Goal: Task Accomplishment & Management: Manage account settings

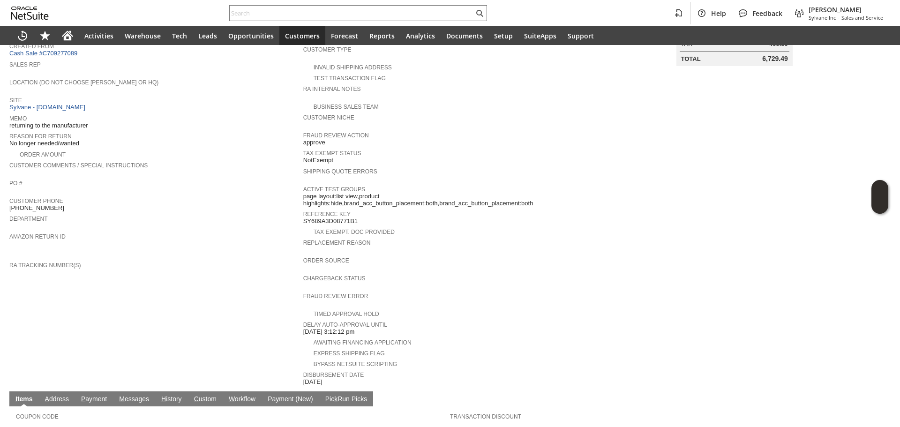
scroll to position [107, 0]
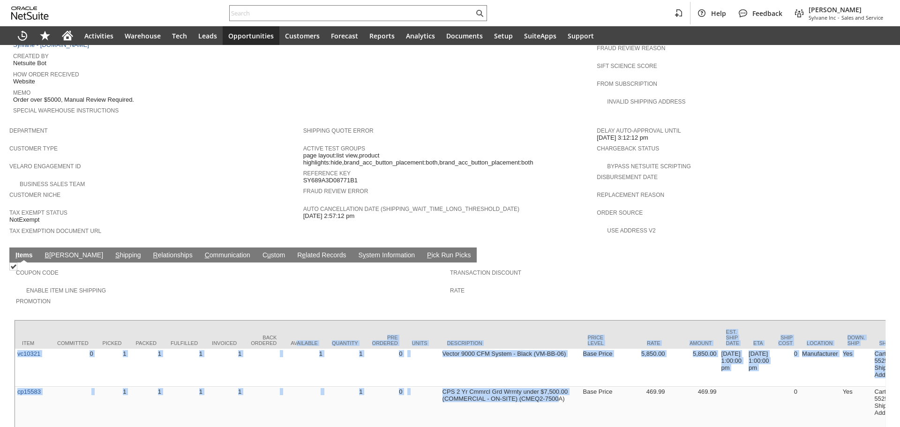
scroll to position [0, 193]
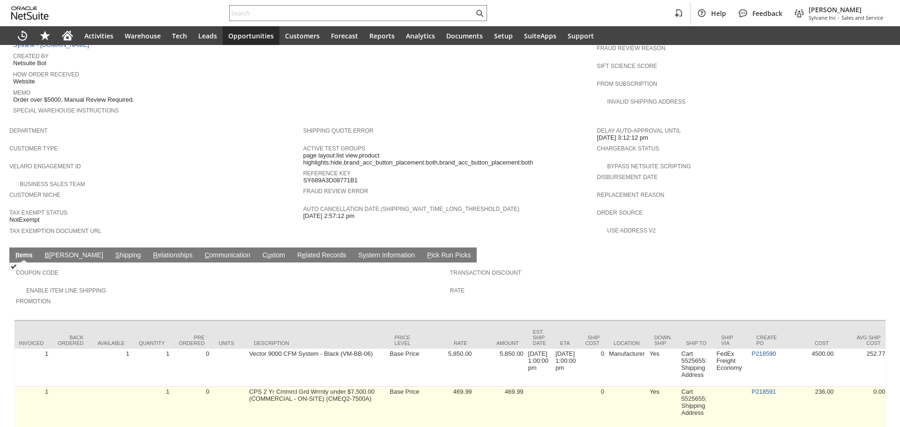
click at [418, 397] on td "Base Price" at bounding box center [405, 409] width 35 height 45
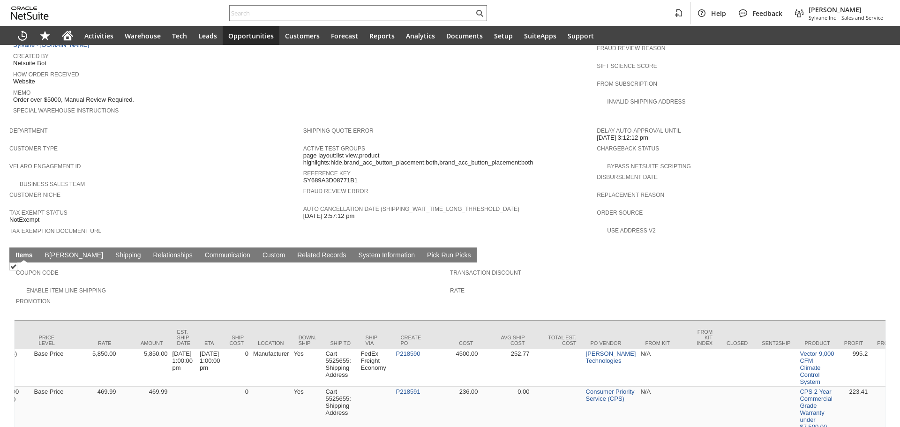
scroll to position [0, 553]
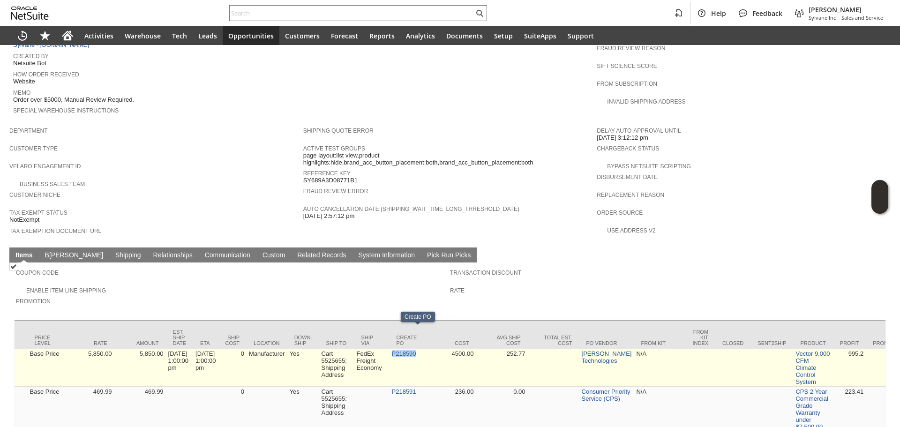
copy link "P218590"
drag, startPoint x: 428, startPoint y: 336, endPoint x: 403, endPoint y: 338, distance: 25.4
click at [403, 349] on td "P218590" at bounding box center [406, 368] width 35 height 38
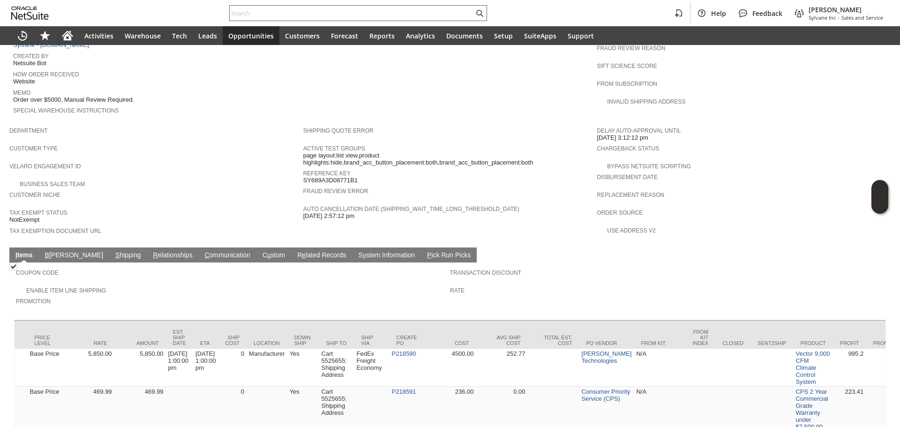
click at [385, 9] on div at bounding box center [358, 13] width 258 height 16
click at [385, 10] on input "text" at bounding box center [352, 12] width 244 height 11
paste input "P218590"
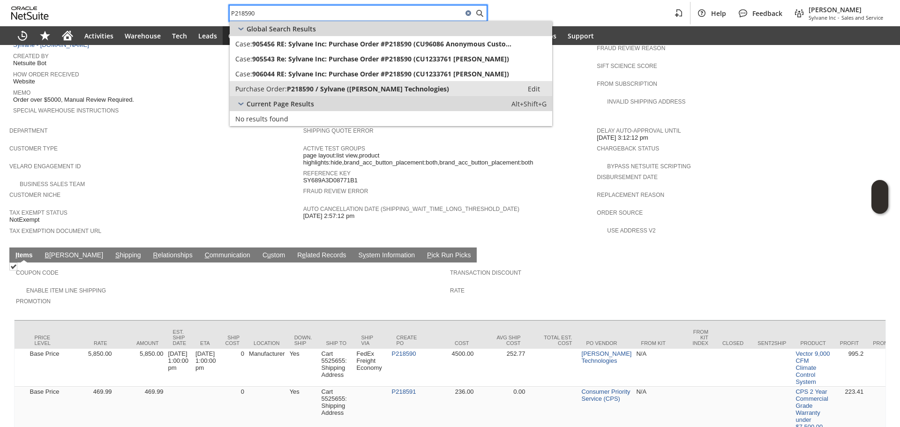
type input "P218590"
click at [380, 94] on link "Purchase Order: P218590 / Sylvane (Cleva Technologies) Edit" at bounding box center [391, 88] width 322 height 15
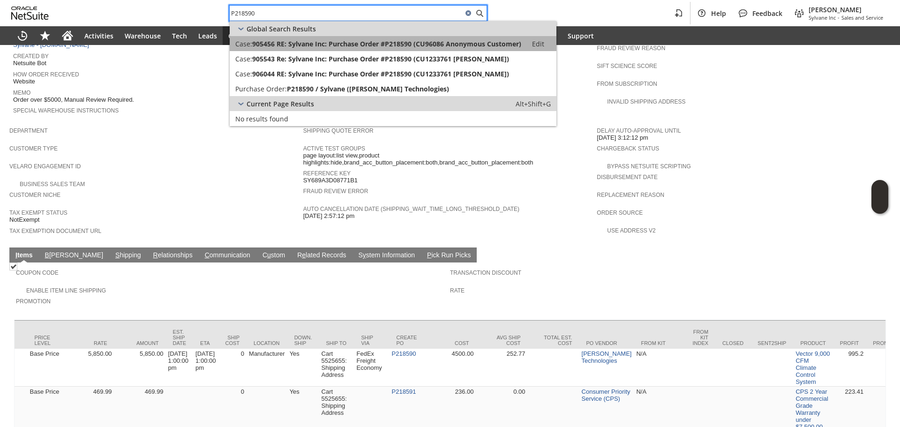
click at [406, 44] on span "905456 RE: Sylvane Inc: Purchase Order #P218590 (CU96086 Anonymous Customer)" at bounding box center [386, 43] width 269 height 9
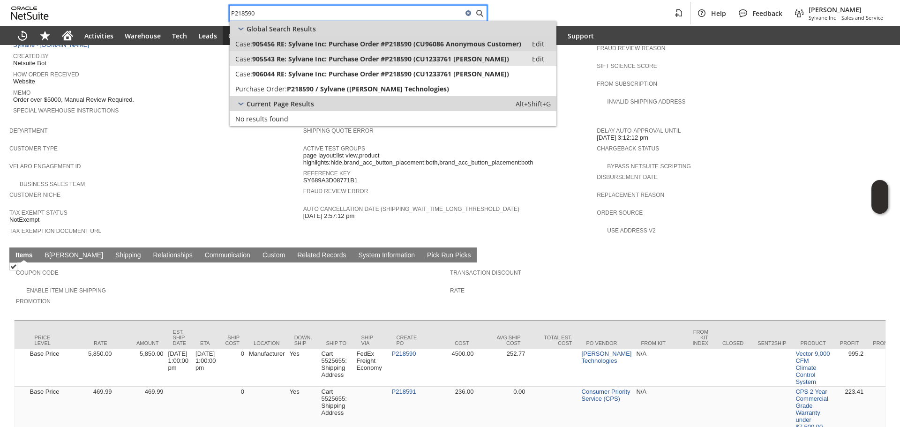
click at [404, 56] on span "905543 Re: Sylvane Inc: Purchase Order #P218590 (CU1233761 Alfonso Mendoza)" at bounding box center [380, 58] width 257 height 9
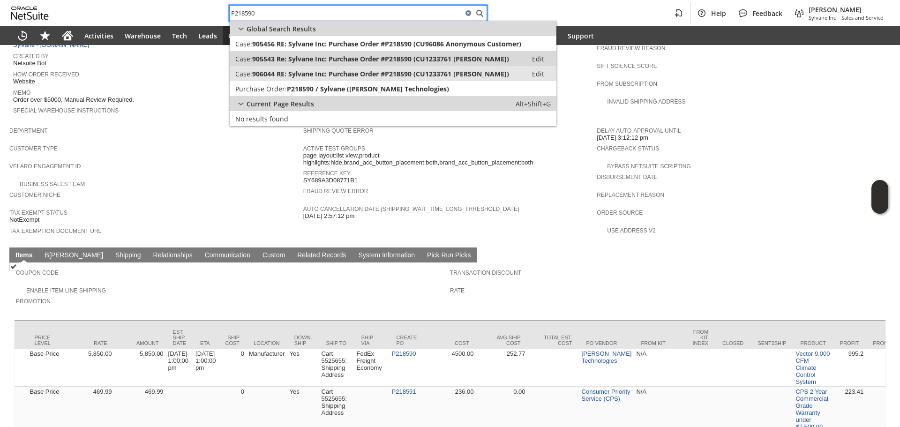
click at [401, 73] on span "906044 RE: Sylvane Inc: Purchase Order #P218590 (CU1233761 Alfonso Mendoza)" at bounding box center [380, 73] width 257 height 9
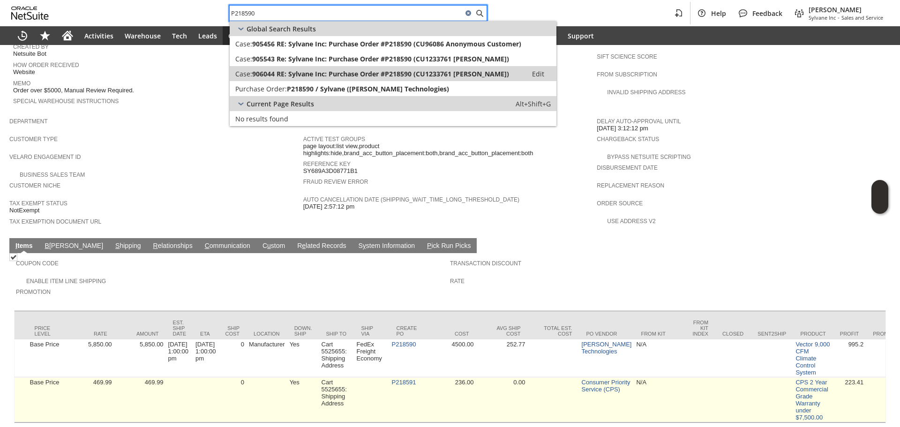
scroll to position [479, 0]
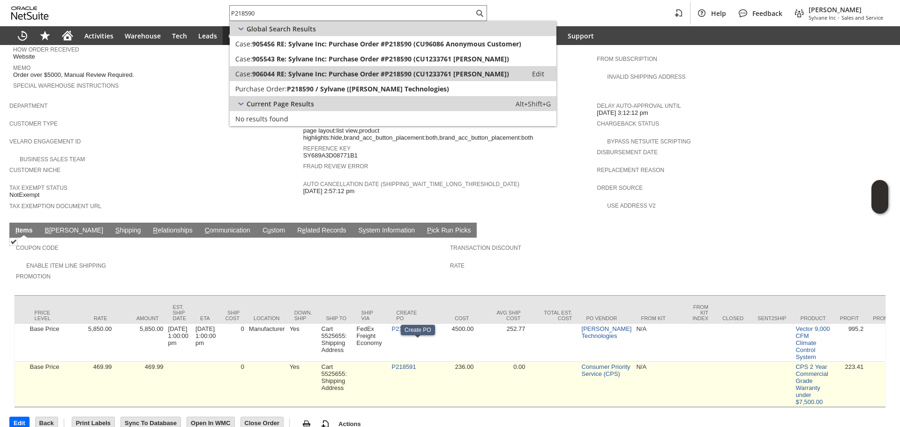
click at [423, 362] on td "P218591" at bounding box center [406, 384] width 35 height 45
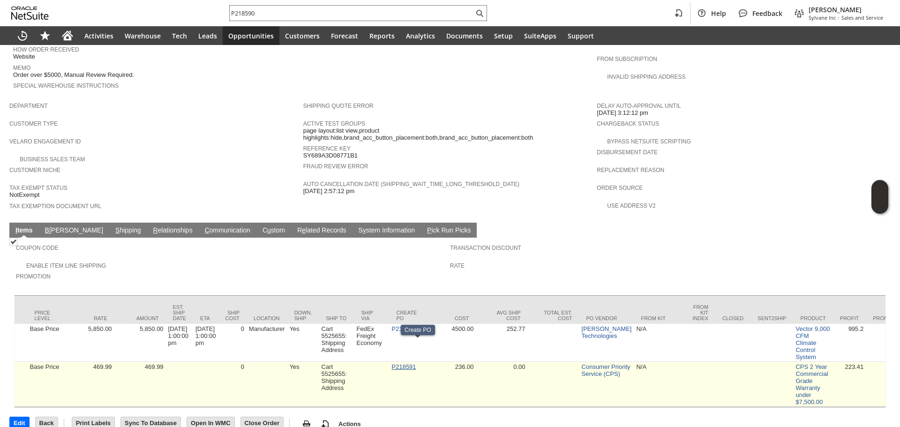
click at [416, 363] on link "P218591" at bounding box center [404, 366] width 24 height 7
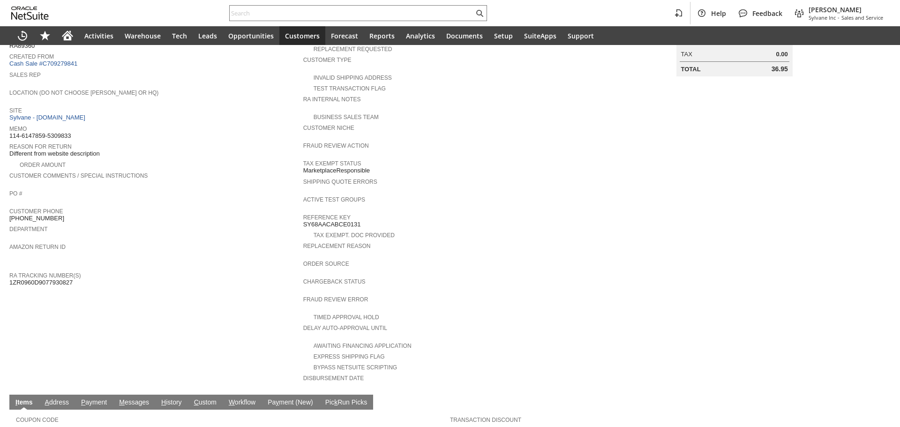
scroll to position [187, 0]
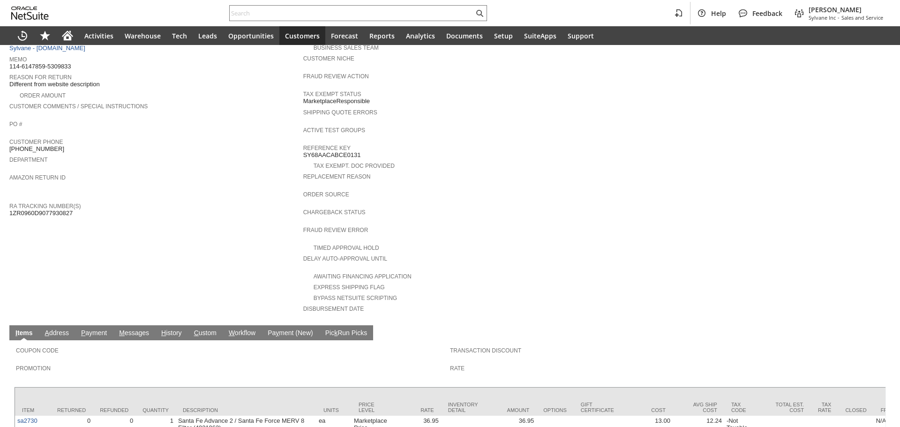
click at [45, 209] on span "1ZR0960D9077930827" at bounding box center [40, 212] width 63 height 7
copy span "1ZR0960D9077930827"
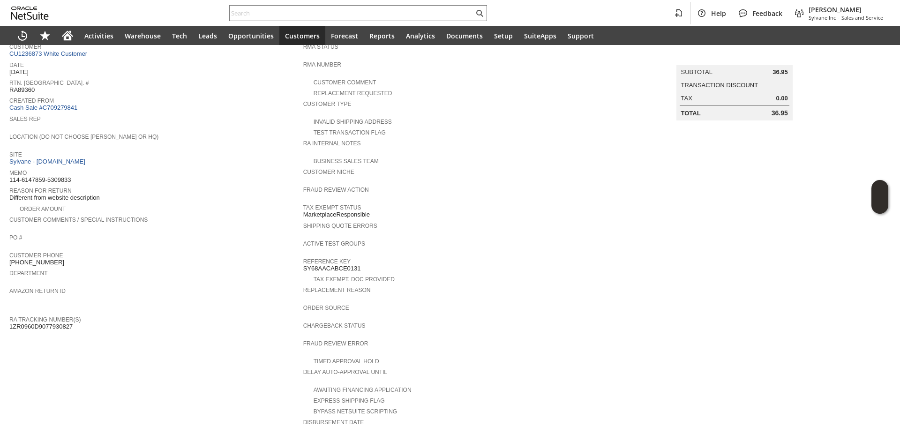
scroll to position [0, 0]
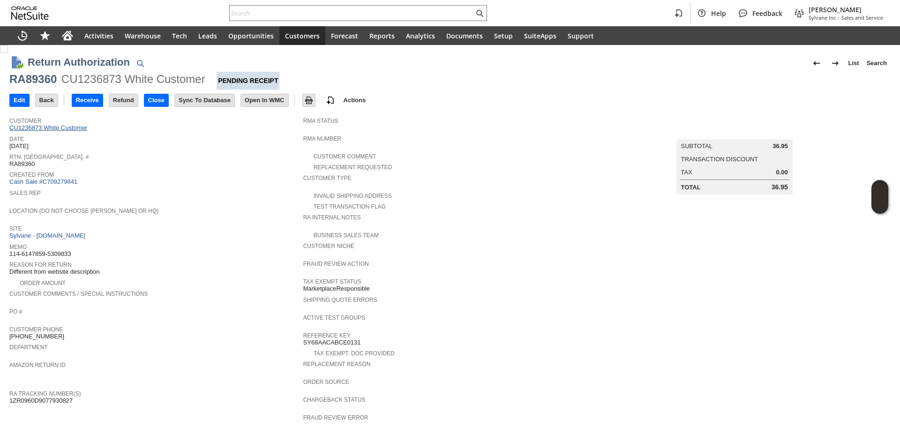
click at [60, 127] on link "CU1236873 White Customer" at bounding box center [49, 127] width 80 height 7
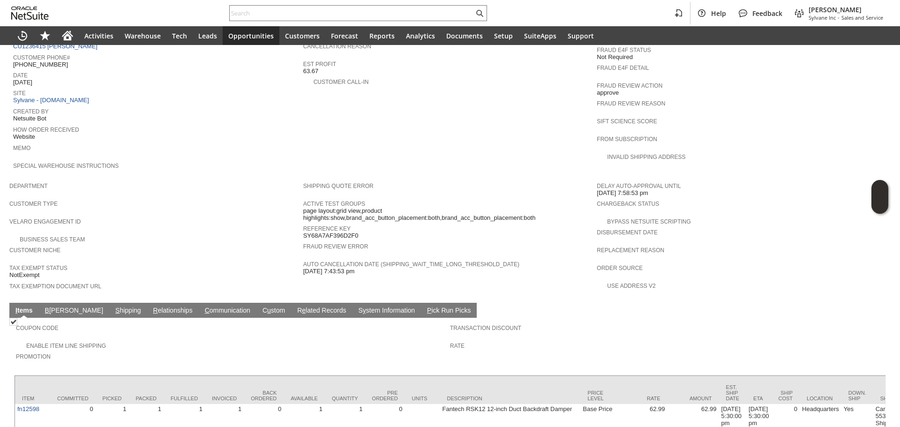
scroll to position [469, 0]
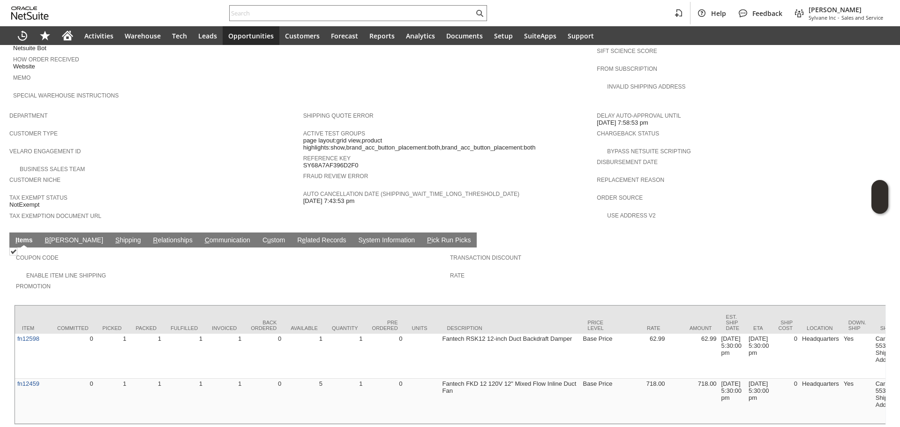
click at [113, 236] on link "S hipping" at bounding box center [128, 240] width 30 height 9
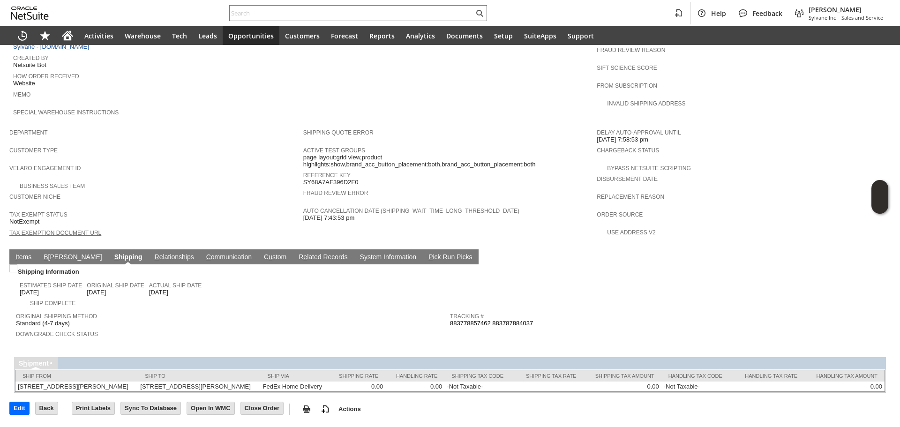
scroll to position [442, 0]
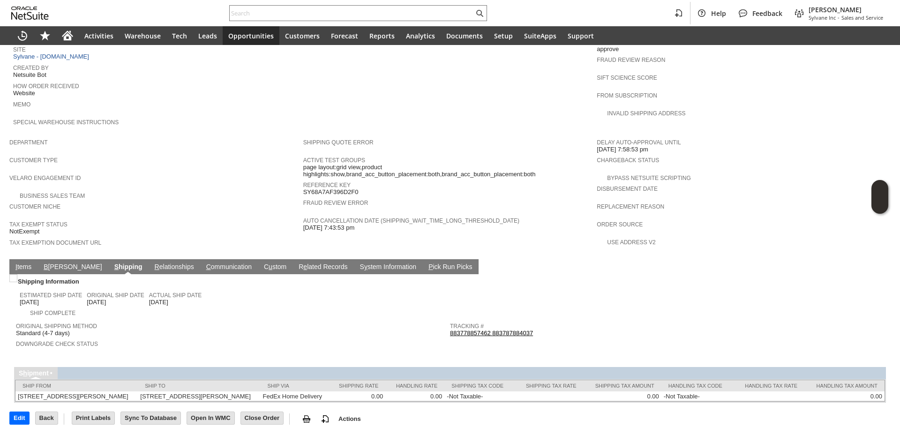
click at [17, 263] on link "I tems" at bounding box center [23, 267] width 21 height 9
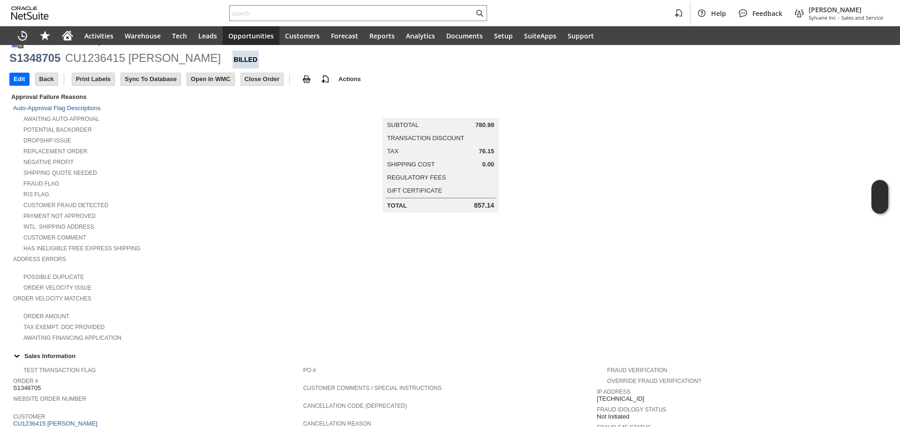
scroll to position [0, 0]
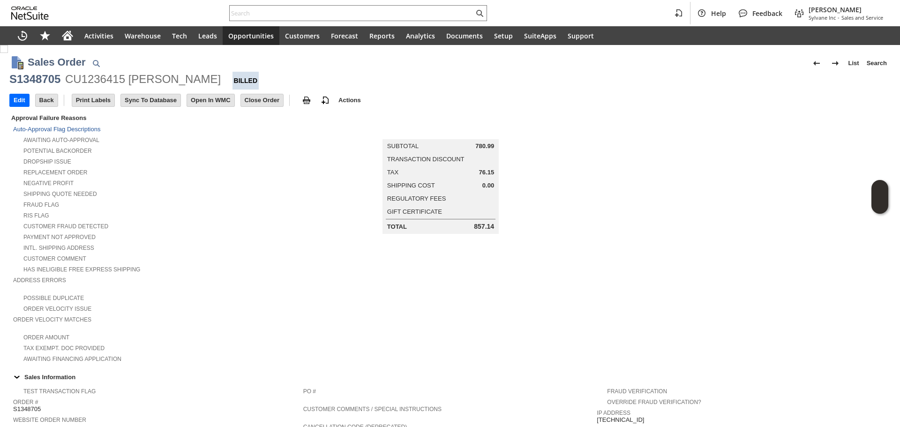
click at [106, 84] on div "CU1236415 [PERSON_NAME]" at bounding box center [143, 79] width 156 height 15
copy div "CU1236415"
click at [106, 84] on div "CU1236415 [PERSON_NAME]" at bounding box center [143, 79] width 156 height 15
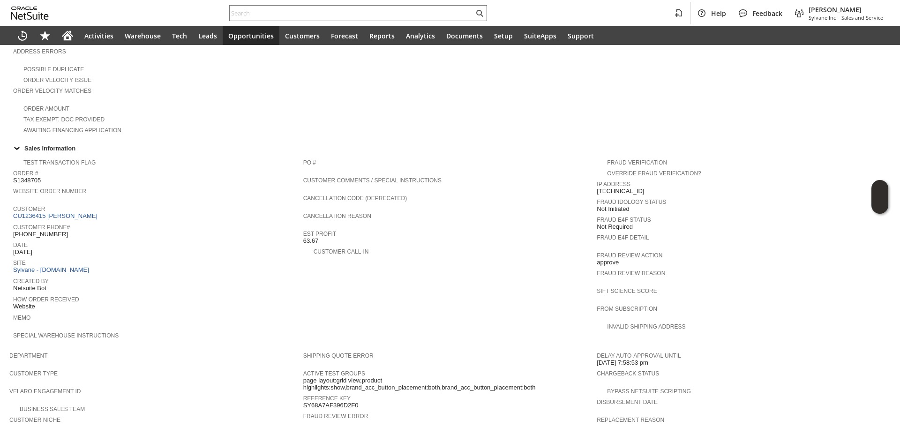
scroll to position [234, 0]
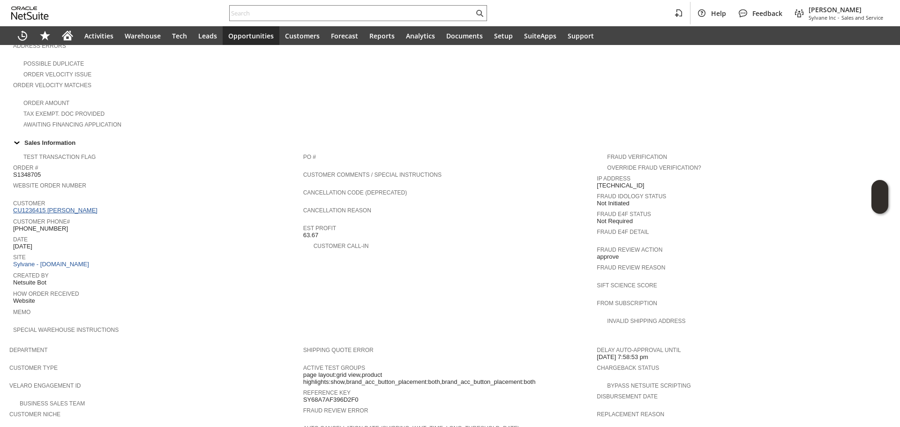
click at [77, 207] on link "CU1236415 [PERSON_NAME]" at bounding box center [56, 210] width 87 height 7
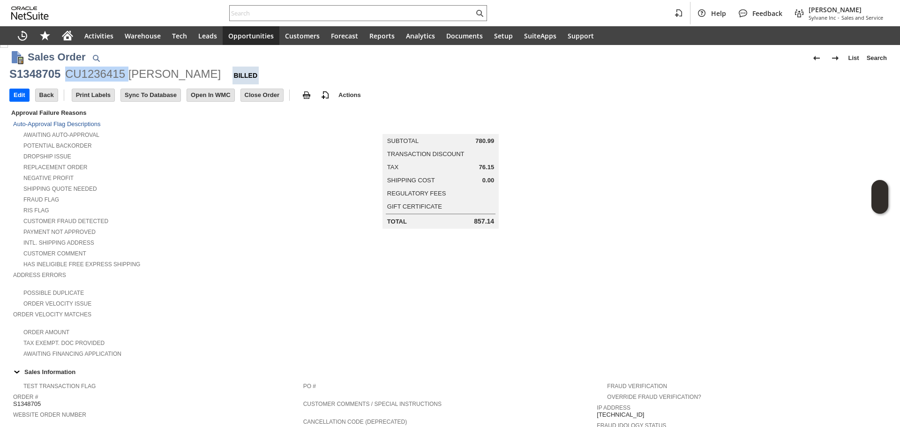
scroll to position [0, 0]
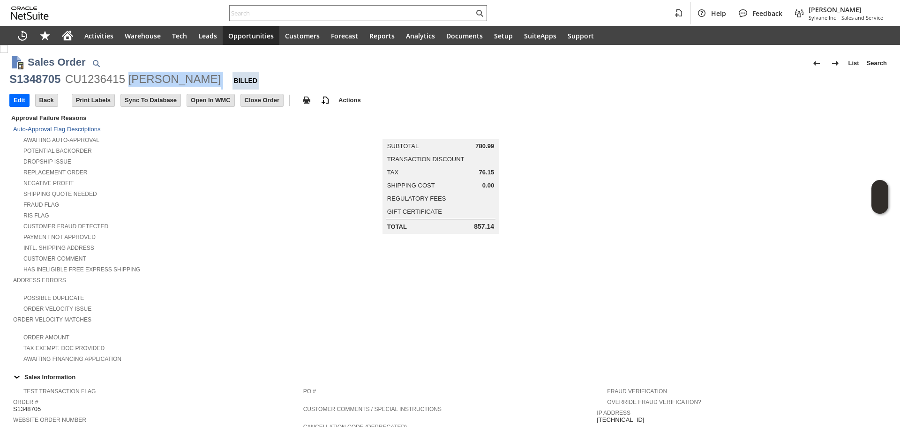
copy div "[PERSON_NAME]"
drag, startPoint x: 205, startPoint y: 84, endPoint x: 128, endPoint y: 82, distance: 76.4
click at [128, 82] on div "S1348705 CU1236415 Quinn VaVerka Billed" at bounding box center [449, 81] width 881 height 18
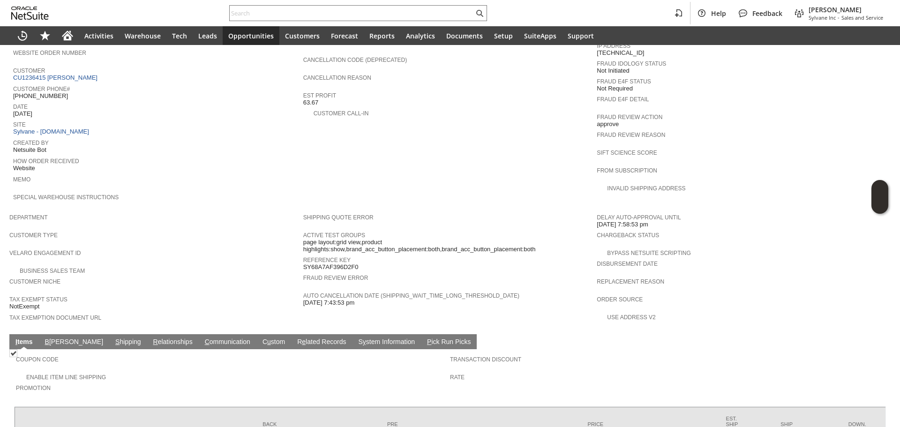
scroll to position [375, 0]
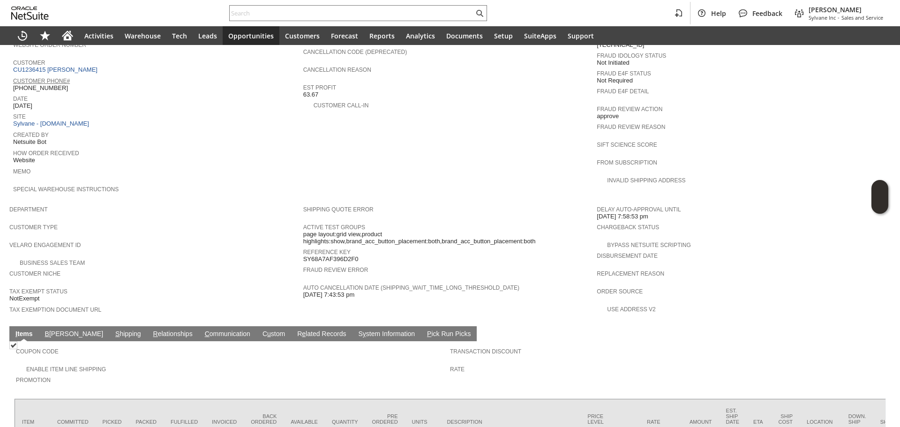
click at [45, 78] on link "Customer Phone#" at bounding box center [41, 81] width 57 height 7
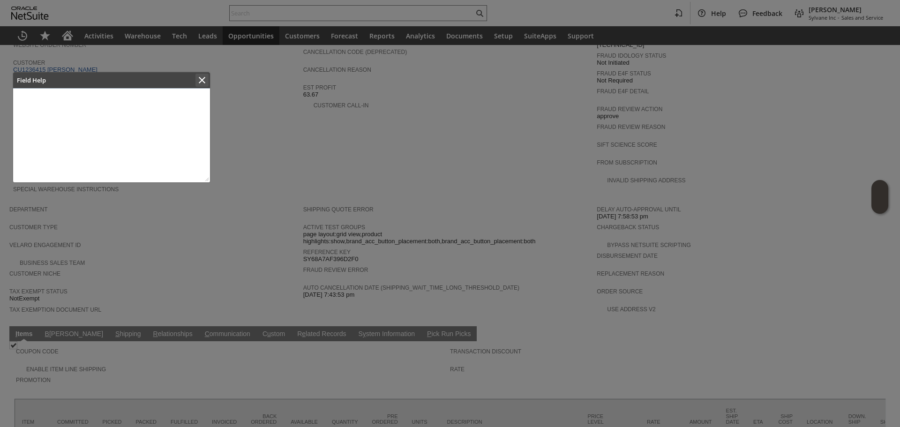
click at [203, 83] on icon "Close" at bounding box center [201, 80] width 11 height 11
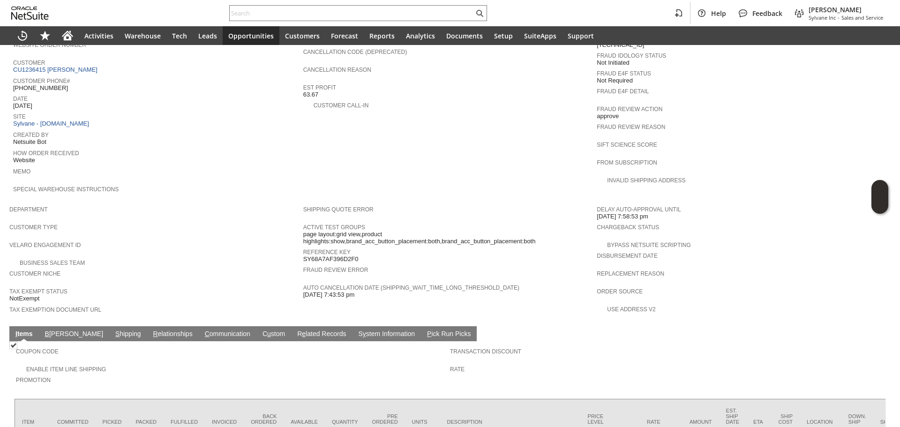
click at [45, 84] on span "[PHONE_NUMBER]" at bounding box center [40, 87] width 55 height 7
copy tbody "[PHONE_NUMBER]"
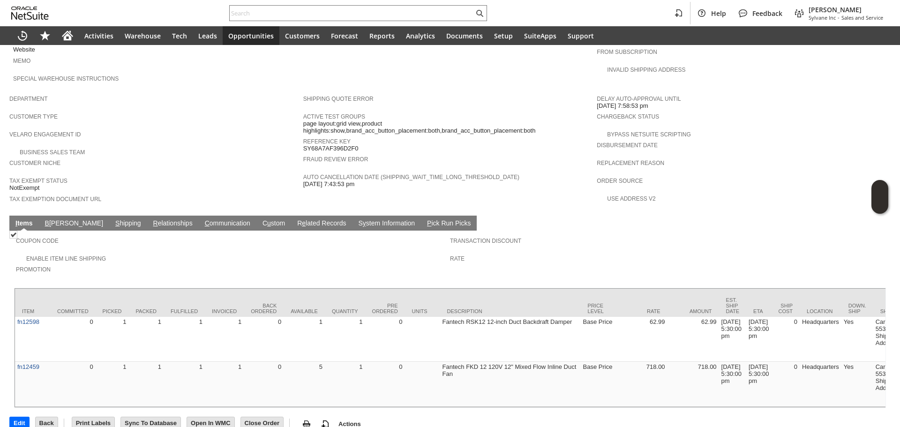
click at [109, 216] on td "S hipping" at bounding box center [128, 223] width 38 height 15
click at [113, 219] on link "S hipping" at bounding box center [128, 223] width 30 height 9
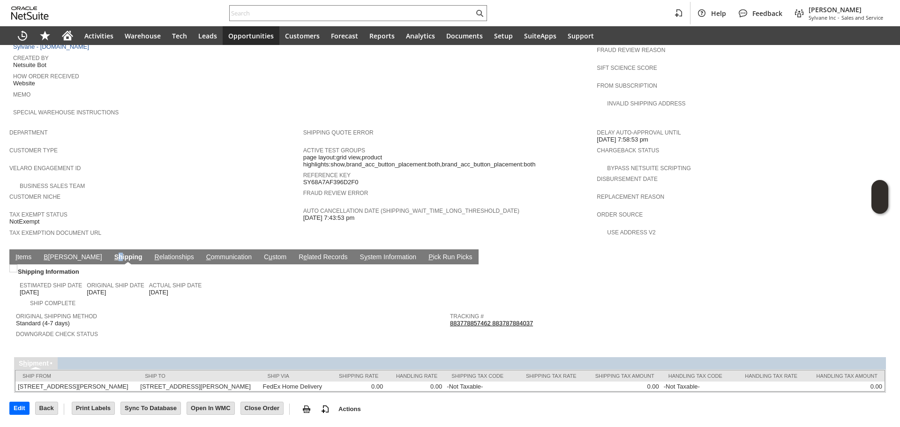
scroll to position [442, 0]
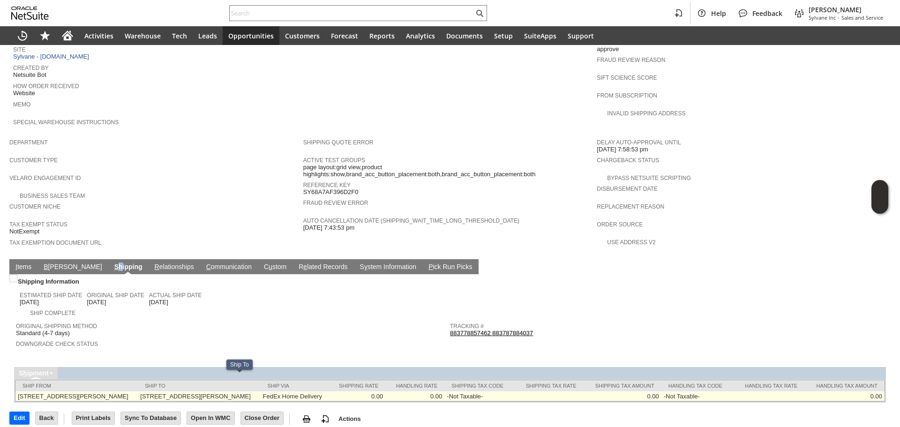
copy tr "30076 US 25341 Oakview Estate Dr"
drag, startPoint x: 158, startPoint y: 378, endPoint x: 230, endPoint y: 380, distance: 72.2
click at [230, 391] on tr "245 Hembree Park Drive Suite 124 Roswell, GA 30076 US 25341 Oakview Estate Dr S…" at bounding box center [449, 396] width 869 height 10
click at [260, 391] on td "25341 Oakview Estate Dr Stevenson Ranch CA 91381 United States" at bounding box center [199, 396] width 122 height 10
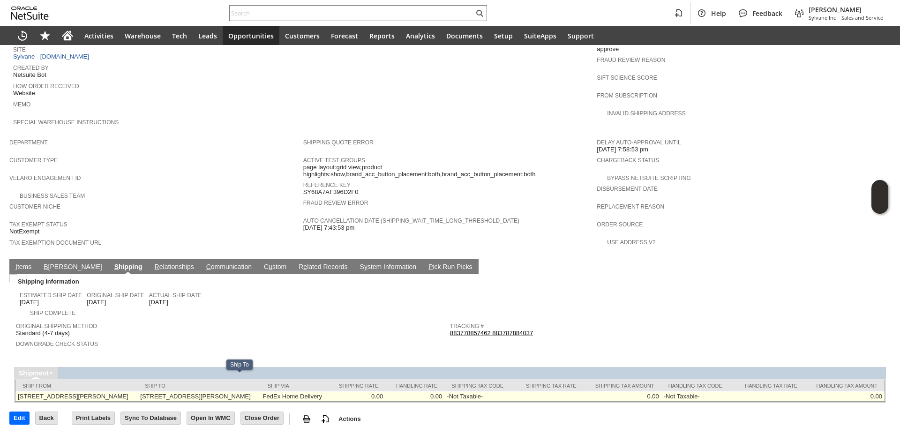
copy td "91381"
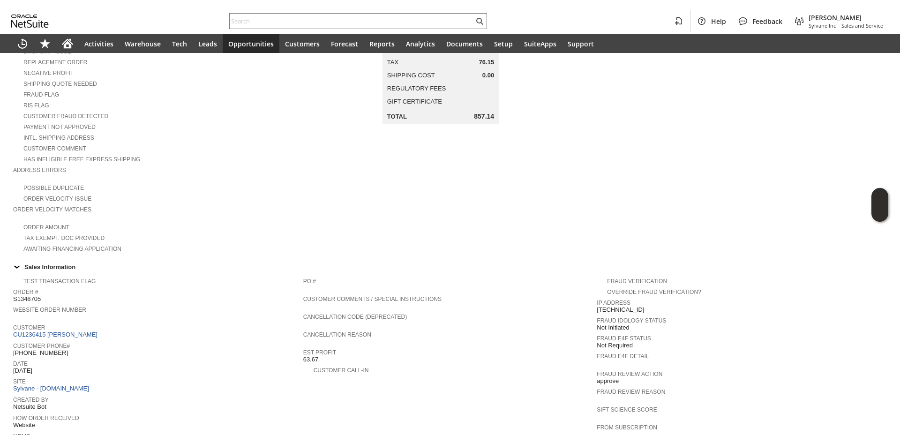
scroll to position [0, 0]
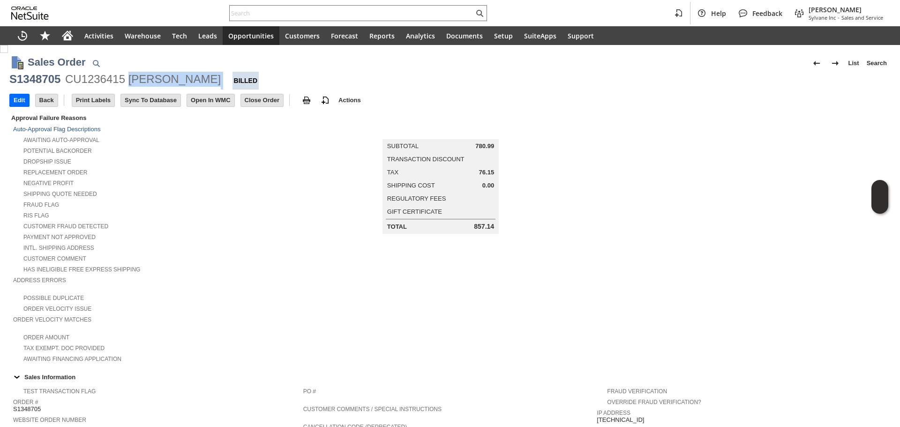
copy div "Quinn VaVerka"
drag, startPoint x: 204, startPoint y: 83, endPoint x: 131, endPoint y: 80, distance: 73.2
click at [131, 80] on div "S1348705 CU1236415 Quinn VaVerka Billed" at bounding box center [449, 81] width 881 height 18
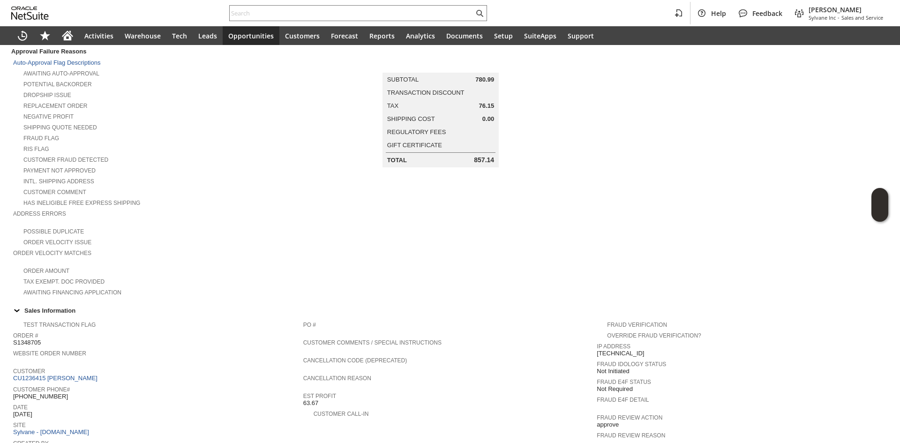
scroll to position [234, 0]
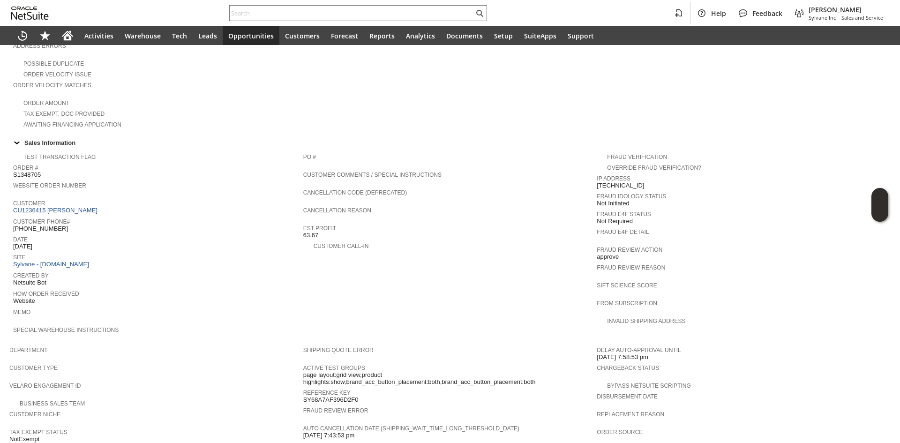
click at [49, 225] on span "(661) 212-3270" at bounding box center [40, 228] width 55 height 7
copy span "3270"
click at [49, 225] on span "(661) 212-3270" at bounding box center [40, 228] width 55 height 7
copy tbody "(661) 212-3270"
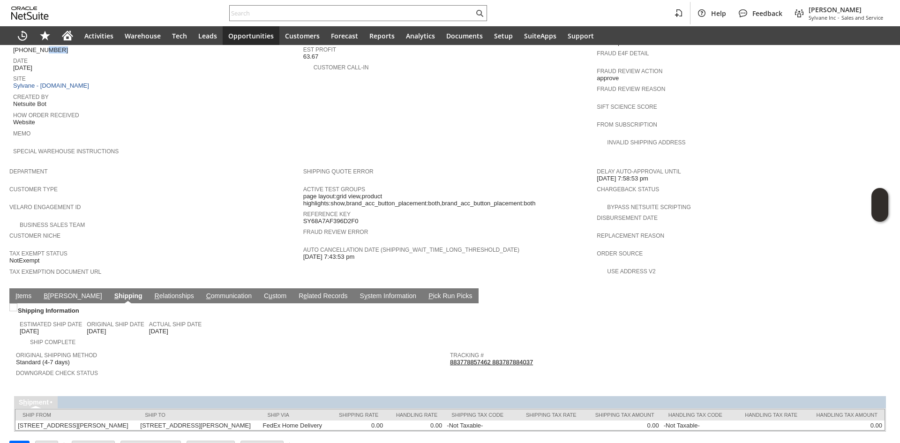
scroll to position [422, 0]
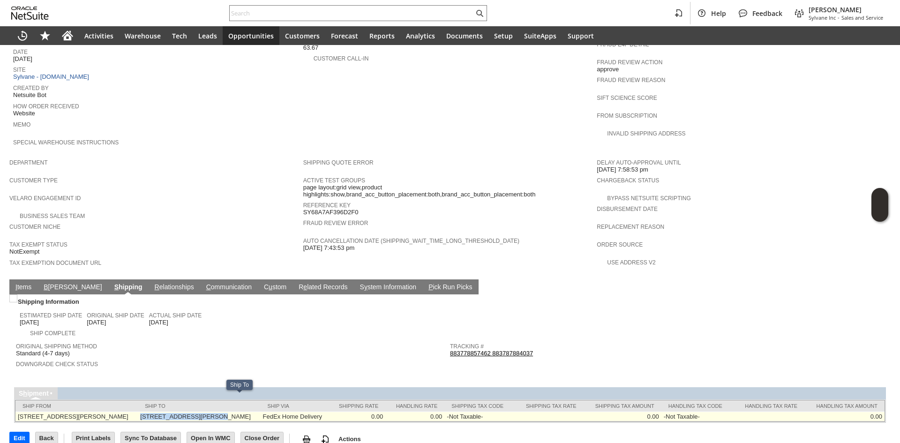
copy td "25341 Oakview Estate Dr"
drag, startPoint x: 159, startPoint y: 399, endPoint x: 229, endPoint y: 397, distance: 69.9
click at [229, 411] on td "25341 Oakview Estate Dr Stevenson Ranch CA 91381 United States" at bounding box center [199, 416] width 122 height 10
click at [260, 411] on td "25341 Oakview Estate Dr Stevenson Ranch CA 91381 United States" at bounding box center [199, 416] width 122 height 10
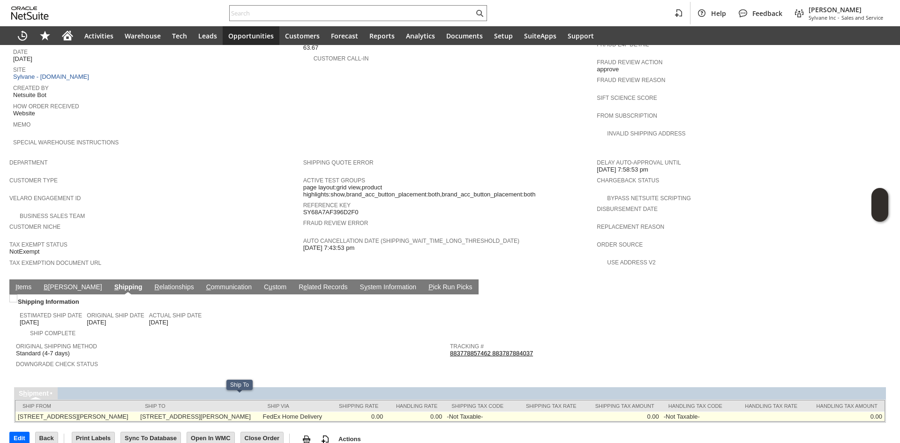
copy td "91381"
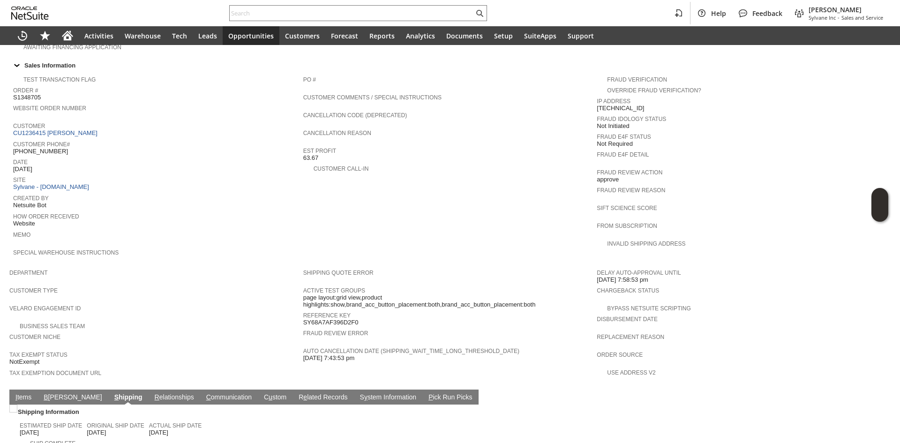
scroll to position [234, 0]
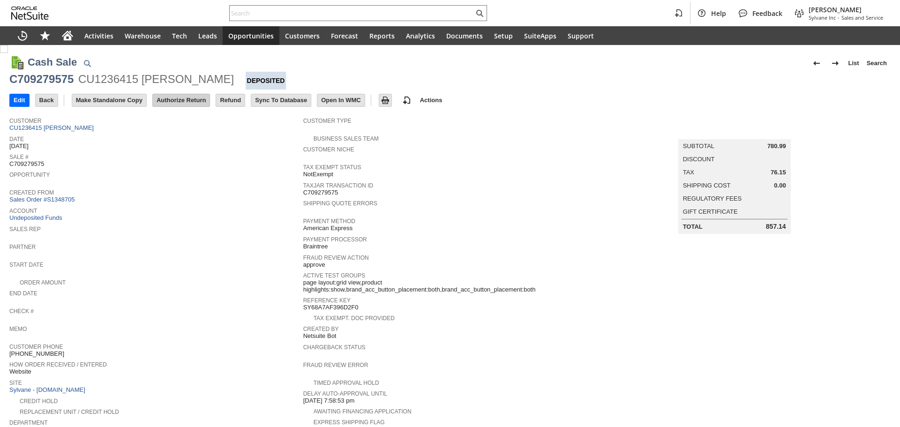
click at [187, 99] on input "Authorize Return" at bounding box center [181, 100] width 57 height 12
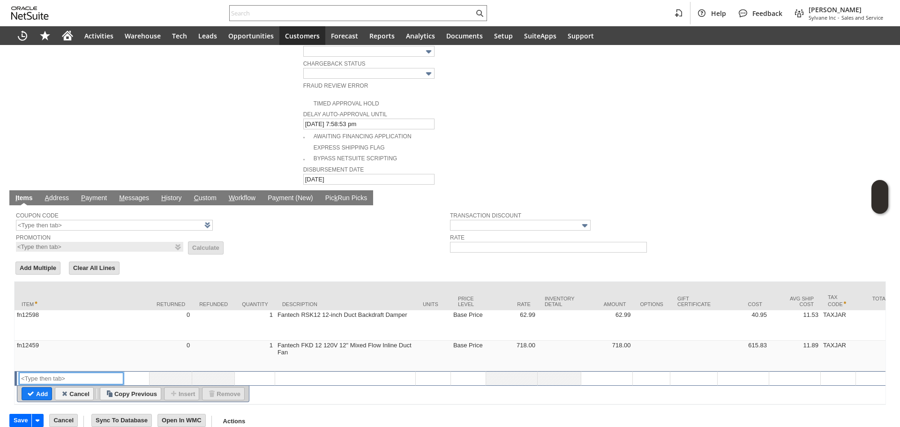
scroll to position [458, 0]
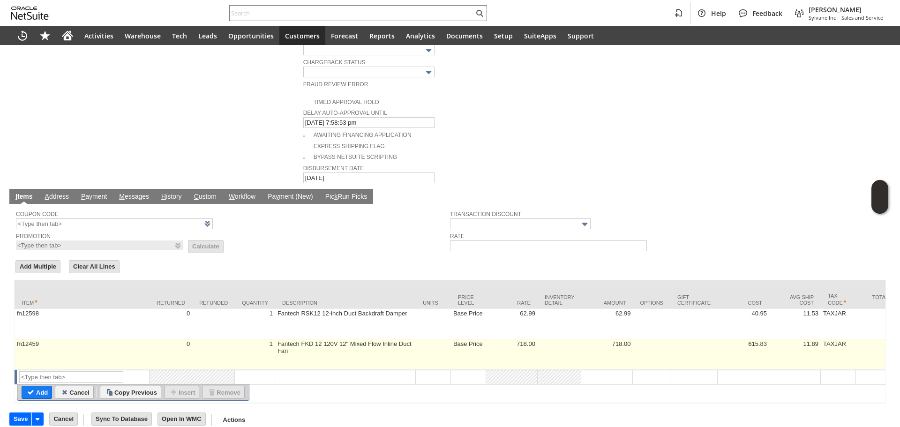
click at [37, 339] on td "fn12459" at bounding box center [82, 354] width 135 height 30
type input "fn12459"
type input "OK"
type input "Make Copy"
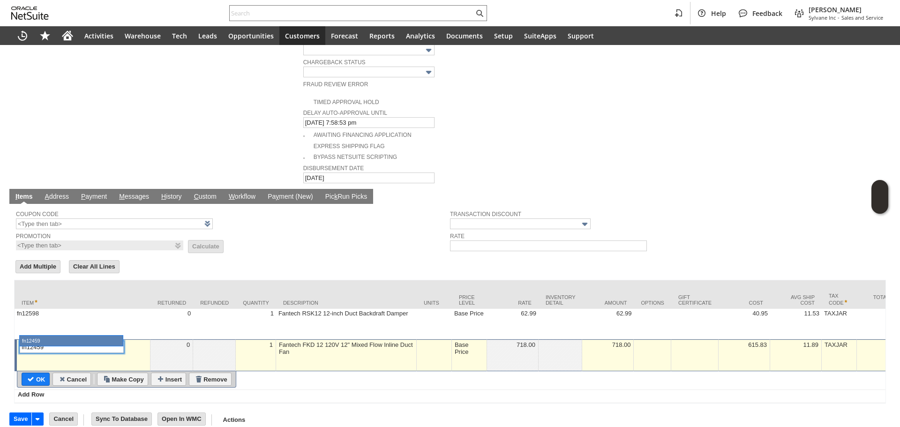
click at [266, 300] on div "Quantity" at bounding box center [256, 303] width 26 height 6
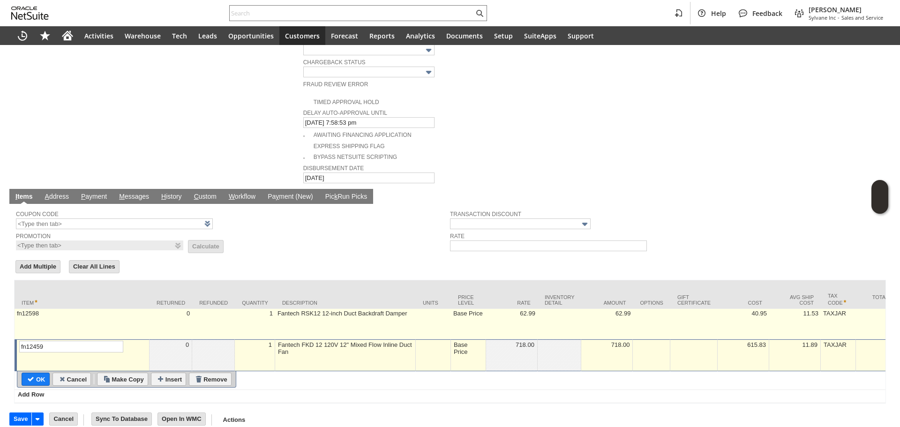
click at [302, 309] on td "Fantech RSK12 12-inch Duct Backdraft Damper" at bounding box center [345, 324] width 141 height 30
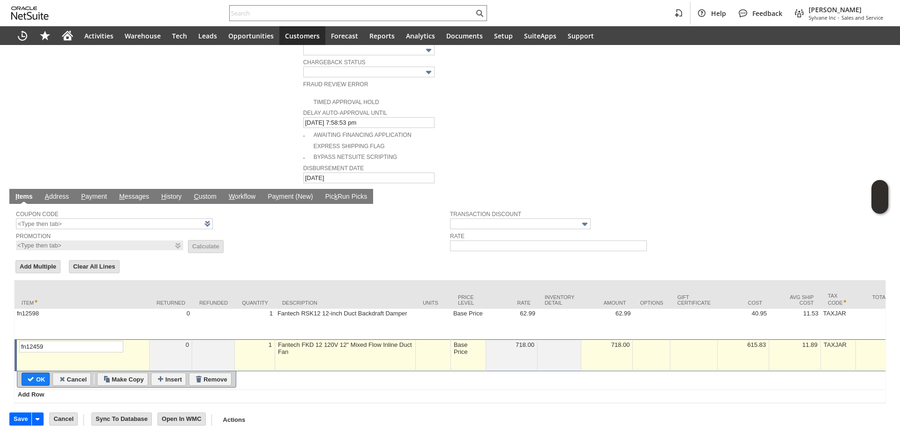
type textarea "Fantech RSK12 12-inch Duct Backdraft Damper"
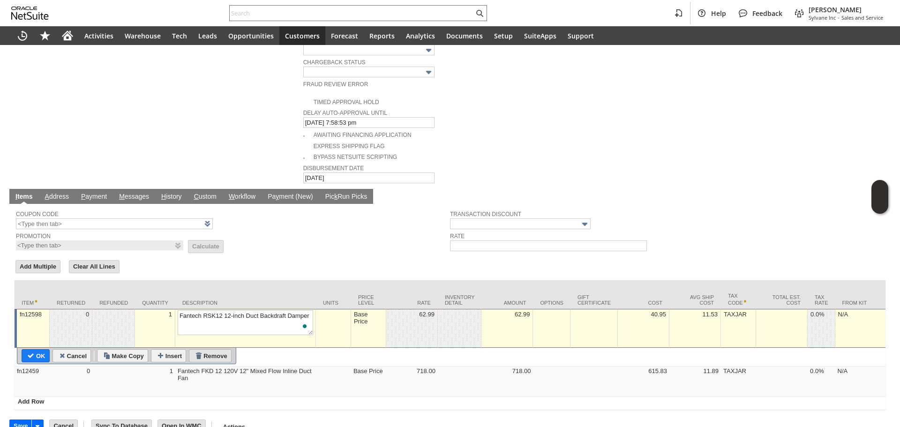
click at [213, 350] on input "Remove" at bounding box center [210, 356] width 42 height 12
type input "fn12459"
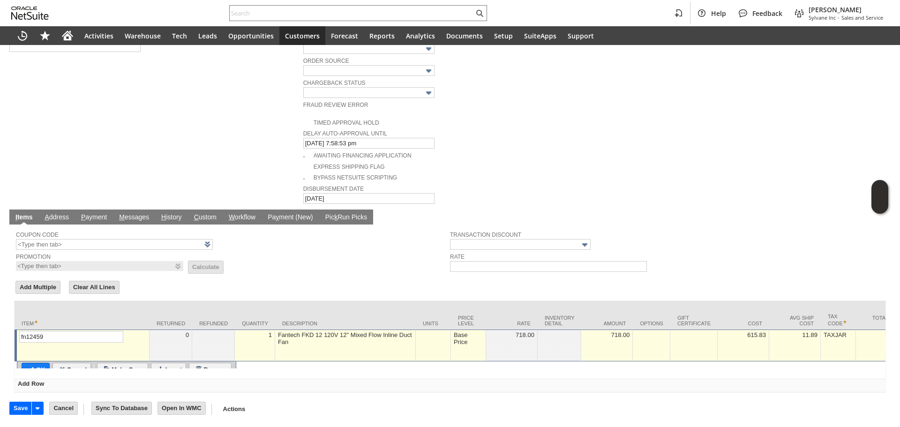
scroll to position [427, 0]
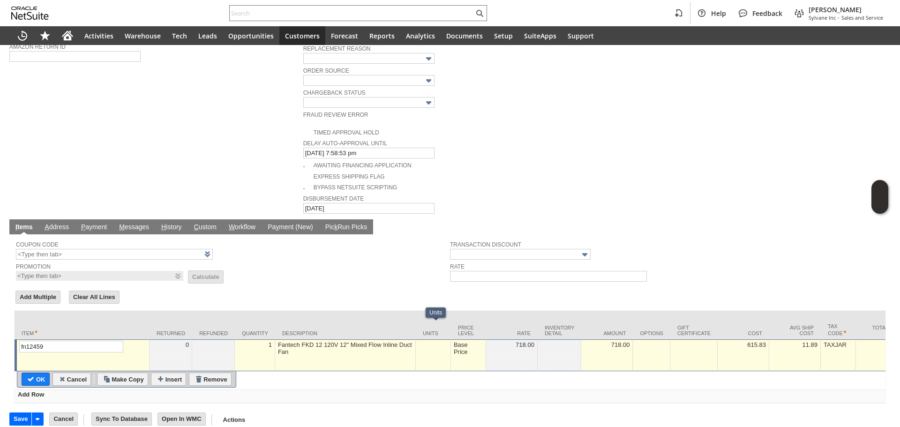
click at [459, 344] on td "Base Price" at bounding box center [468, 355] width 35 height 32
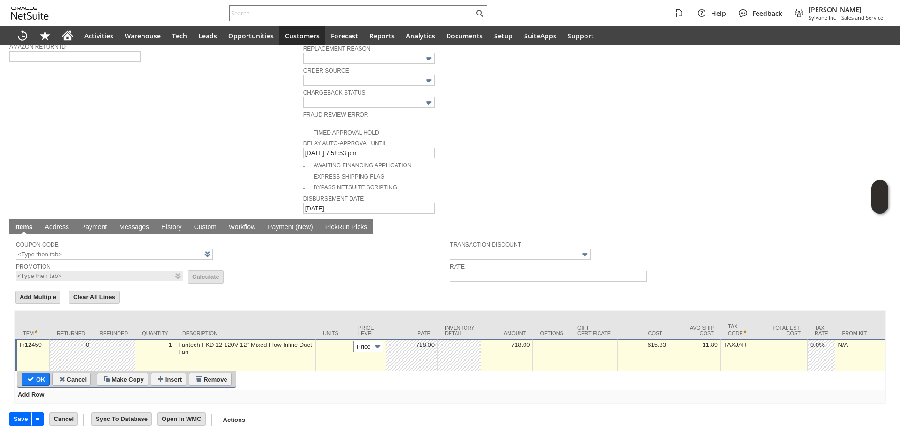
click at [366, 341] on input "Base Price" at bounding box center [368, 347] width 30 height 12
type input "Custom"
click at [457, 344] on td at bounding box center [460, 355] width 44 height 32
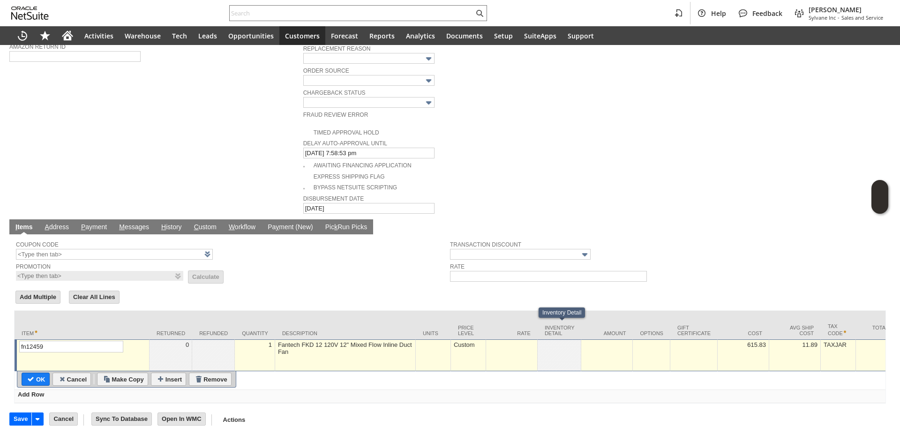
click at [502, 349] on td at bounding box center [512, 355] width 52 height 32
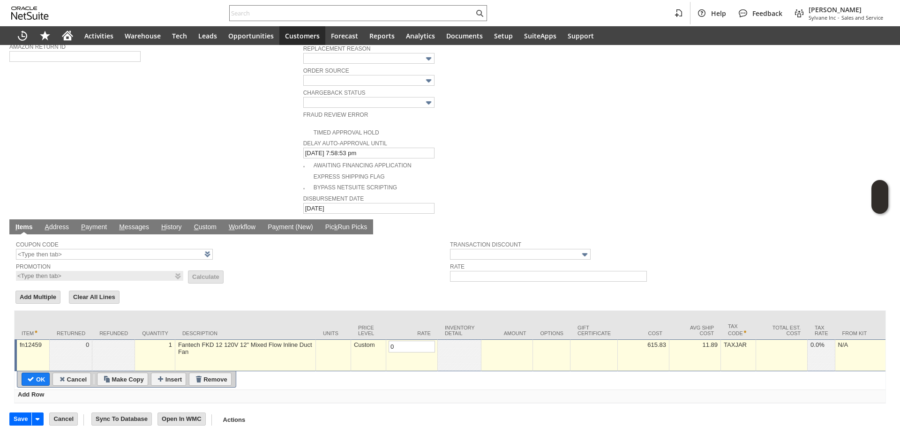
type input "0.00"
click at [37, 373] on input "OK" at bounding box center [35, 379] width 27 height 12
type input "Add"
type input "Copy Previous"
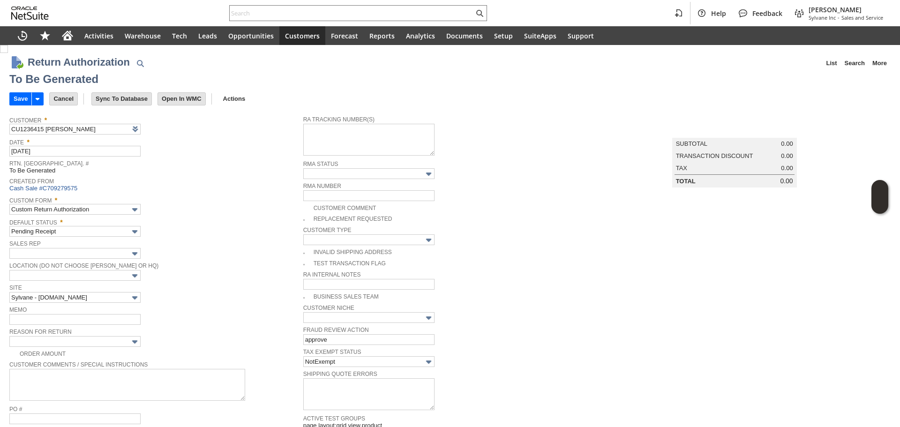
click at [8, 53] on img at bounding box center [4, 49] width 8 height 8
checkbox input "true"
click at [168, 282] on span "Site" at bounding box center [153, 287] width 289 height 10
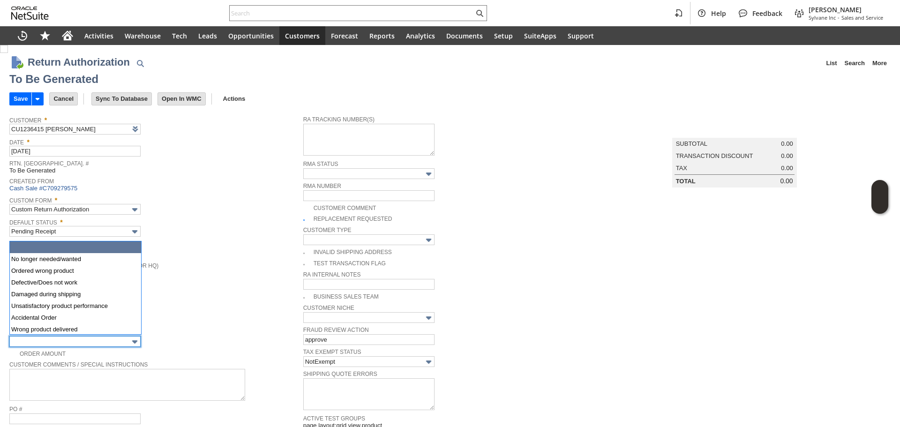
click at [115, 336] on input "text" at bounding box center [74, 341] width 131 height 11
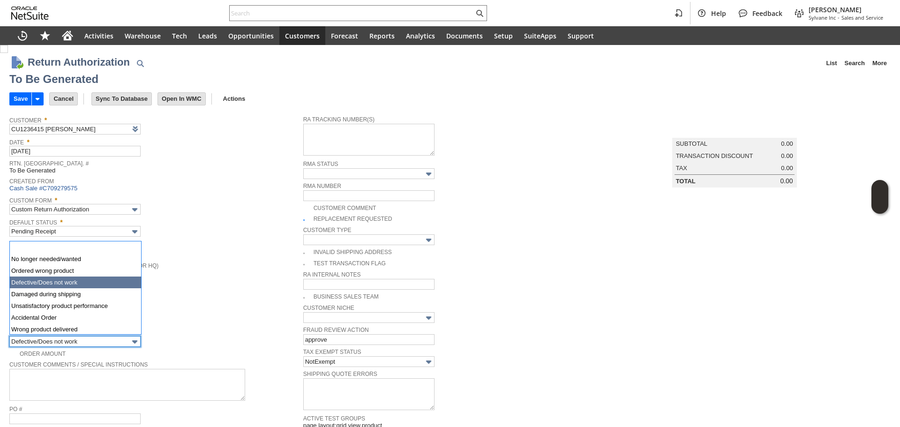
click at [59, 338] on input "Defective/Does not work" at bounding box center [74, 341] width 131 height 11
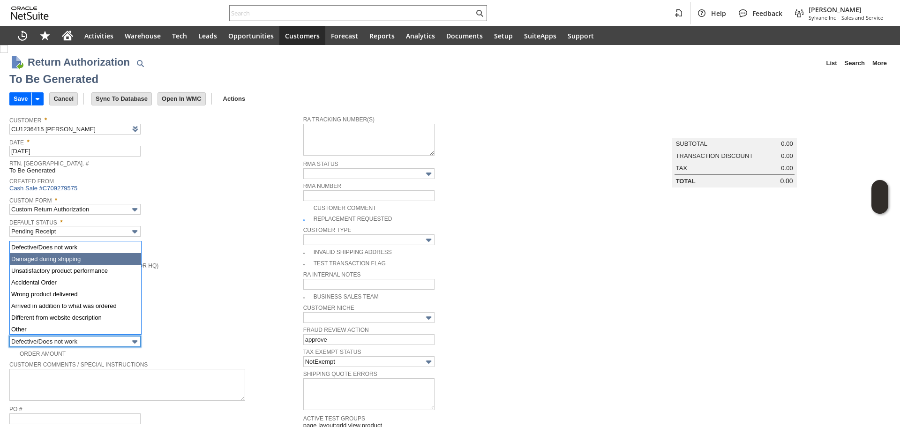
type input "Damaged during shipping"
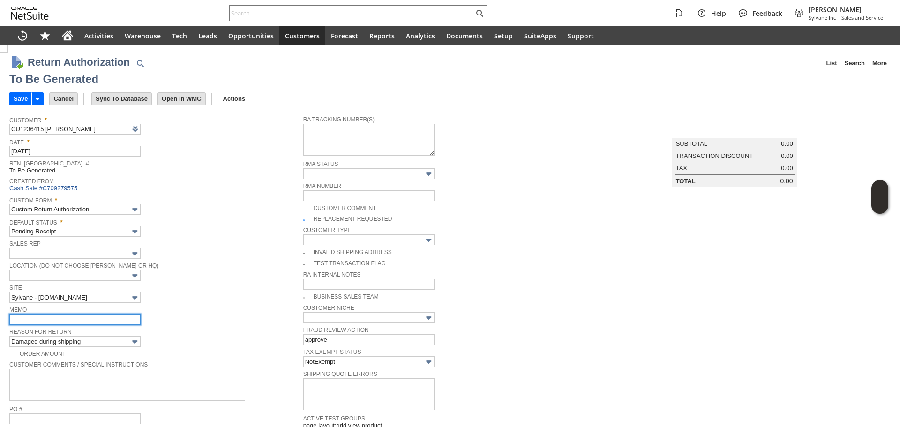
click at [47, 315] on input "text" at bounding box center [74, 319] width 131 height 11
type input "damaged claim filed / processing a replacement once in transit back to us"
click at [20, 100] on input "Save" at bounding box center [21, 99] width 22 height 12
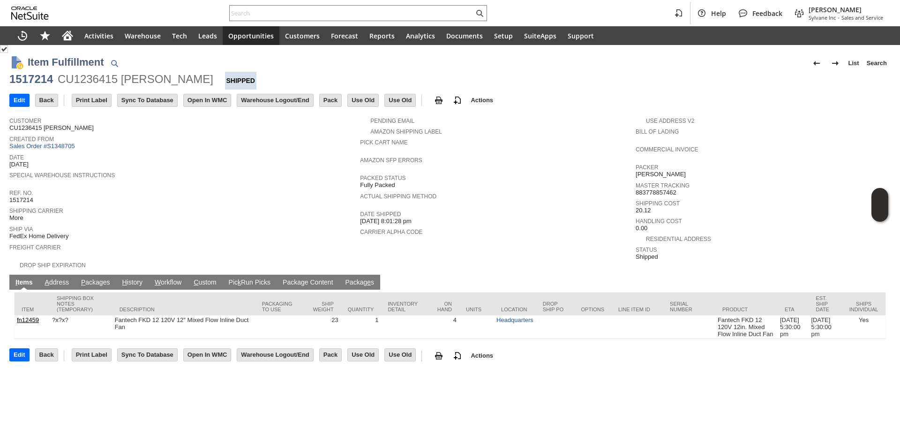
click at [102, 278] on link "P ackages" at bounding box center [96, 282] width 34 height 9
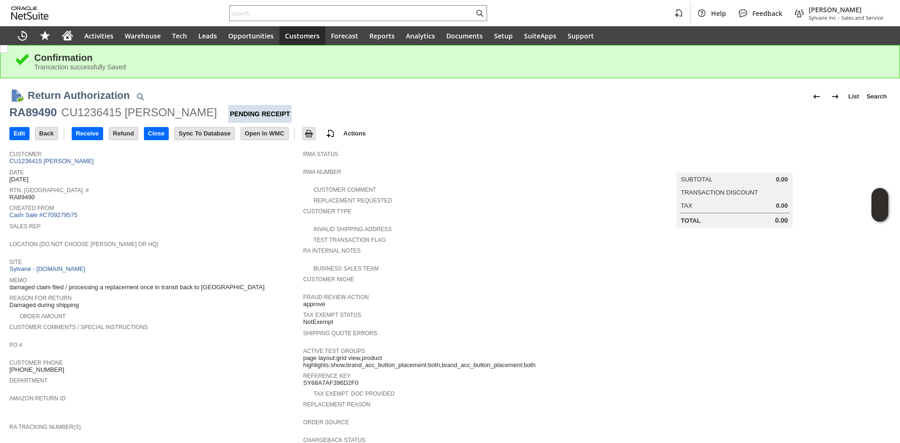
click at [50, 115] on div "RA89490" at bounding box center [32, 112] width 47 height 15
click at [34, 117] on div "RA89490" at bounding box center [32, 112] width 47 height 15
copy div "RA89490"
click at [34, 117] on div "RA89490" at bounding box center [32, 112] width 47 height 15
click at [19, 134] on input "Edit" at bounding box center [19, 133] width 19 height 12
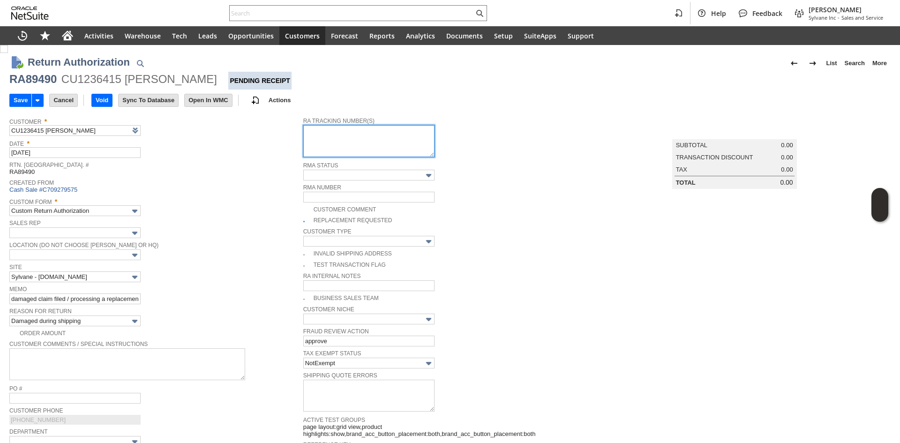
click at [328, 151] on textarea at bounding box center [368, 141] width 131 height 32
click at [388, 142] on textarea "To enrich screen reader interactions, please activate Accessibility in Grammarl…" at bounding box center [368, 141] width 131 height 32
paste textarea "791922039210"
type textarea "791922039210"
click at [241, 176] on div "Rtn. Auth. # RA89490" at bounding box center [153, 167] width 289 height 17
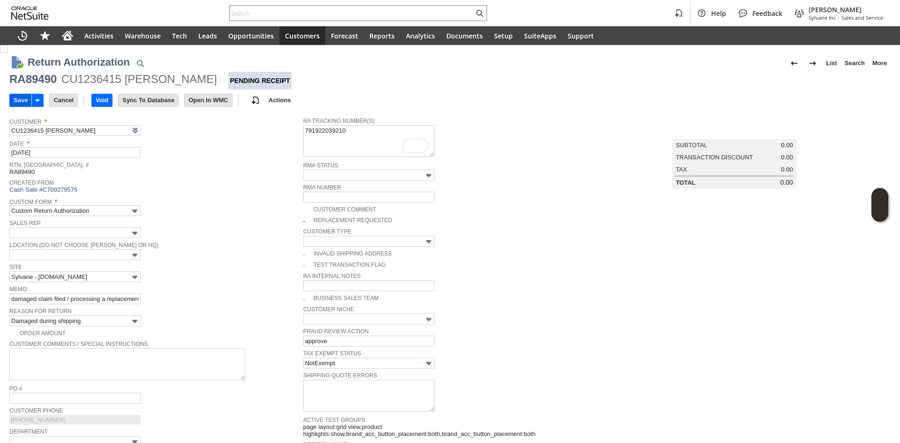
click at [16, 99] on input "Save" at bounding box center [21, 100] width 22 height 12
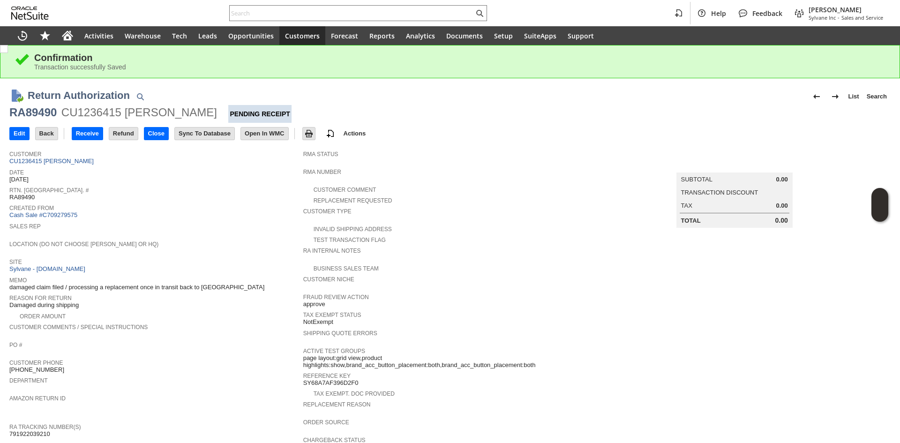
click at [29, 121] on div "RA89490 CU1236415 [PERSON_NAME] Pending Receipt" at bounding box center [449, 114] width 881 height 18
click at [38, 114] on div "RA89490" at bounding box center [32, 112] width 47 height 15
copy div "RA89490"
click at [38, 114] on div "RA89490" at bounding box center [32, 112] width 47 height 15
click at [197, 239] on span "Location (Do Not Choose Sheeran or HQ)" at bounding box center [153, 242] width 289 height 9
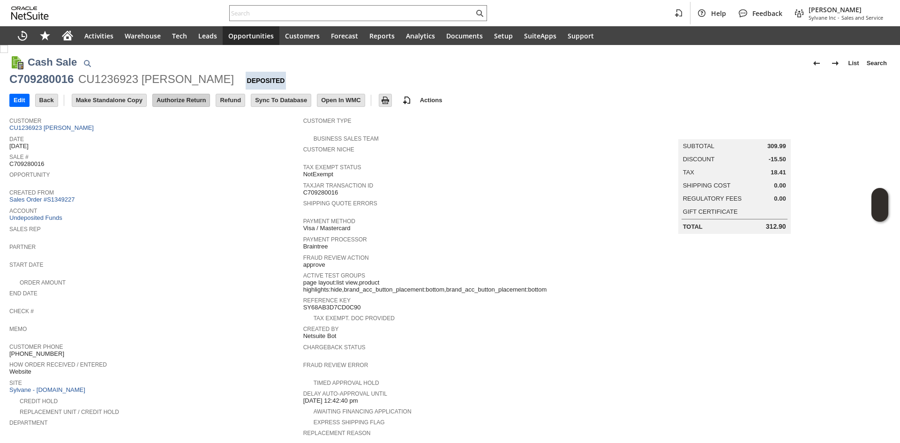
click at [185, 104] on input "Authorize Return" at bounding box center [181, 100] width 57 height 12
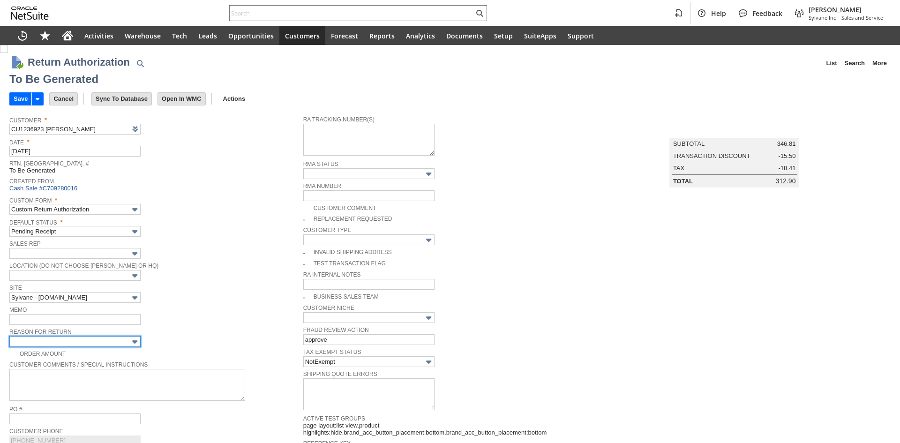
click at [106, 344] on body "Help Feedback Gary J Llanasas Sylvane Inc - Sales and Service Activities Wareho…" at bounding box center [450, 221] width 900 height 443
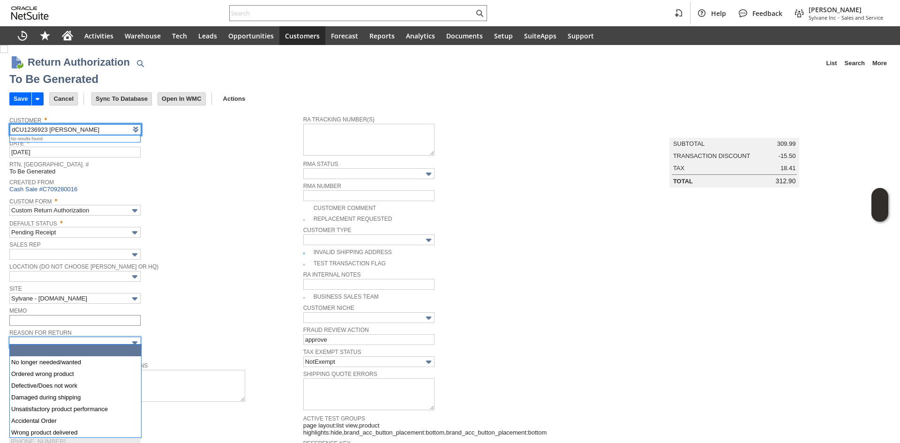
type input "CU1236923 [PERSON_NAME]"
click at [219, 318] on div "Memo" at bounding box center [153, 315] width 289 height 21
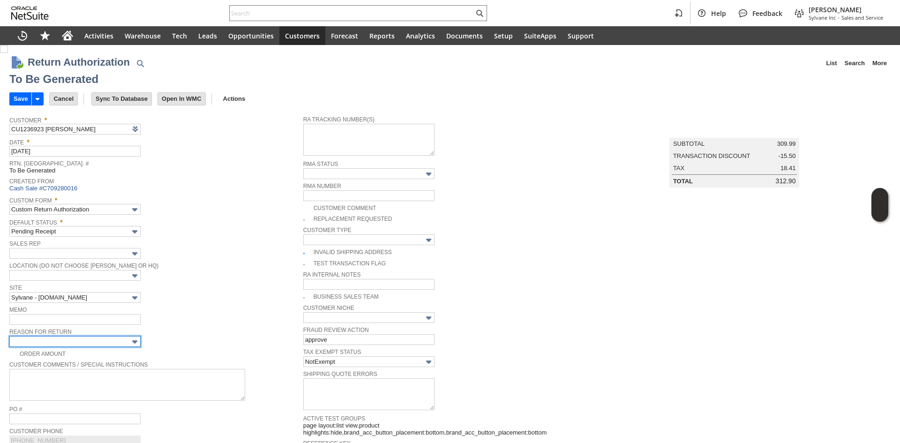
click at [125, 337] on input "text" at bounding box center [74, 341] width 131 height 11
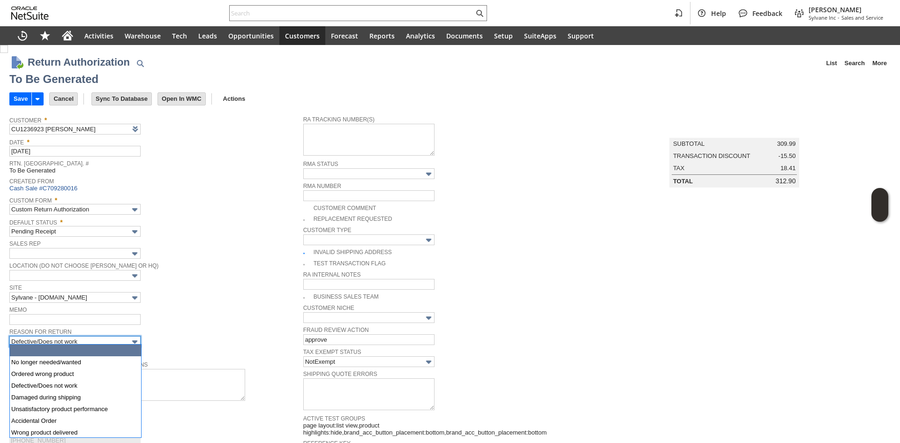
scroll to position [35, 0]
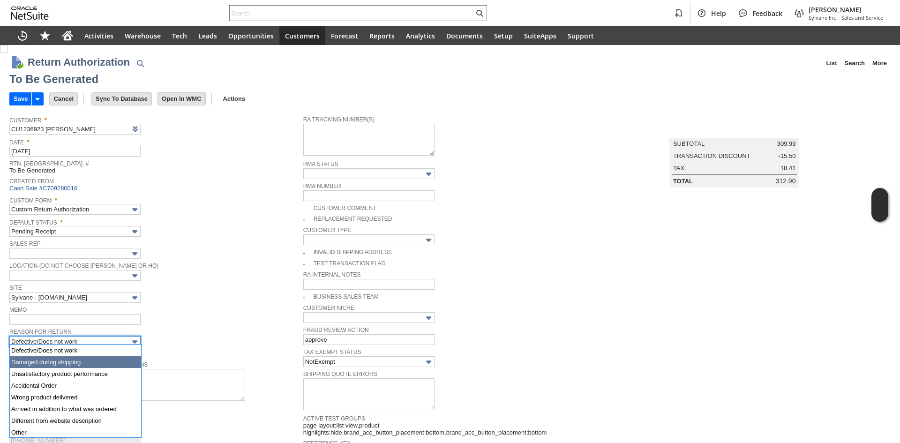
type input "Damaged during shipping"
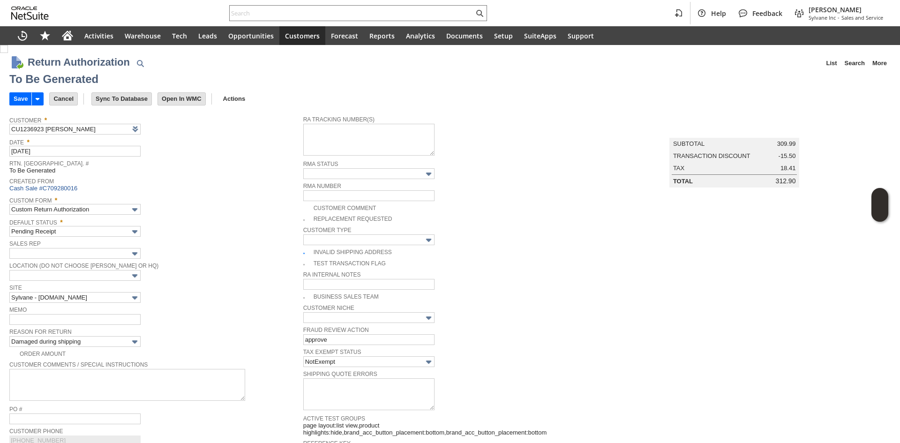
click at [207, 319] on div "Memo" at bounding box center [153, 314] width 289 height 21
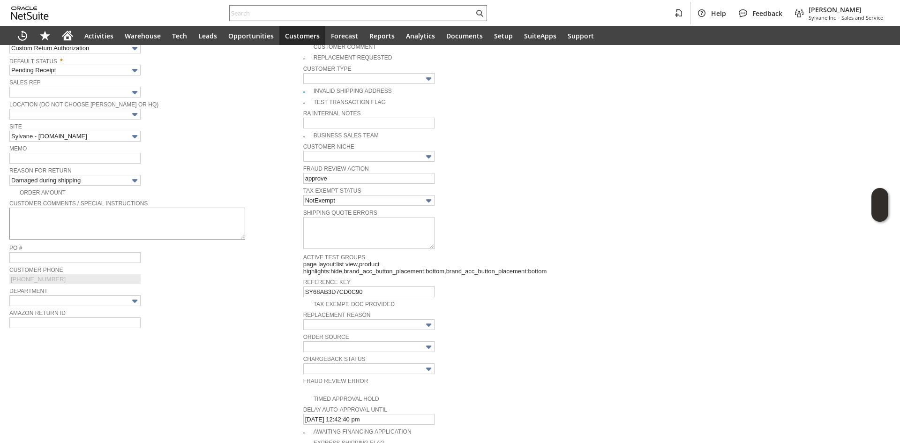
scroll to position [141, 0]
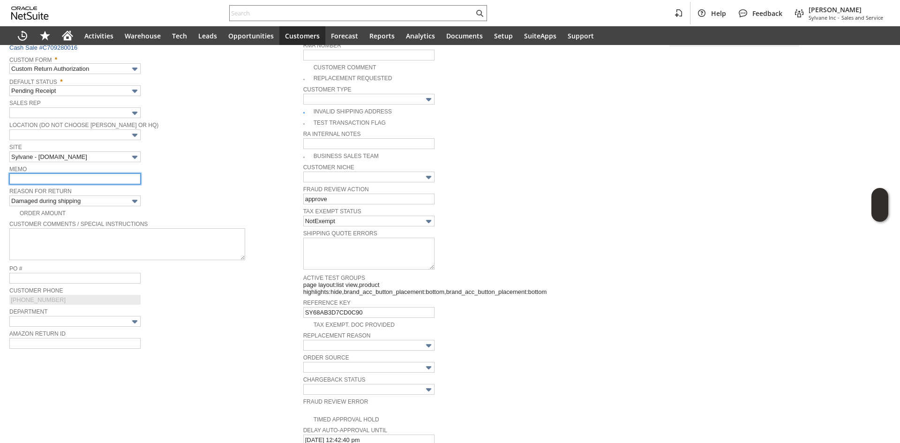
click at [70, 178] on input "text" at bounding box center [74, 178] width 131 height 11
type input "damaged claim filed / processing a replacement once the unit is in transit back…"
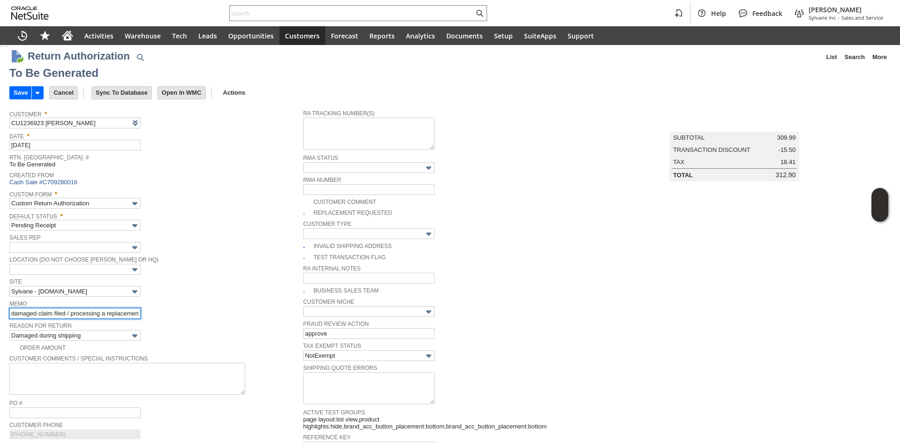
scroll to position [0, 0]
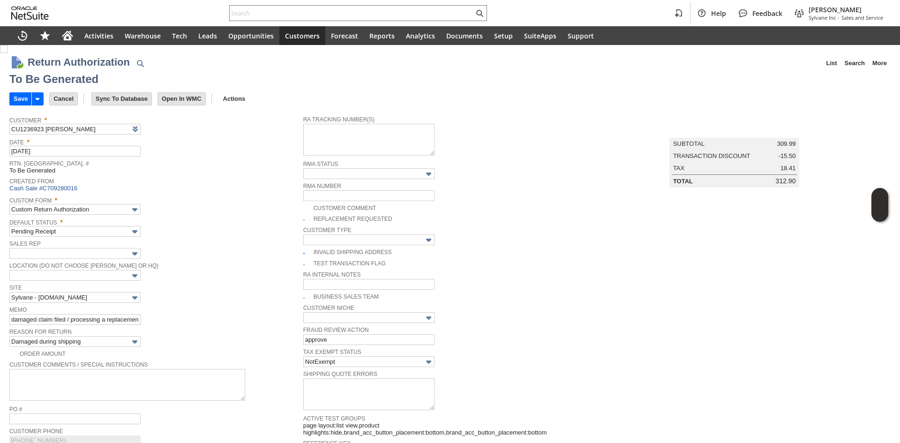
click at [8, 53] on img at bounding box center [4, 49] width 8 height 8
checkbox input "true"
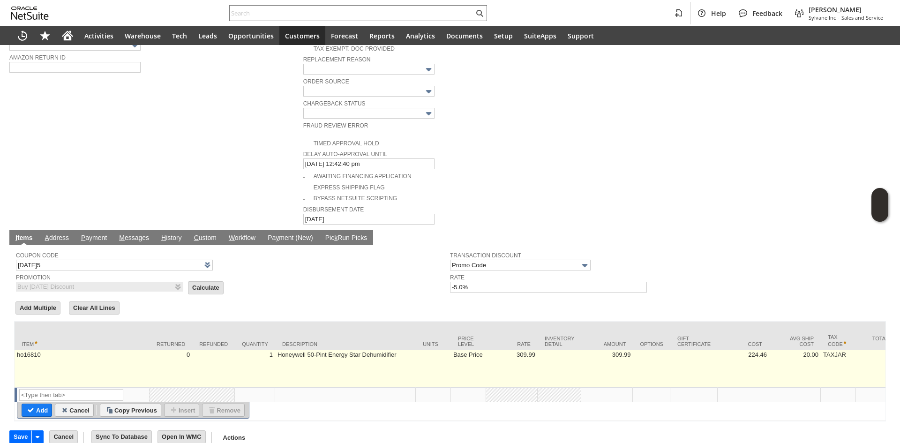
scroll to position [419, 0]
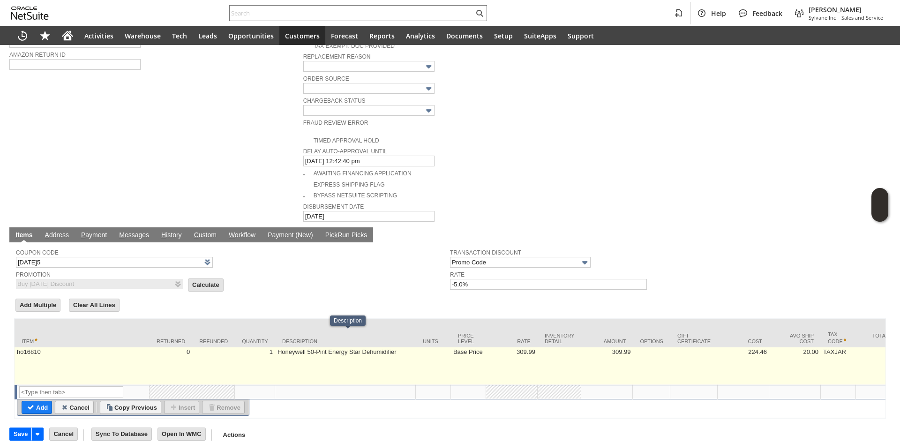
click at [479, 363] on td "Base Price" at bounding box center [468, 365] width 35 height 37
type input "Base Price"
type input "309.99"
type input "OK"
type input "Make Copy"
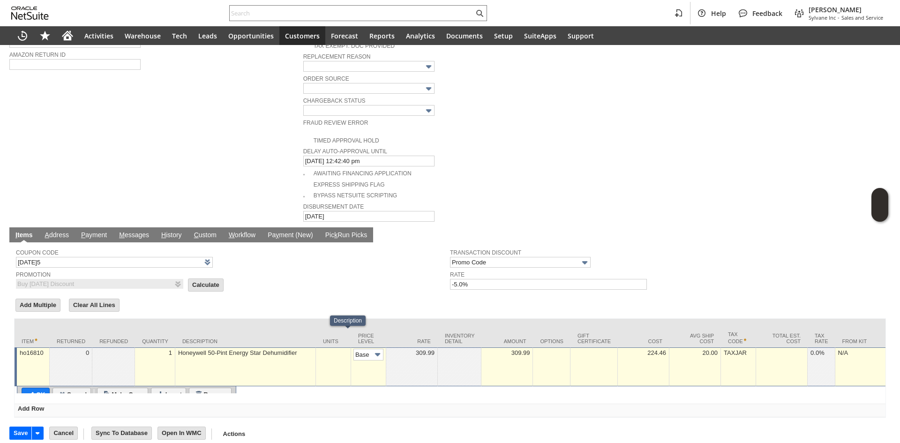
scroll to position [419, 0]
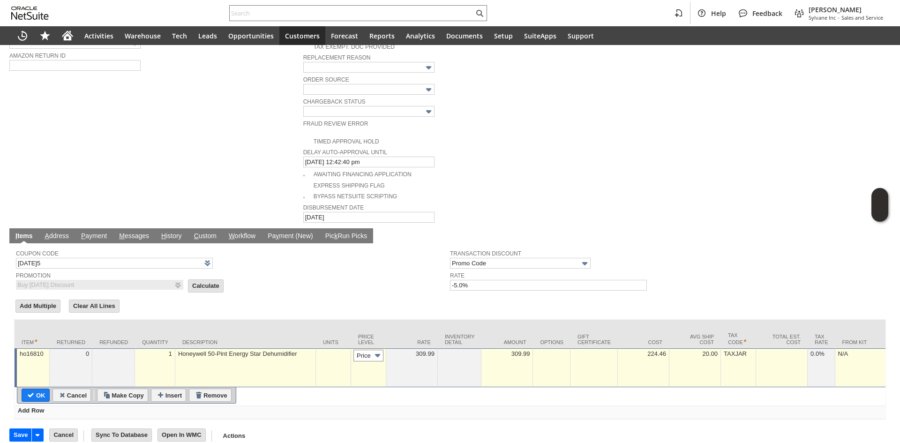
click at [362, 350] on input "Base Price" at bounding box center [368, 356] width 30 height 12
type input "Custom"
click at [409, 348] on td at bounding box center [412, 367] width 52 height 39
type input "0.00"
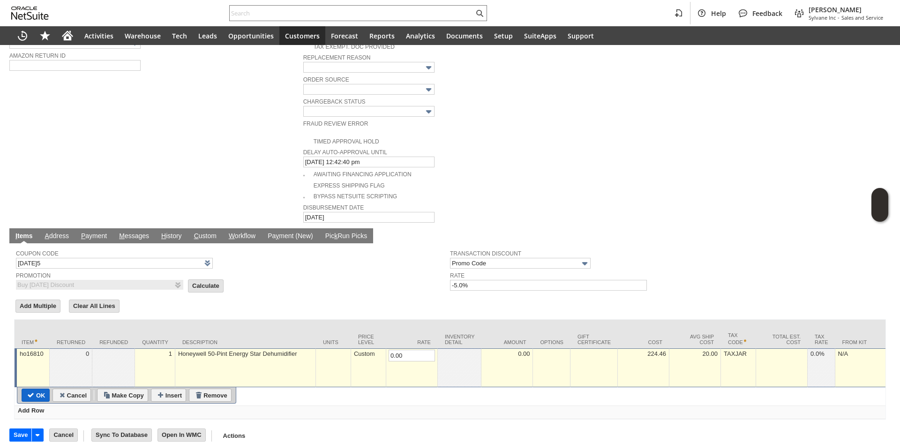
click at [24, 389] on input "OK" at bounding box center [35, 395] width 27 height 12
type input "Add"
type input "Copy Previous"
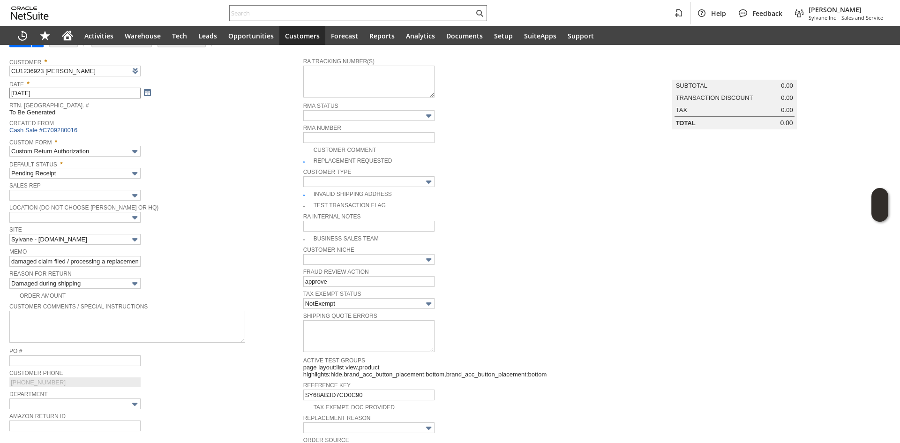
scroll to position [44, 0]
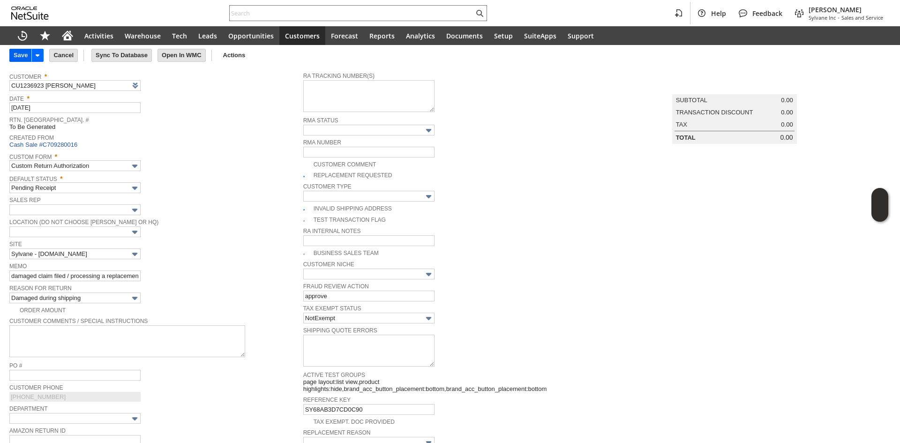
click at [21, 51] on input "Save" at bounding box center [21, 55] width 22 height 12
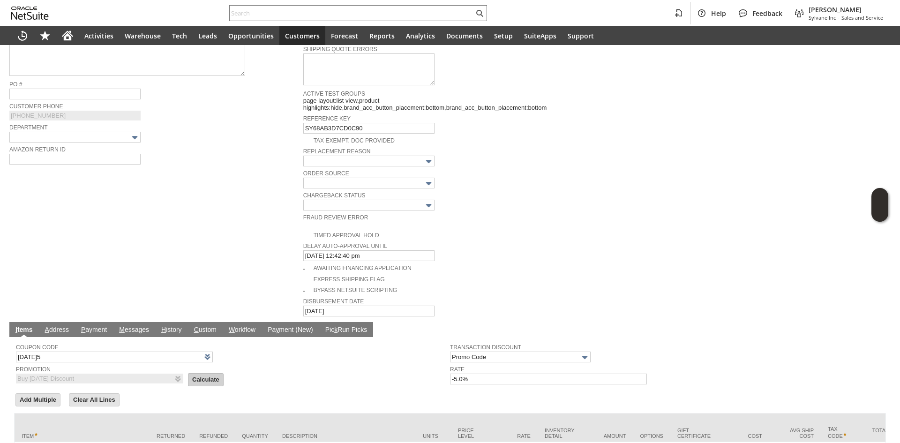
click at [213, 374] on input "Calculate" at bounding box center [205, 380] width 35 height 12
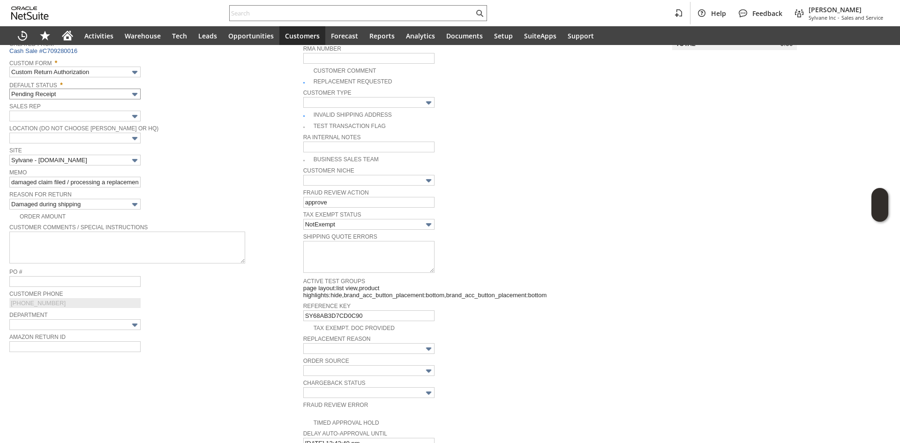
scroll to position [0, 0]
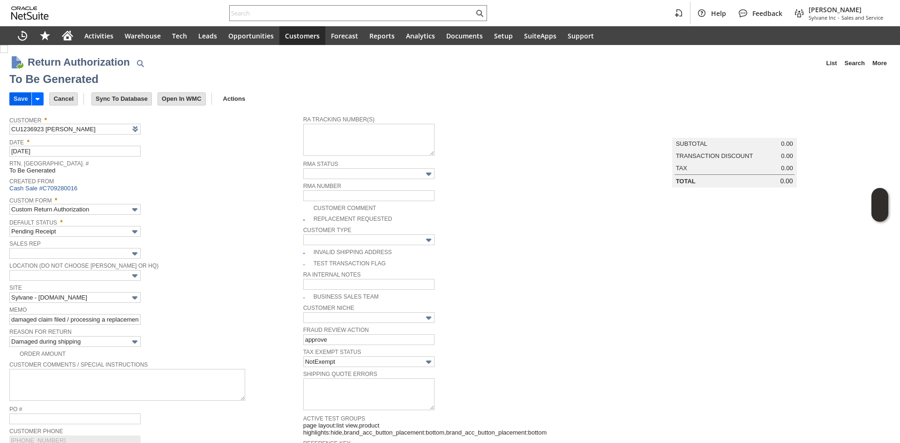
click at [15, 103] on input "Save" at bounding box center [21, 99] width 22 height 12
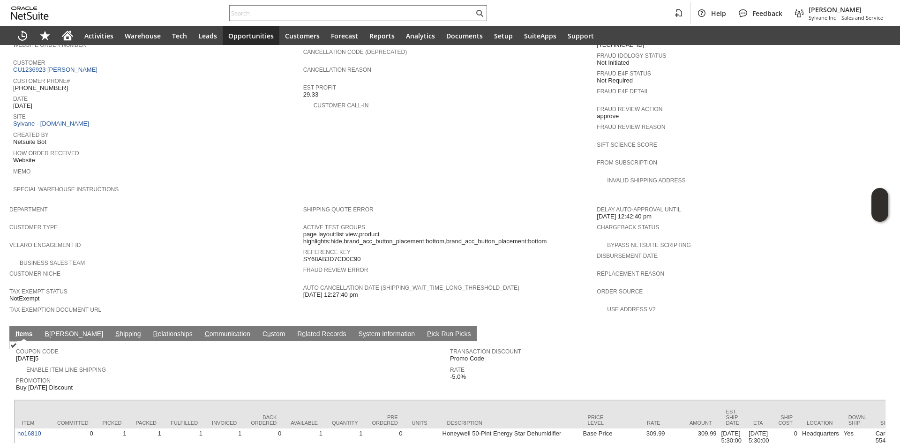
click at [113, 330] on link "S hipping" at bounding box center [128, 334] width 30 height 9
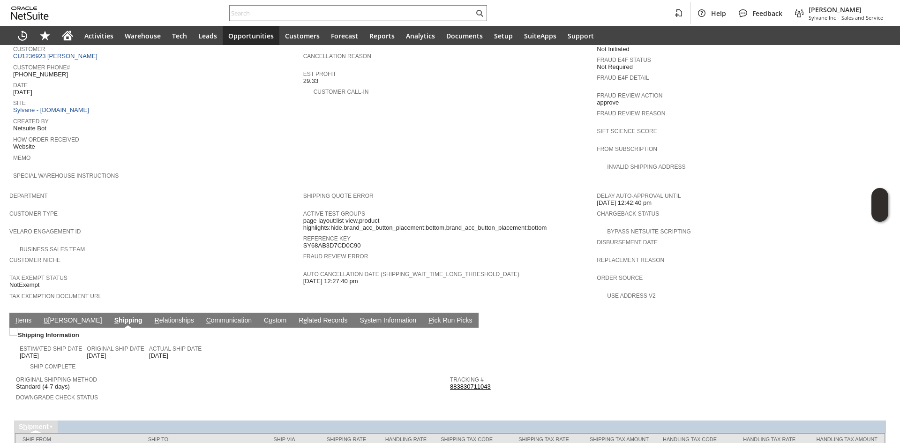
scroll to position [426, 0]
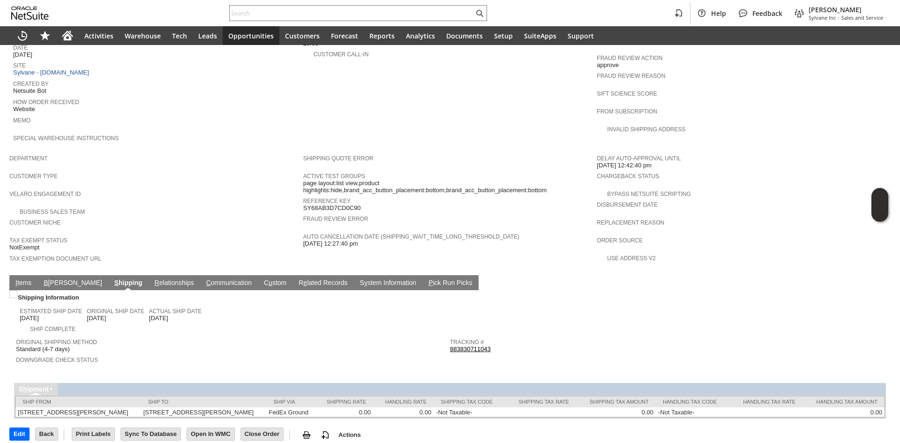
click at [24, 279] on link "I tems" at bounding box center [23, 283] width 21 height 9
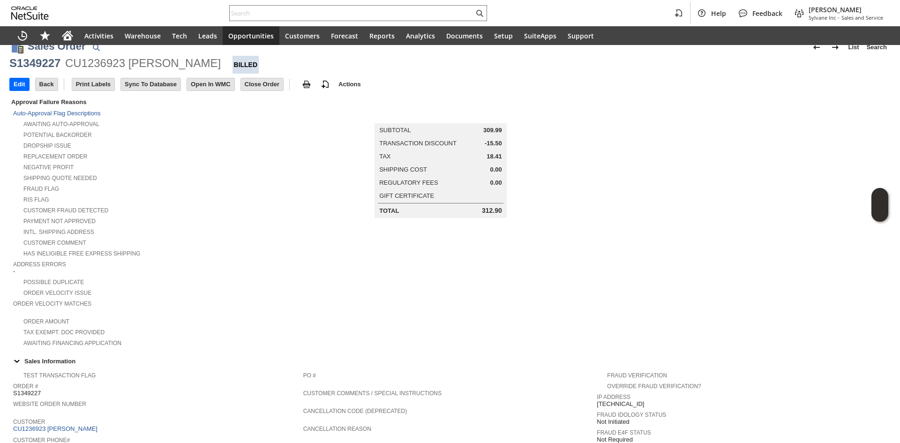
scroll to position [0, 0]
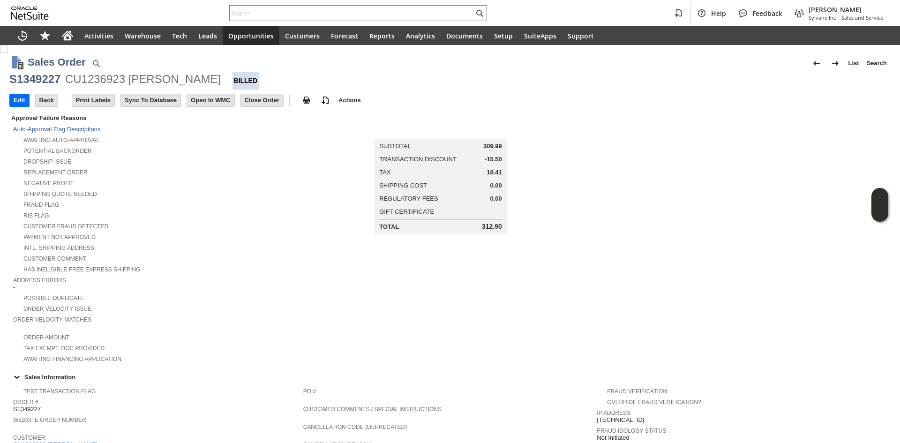
copy div "[PERSON_NAME]"
drag, startPoint x: 208, startPoint y: 74, endPoint x: 131, endPoint y: 80, distance: 76.6
click at [131, 80] on div "CU1236923 [PERSON_NAME]" at bounding box center [143, 79] width 156 height 15
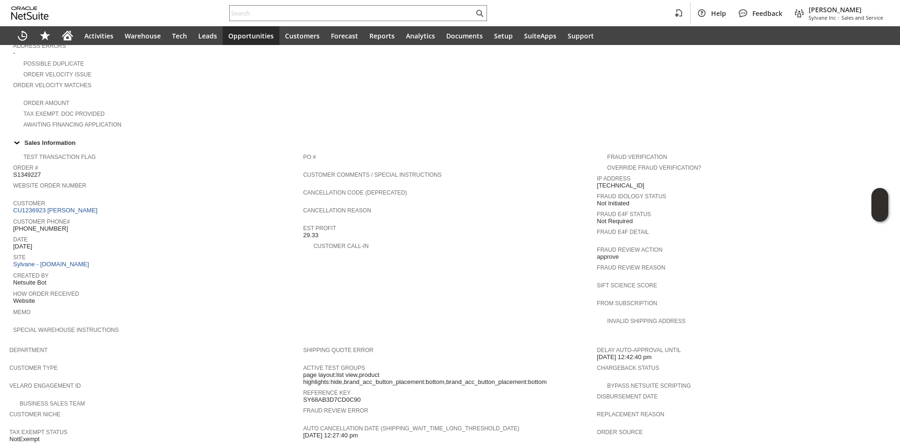
scroll to position [375, 0]
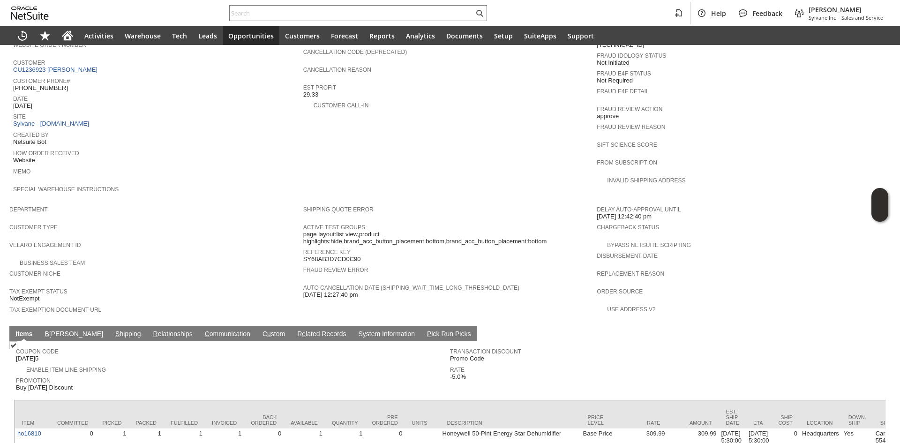
click at [41, 84] on span "[PHONE_NUMBER]" at bounding box center [40, 87] width 55 height 7
copy tbody "[PHONE_NUMBER]"
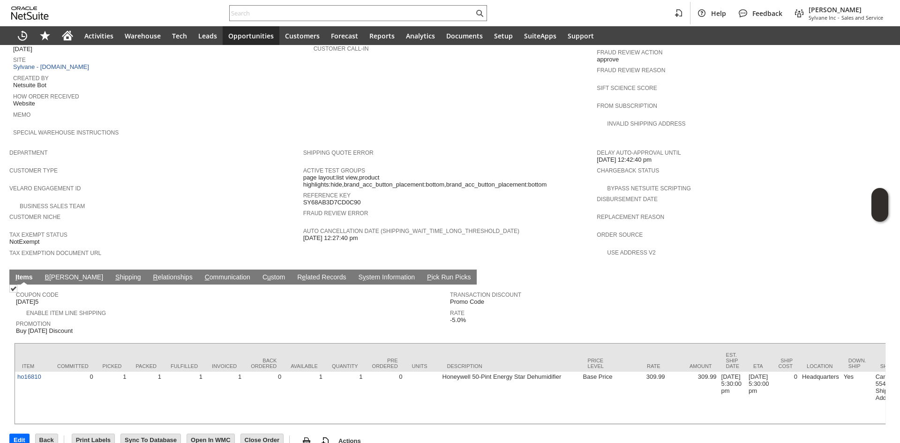
drag, startPoint x: 96, startPoint y: 255, endPoint x: 113, endPoint y: 268, distance: 21.8
click at [113, 273] on link "S hipping" at bounding box center [128, 277] width 30 height 9
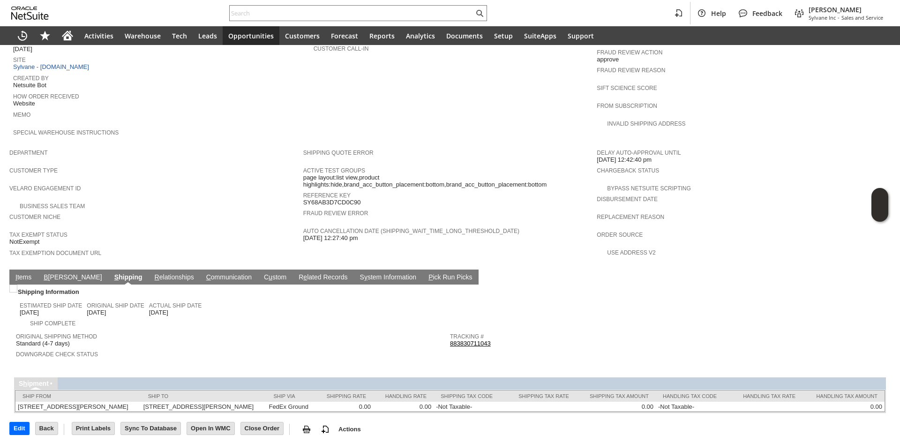
scroll to position [426, 0]
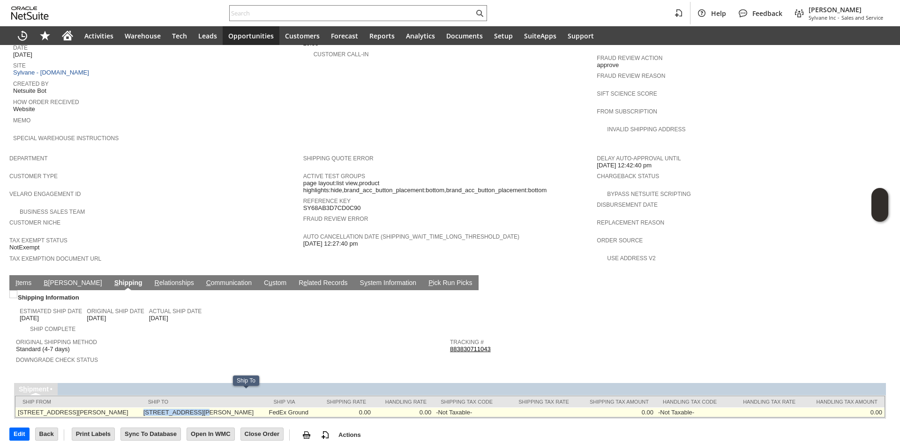
copy td "[STREET_ADDRESS]"
drag, startPoint x: 171, startPoint y: 394, endPoint x: 226, endPoint y: 392, distance: 55.3
click at [226, 407] on td "3070 Club House Dr Dighton MA 02715-1436 United States" at bounding box center [204, 412] width 126 height 10
click at [267, 407] on td "3070 Club House Dr Dighton MA 02715-1436 United States" at bounding box center [204, 412] width 126 height 10
copy td "02715"
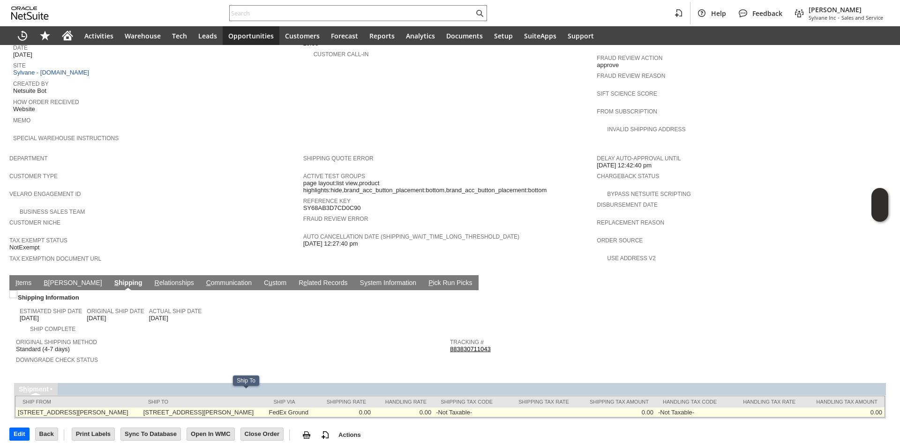
click at [267, 407] on td "3070 Club House Dr Dighton MA 02715-1436 United States" at bounding box center [204, 412] width 126 height 10
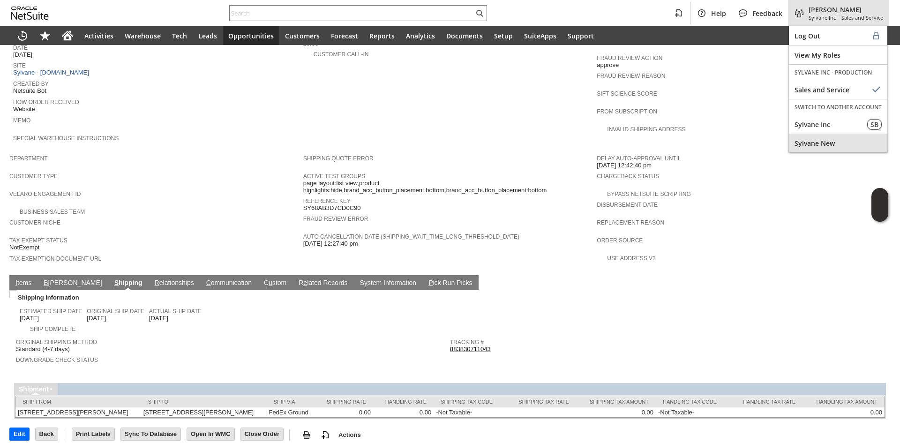
click at [800, 142] on span "Sylvane New" at bounding box center [837, 143] width 87 height 9
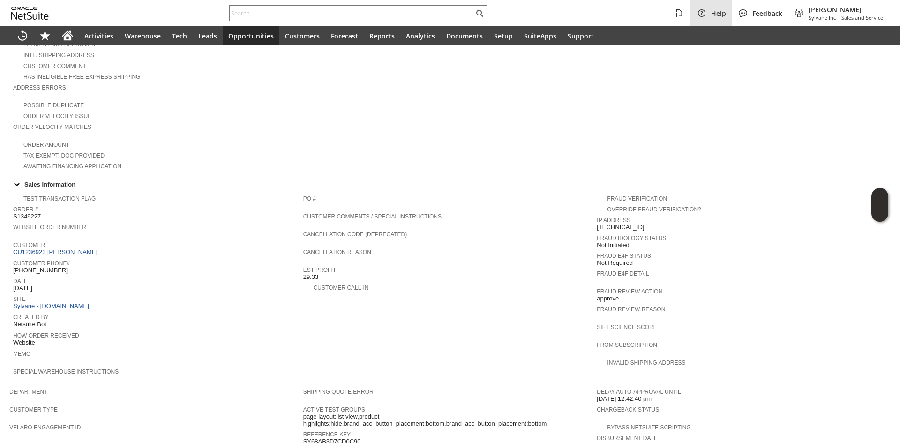
scroll to position [192, 0]
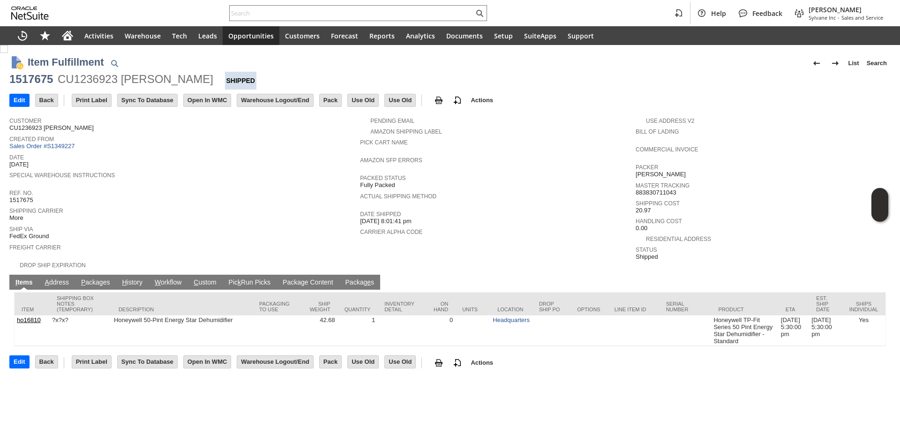
drag, startPoint x: 77, startPoint y: 274, endPoint x: 91, endPoint y: 277, distance: 14.3
click at [77, 275] on td "P ackages" at bounding box center [95, 282] width 41 height 15
click at [99, 278] on link "P ackages" at bounding box center [96, 282] width 34 height 9
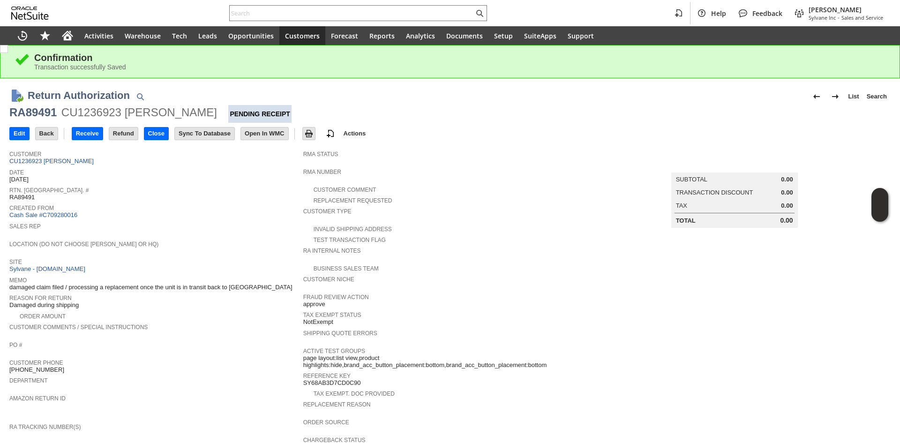
click at [28, 117] on div "RA89491" at bounding box center [32, 112] width 47 height 15
copy div "RA89491"
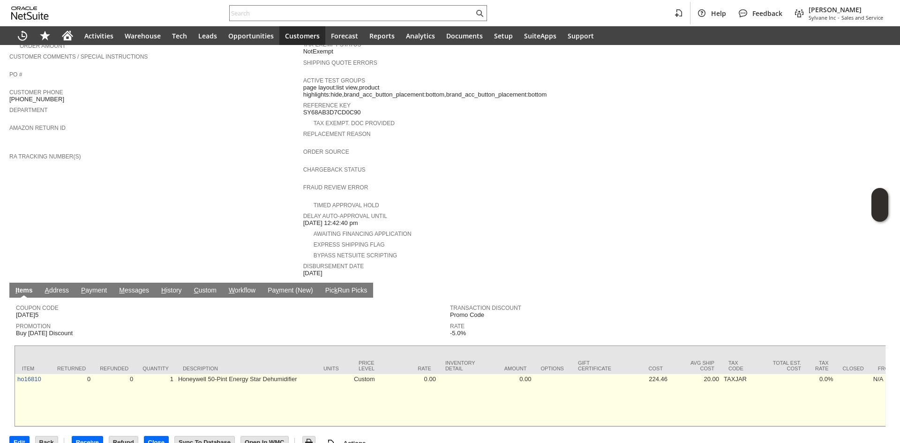
scroll to position [281, 0]
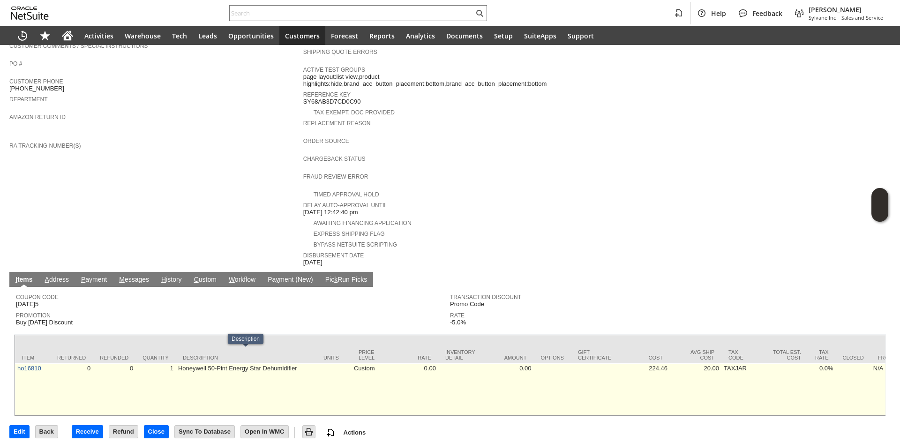
click at [268, 363] on td "Honeywell 50-Pint Energy Star Dehumidifier" at bounding box center [246, 389] width 141 height 52
copy td "Dehumidifier"
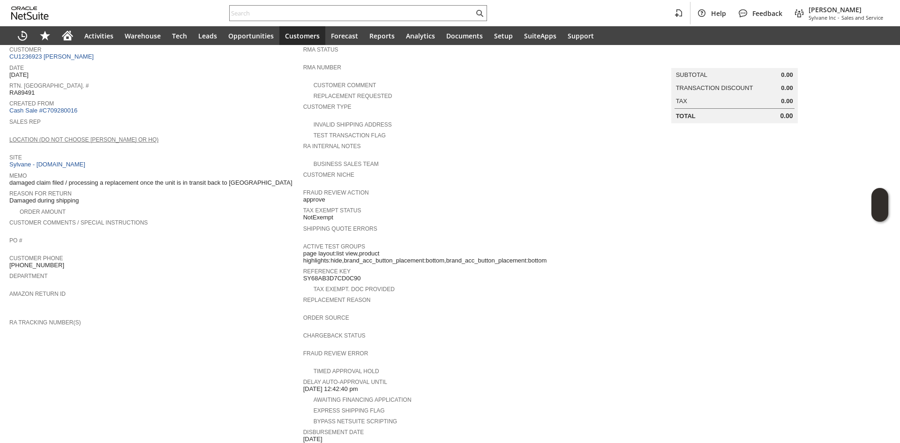
scroll to position [0, 0]
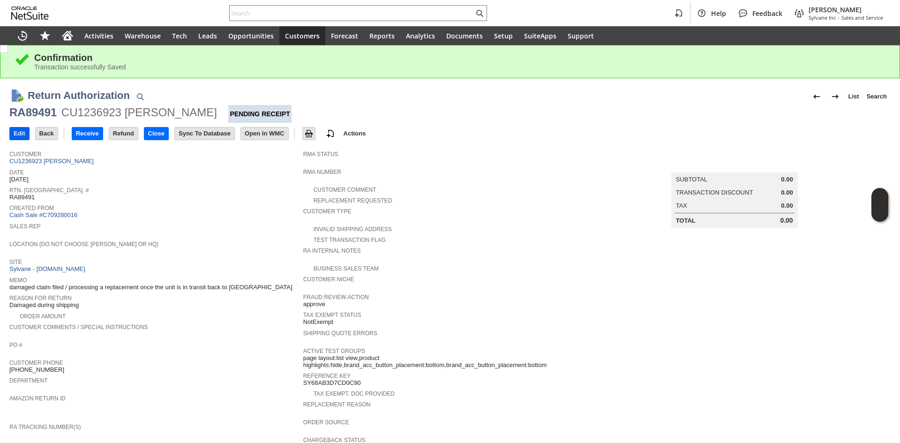
click at [12, 127] on input "Edit" at bounding box center [19, 133] width 19 height 12
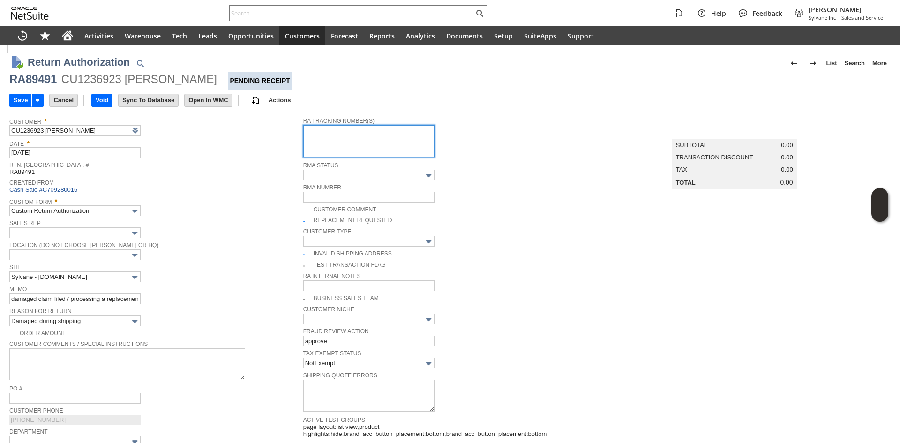
click at [335, 135] on textarea at bounding box center [368, 141] width 131 height 32
paste textarea "997002800157875"
type textarea "997002800157875"
type input "Add"
type input "Copy Previous"
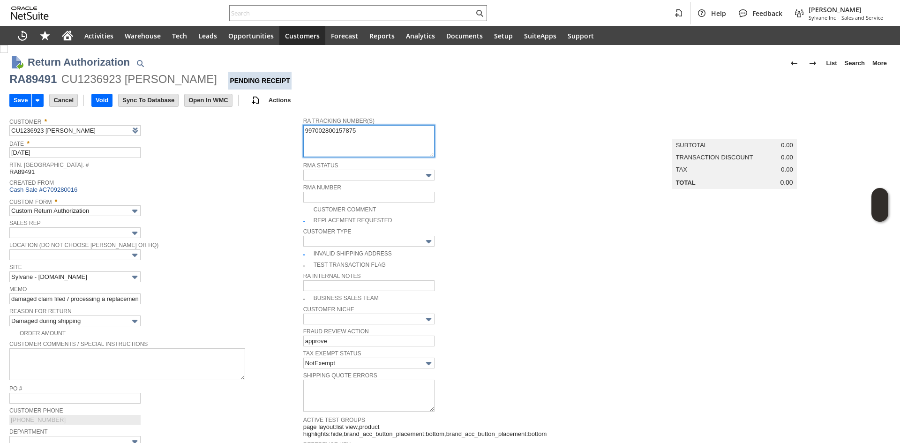
type textarea "997002800157875"
click at [383, 136] on textarea "997002800157875" at bounding box center [368, 141] width 131 height 32
type input "[PERSON_NAME]"
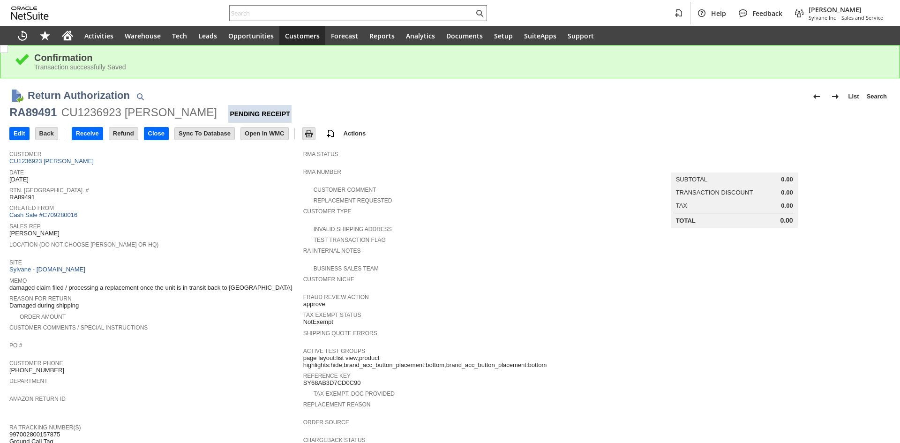
click at [41, 110] on div "RA89491" at bounding box center [32, 112] width 47 height 15
copy div "RA89491"
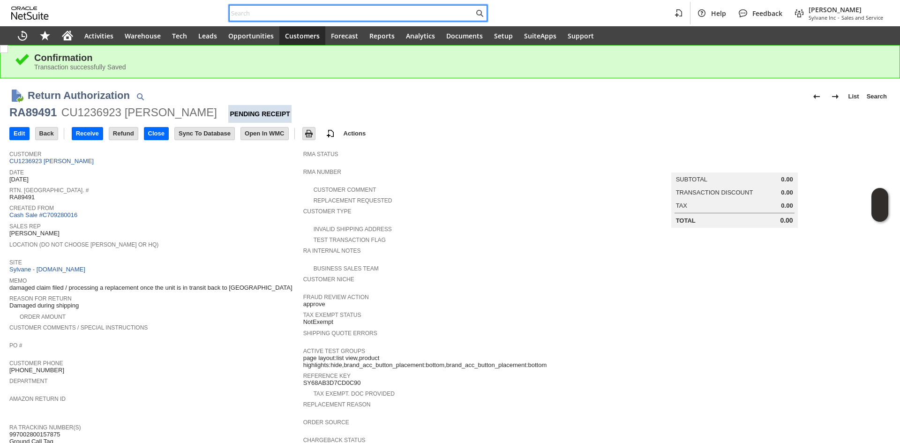
click at [267, 15] on input "text" at bounding box center [352, 12] width 244 height 11
paste input "RA89490"
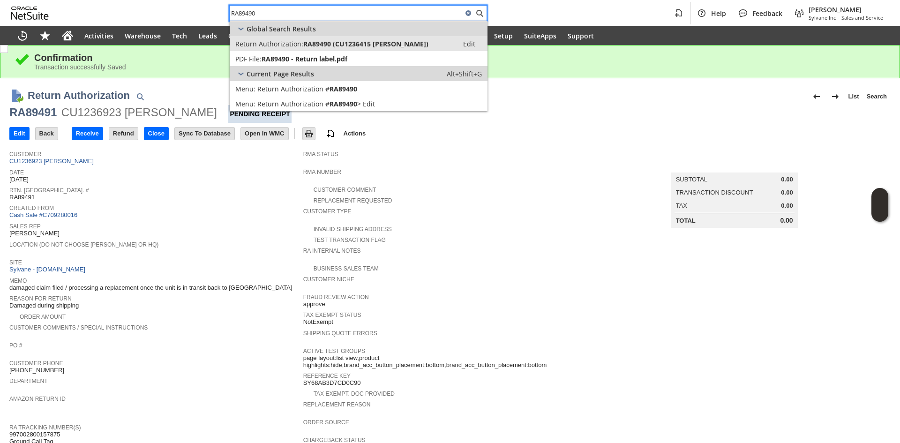
type input "RA89490"
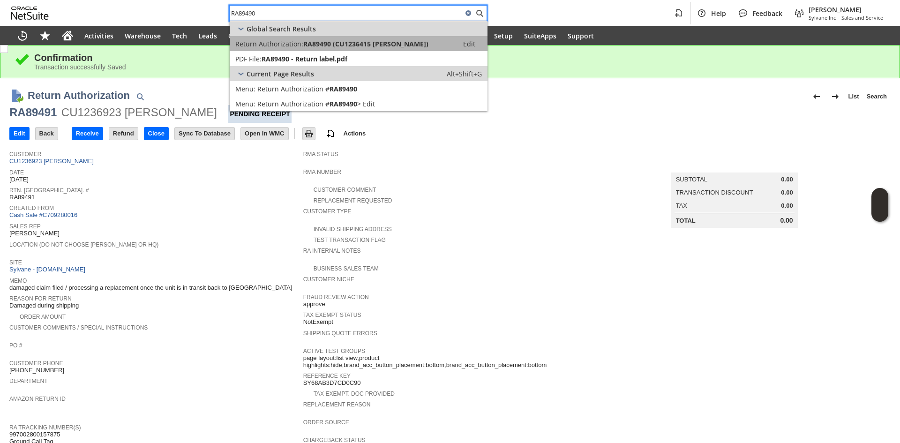
click at [287, 46] on span "Return Authorization:" at bounding box center [269, 43] width 68 height 9
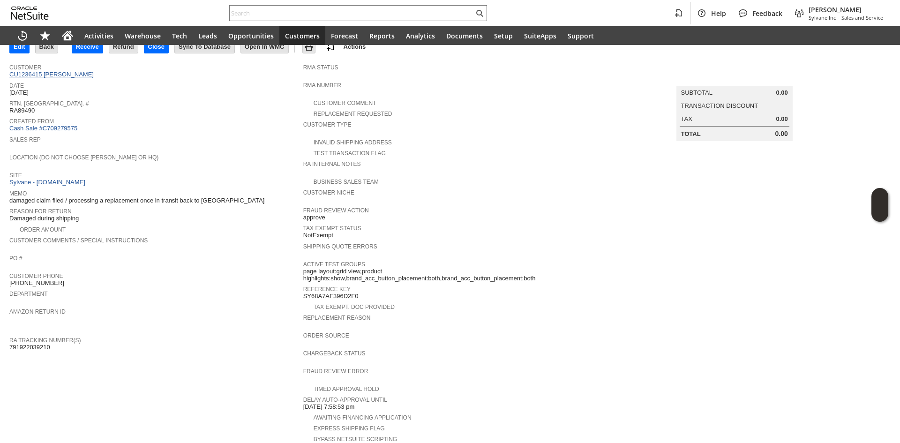
click at [71, 73] on link "CU1236415 [PERSON_NAME]" at bounding box center [52, 74] width 87 height 7
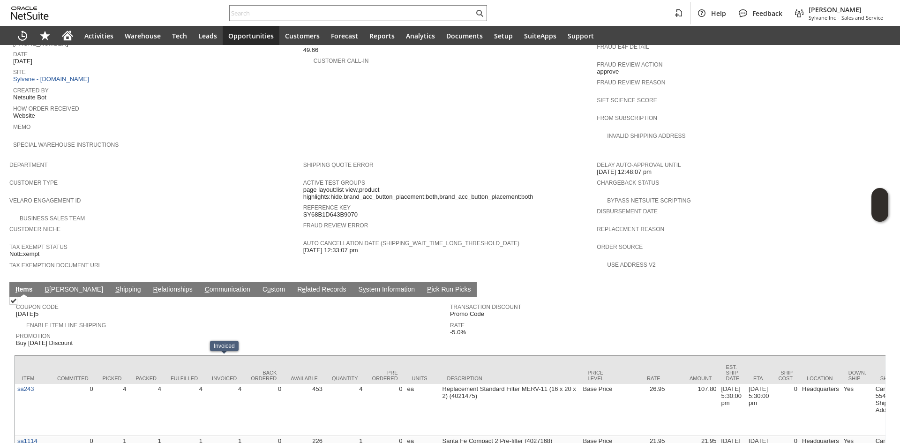
scroll to position [242, 0]
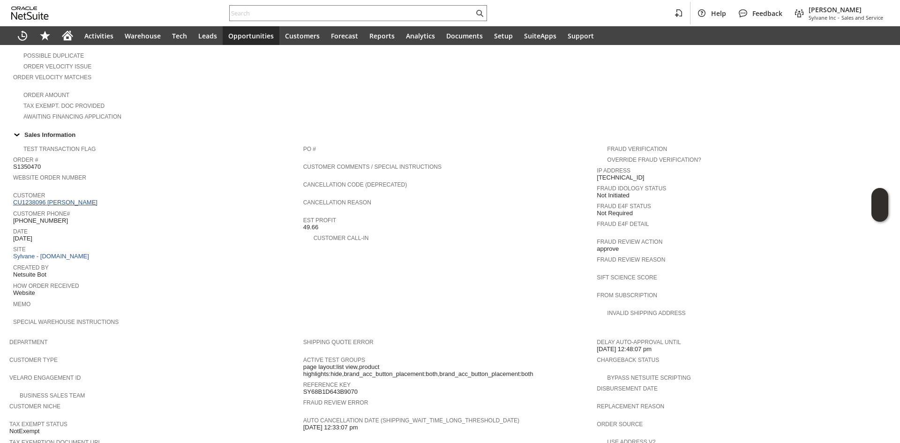
click at [39, 199] on link "CU1238096 [PERSON_NAME]" at bounding box center [56, 202] width 87 height 7
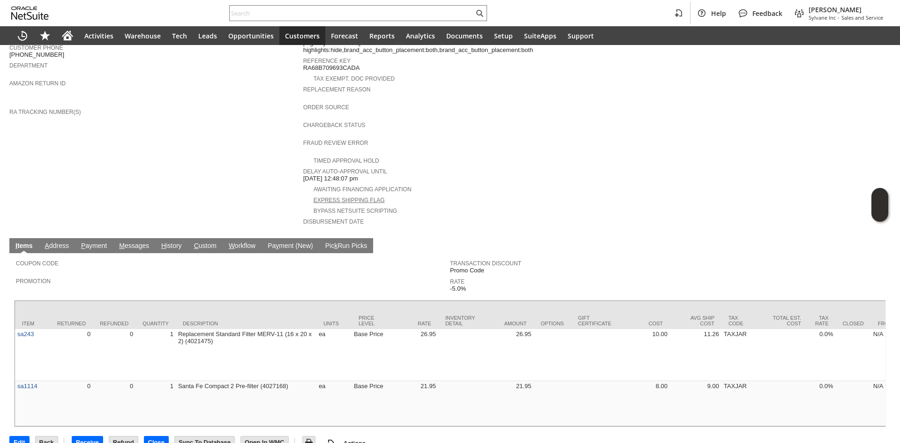
scroll to position [293, 0]
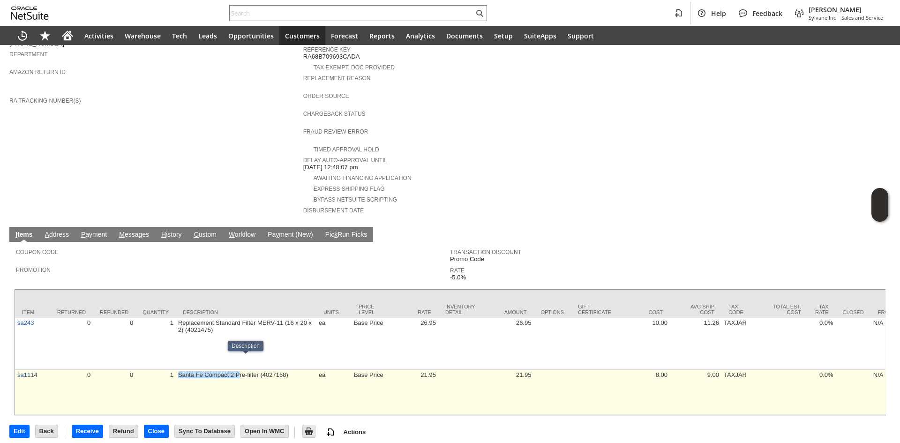
drag, startPoint x: 177, startPoint y: 359, endPoint x: 239, endPoint y: 364, distance: 62.0
click at [239, 370] on td "Santa Fe Compact 2 Pre-filter (4027168)" at bounding box center [246, 392] width 141 height 45
drag, startPoint x: 237, startPoint y: 364, endPoint x: 288, endPoint y: 374, distance: 51.6
click at [261, 370] on td "Santa Fe Compact 2 Pre-filter (4027168)" at bounding box center [246, 392] width 141 height 45
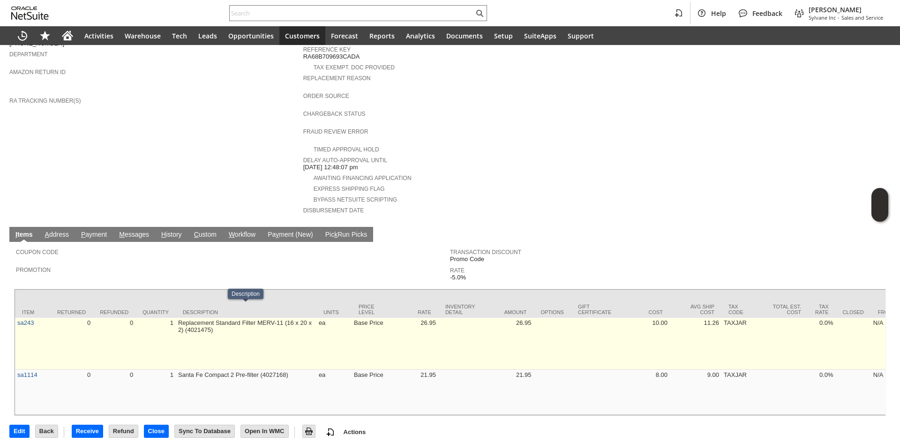
click at [198, 322] on td "Replacement Standard Filter MERV-11 (16 x 20 x 2) (4021475)" at bounding box center [246, 344] width 141 height 52
drag, startPoint x: 197, startPoint y: 309, endPoint x: 205, endPoint y: 315, distance: 9.7
click at [205, 318] on td "Replacement Standard Filter MERV-11 (16 x 20 x 2) (4021475)" at bounding box center [246, 344] width 141 height 52
click at [303, 326] on td "Replacement Standard Filter MERV-11 (16 x 20 x 2) (4021475)" at bounding box center [246, 344] width 141 height 52
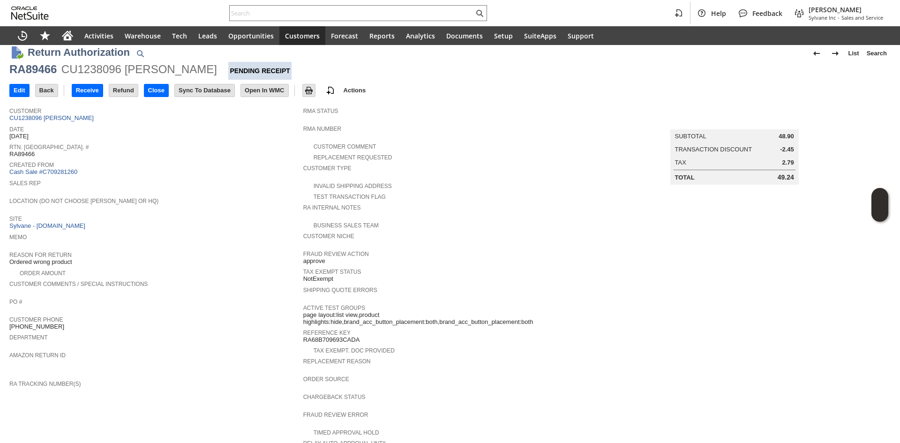
scroll to position [0, 0]
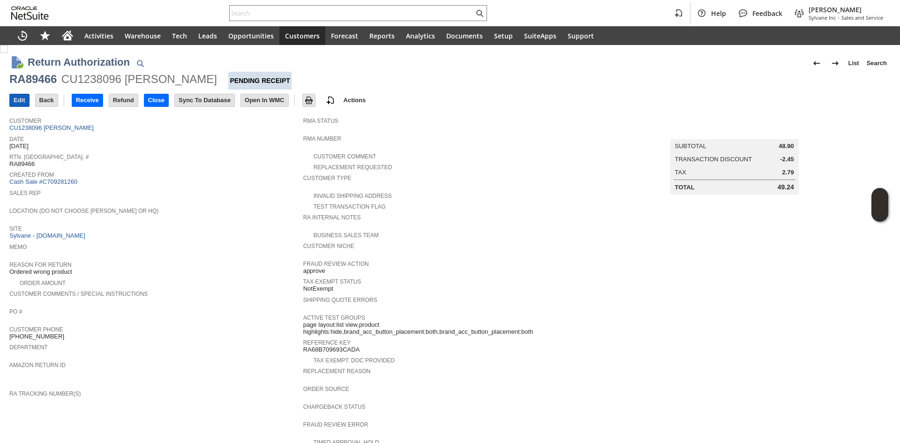
click at [11, 95] on input "Edit" at bounding box center [19, 100] width 19 height 12
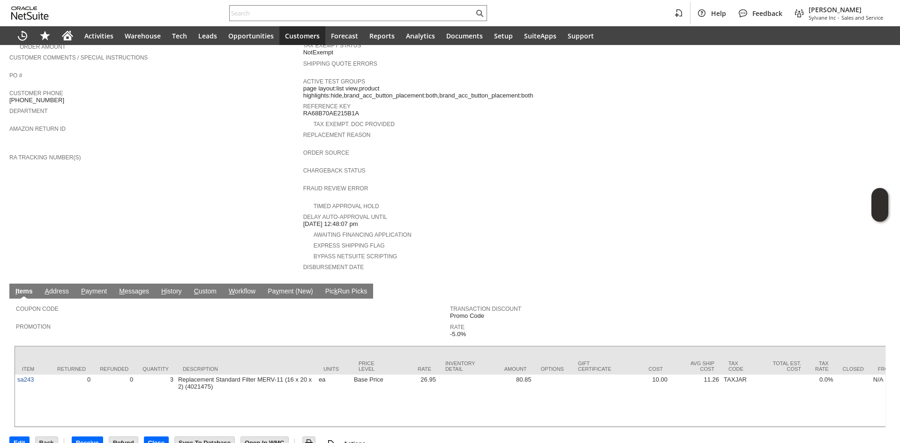
scroll to position [248, 0]
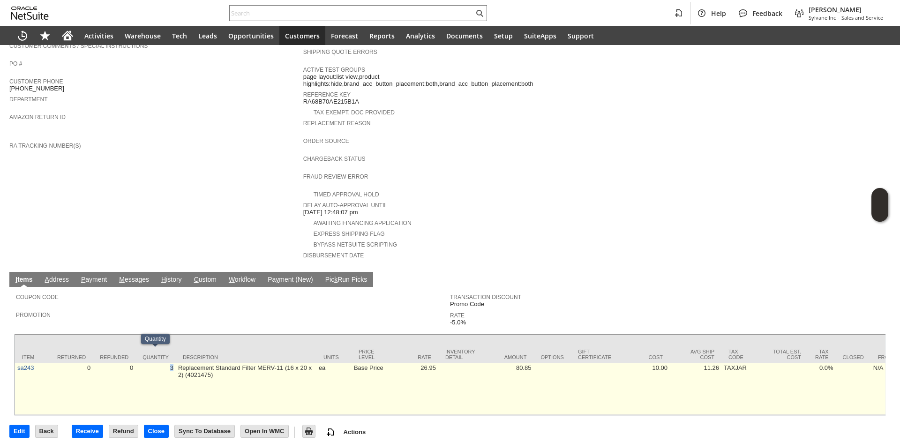
drag, startPoint x: 156, startPoint y: 352, endPoint x: 174, endPoint y: 369, distance: 24.9
click at [174, 369] on td "3" at bounding box center [155, 389] width 40 height 52
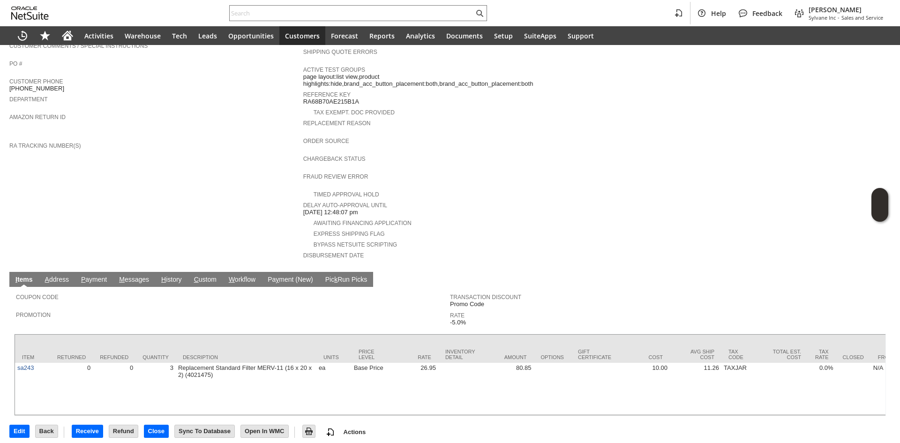
click at [174, 276] on link "H istory" at bounding box center [171, 280] width 25 height 9
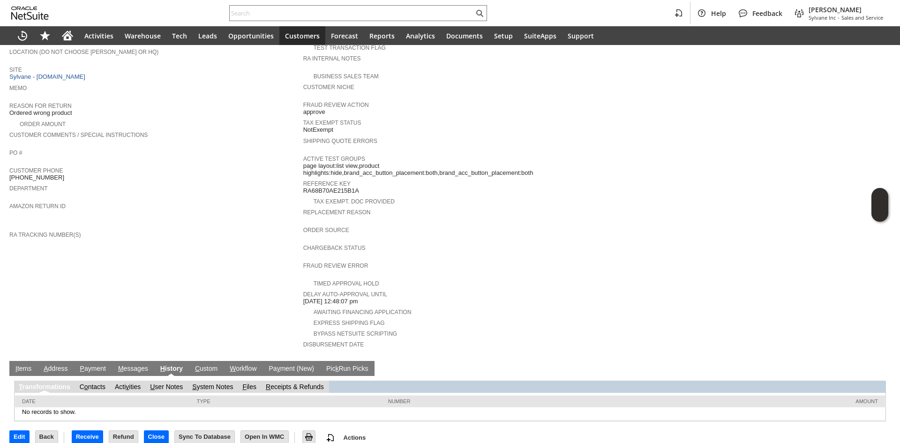
scroll to position [0, 0]
click at [211, 383] on link "S ystem Notes" at bounding box center [212, 386] width 41 height 7
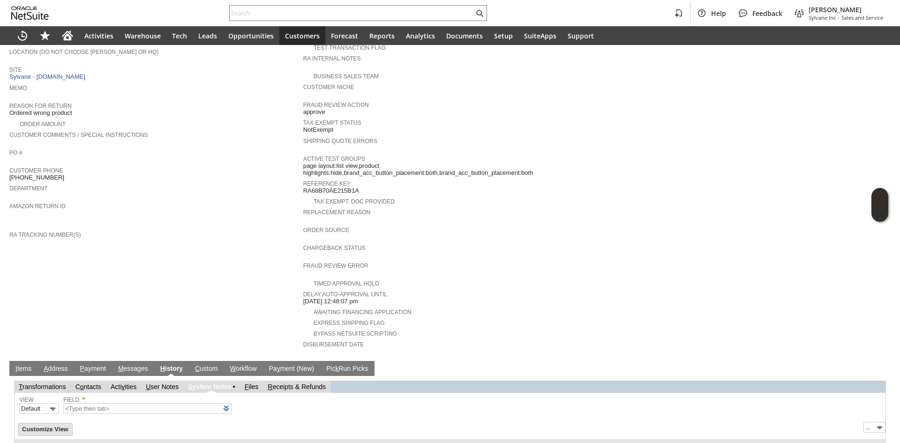
type input "1 to 25 of 77"
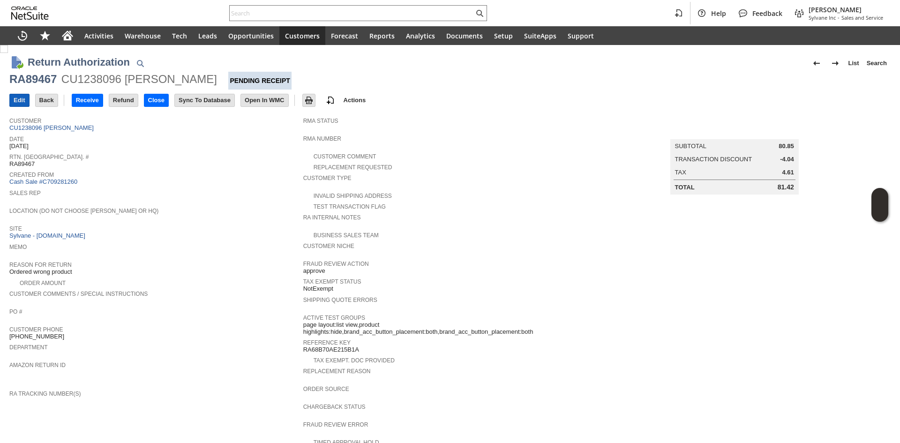
click at [19, 101] on input "Edit" at bounding box center [19, 100] width 19 height 12
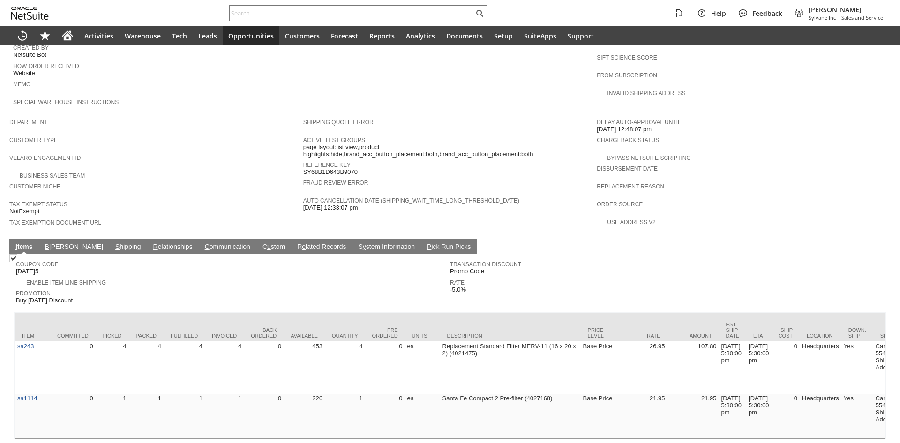
scroll to position [477, 0]
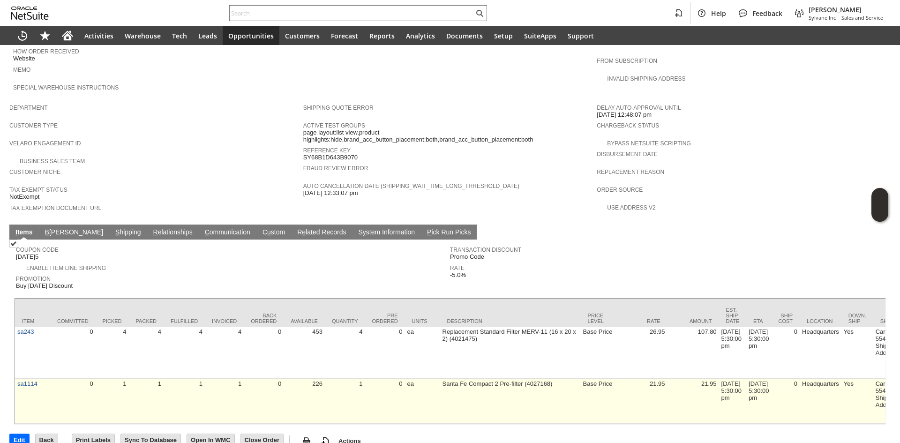
click at [401, 379] on td "0" at bounding box center [385, 401] width 40 height 45
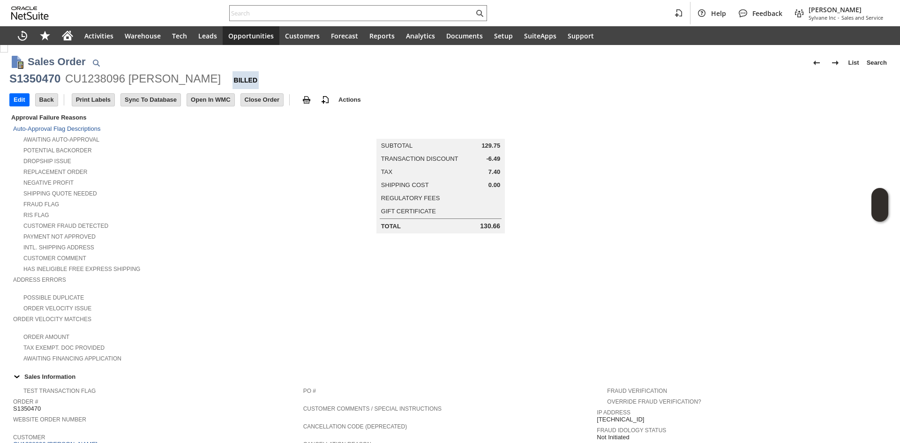
scroll to position [0, 0]
copy div "[PERSON_NAME]"
drag, startPoint x: 201, startPoint y: 82, endPoint x: 129, endPoint y: 86, distance: 72.2
click at [129, 86] on div "S1350470 CU1238096 [PERSON_NAME] Billed" at bounding box center [449, 81] width 881 height 18
click at [153, 72] on div "CU1238096 [PERSON_NAME]" at bounding box center [143, 79] width 156 height 15
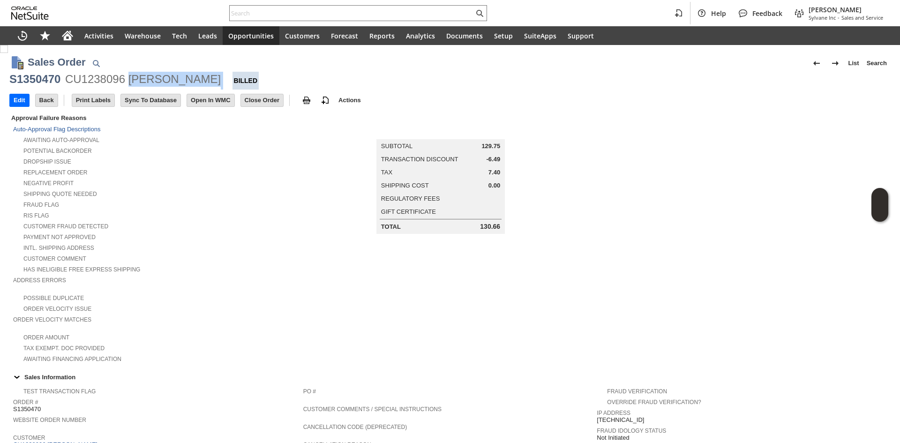
click at [127, 81] on div "CU1238096 [PERSON_NAME]" at bounding box center [143, 79] width 156 height 15
drag, startPoint x: 127, startPoint y: 82, endPoint x: 191, endPoint y: 80, distance: 64.2
click at [191, 80] on div "CU1238096 [PERSON_NAME]" at bounding box center [143, 79] width 156 height 15
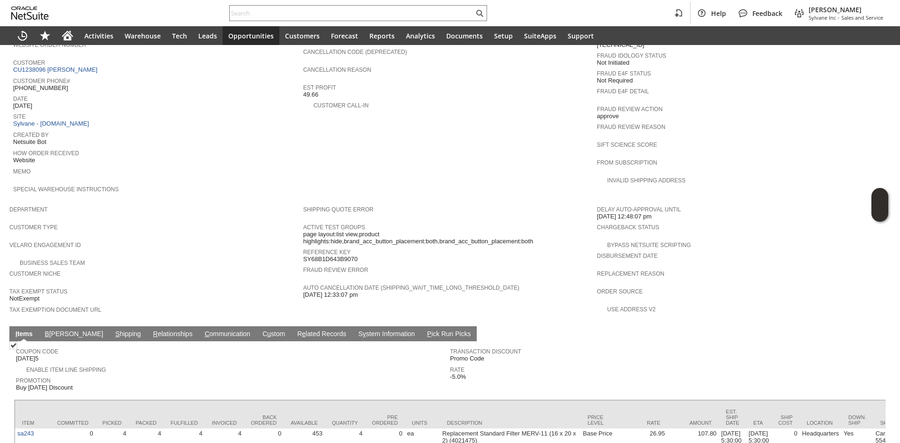
click at [113, 330] on link "S hipping" at bounding box center [128, 334] width 30 height 9
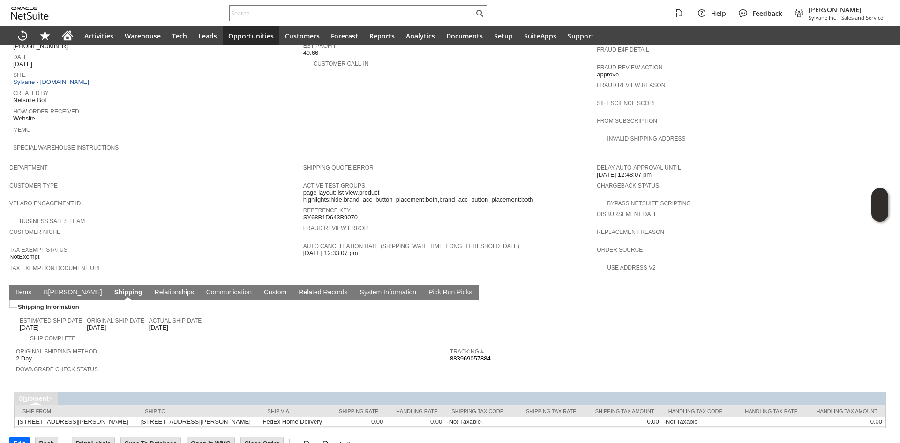
scroll to position [426, 0]
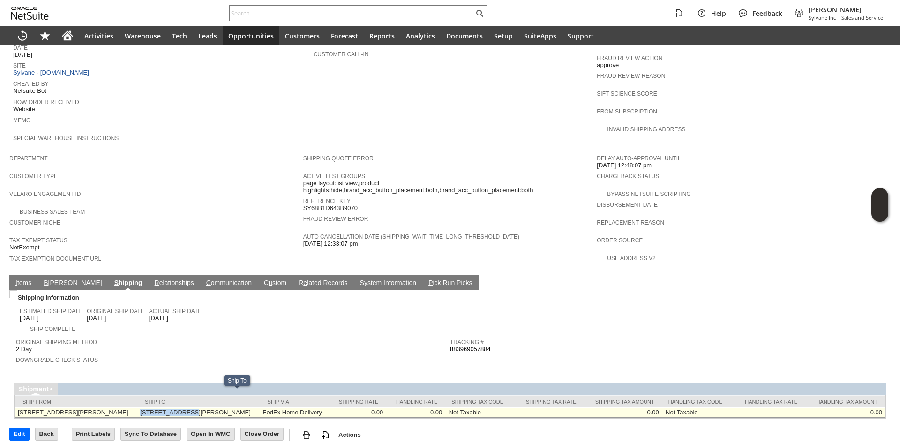
copy td "[STREET_ADDRESS][PERSON_NAME]"
drag, startPoint x: 170, startPoint y: 398, endPoint x: 212, endPoint y: 396, distance: 42.7
click at [212, 407] on td "4085 Peters Rd Columbiaville MI 48421 United States" at bounding box center [199, 412] width 122 height 10
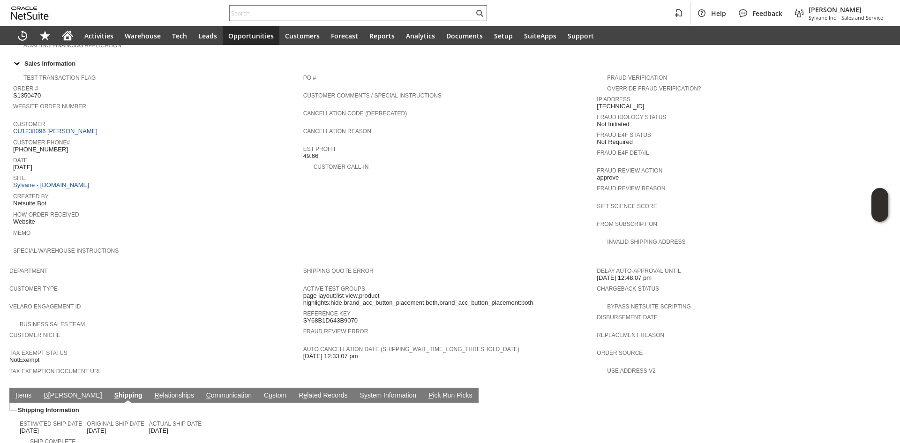
scroll to position [285, 0]
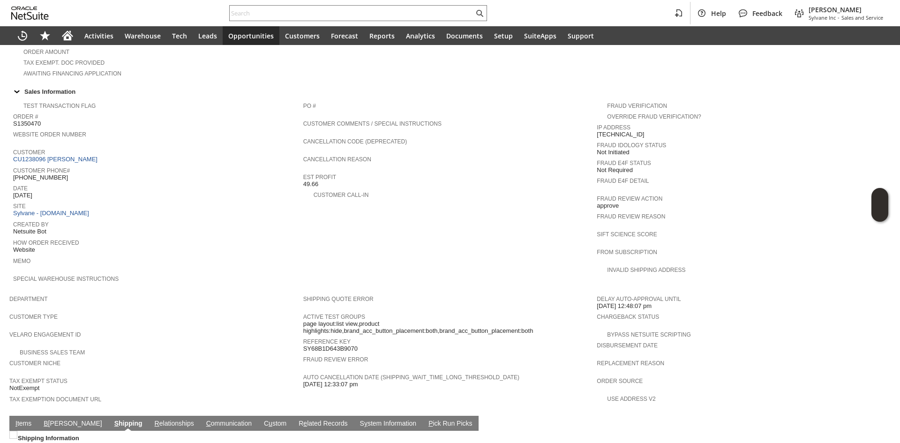
click at [37, 174] on span "[PHONE_NUMBER]" at bounding box center [40, 177] width 55 height 7
click at [37, 174] on span "(810) 728-8842" at bounding box center [40, 177] width 55 height 7
copy tbody "(810) 728-8842"
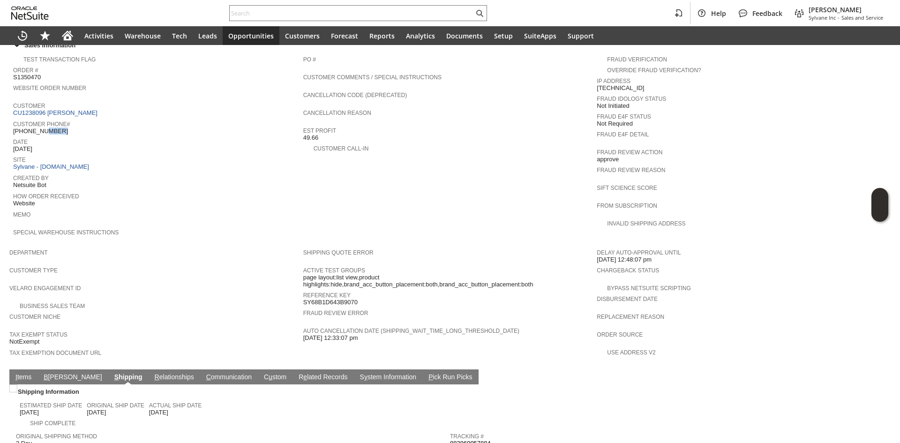
scroll to position [426, 0]
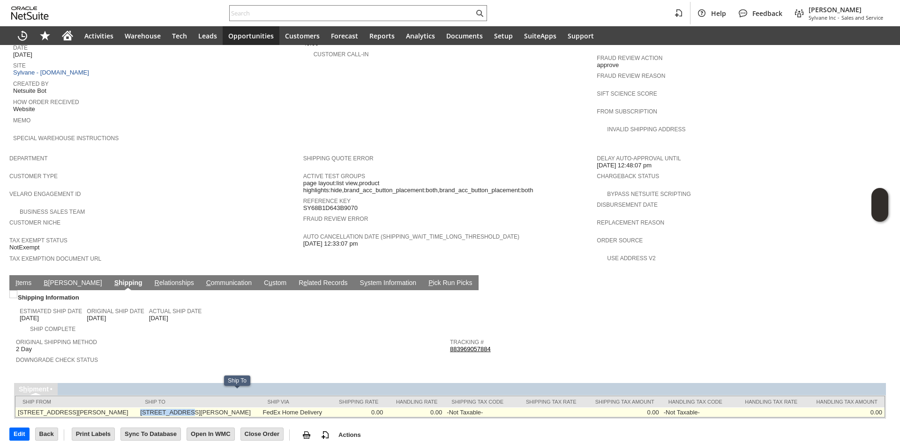
copy td "[STREET_ADDRESS][PERSON_NAME]"
drag, startPoint x: 167, startPoint y: 393, endPoint x: 212, endPoint y: 393, distance: 44.5
click at [212, 407] on td "4085 Peters Rd Columbiaville MI 48421 United States" at bounding box center [199, 412] width 122 height 10
click at [260, 407] on td "4085 Peters Rd Columbiaville MI 48421 United States" at bounding box center [199, 412] width 122 height 10
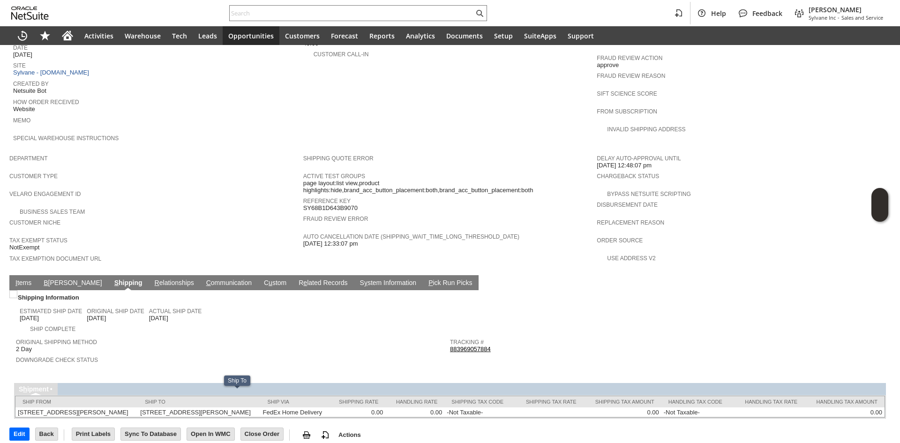
copy td "48421"
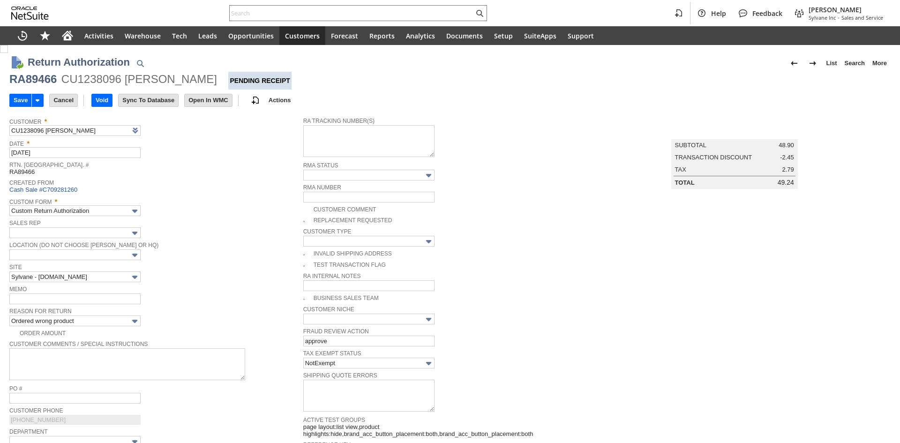
type input "Add"
type input "Copy Previous"
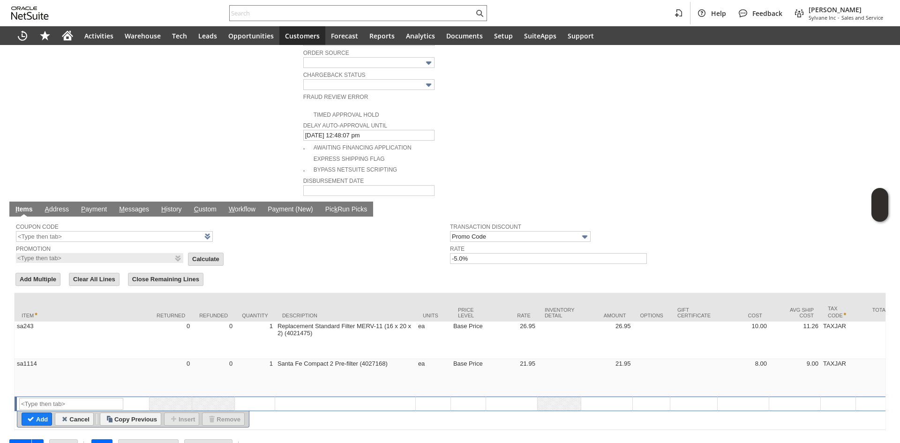
scroll to position [458, 0]
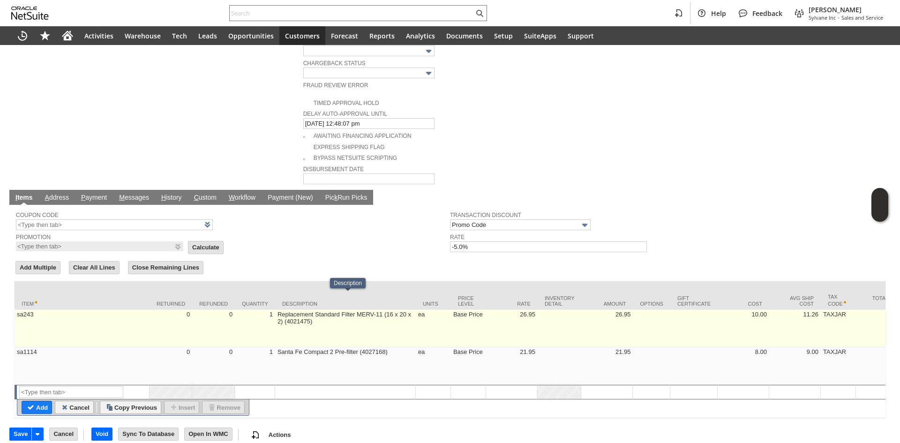
click at [275, 310] on td "1" at bounding box center [255, 328] width 40 height 37
type input "1"
type input "sa243"
type input "OK"
type input "Make Copy"
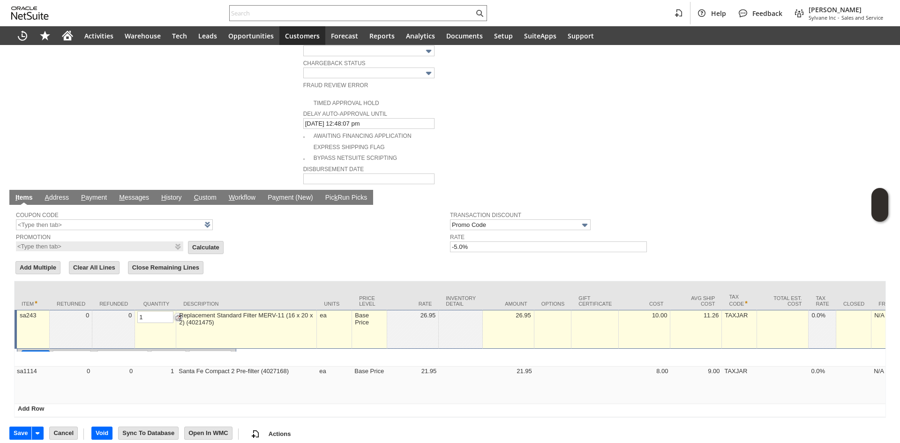
scroll to position [457, 0]
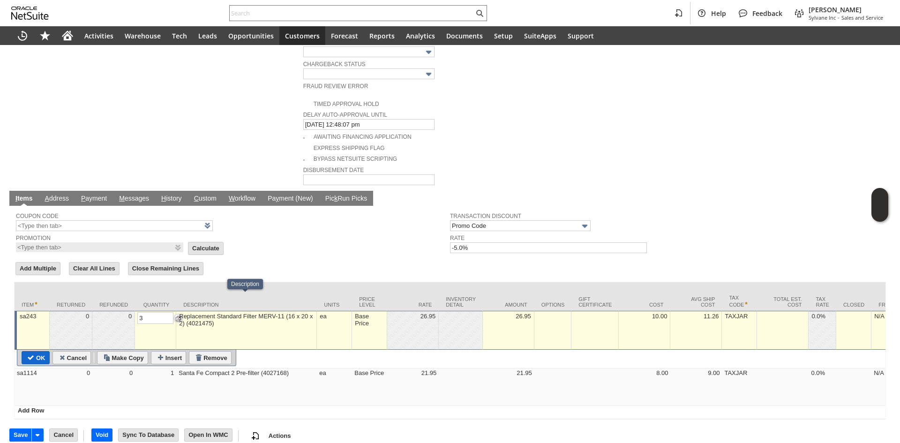
type input "3"
click at [34, 352] on input "OK" at bounding box center [35, 358] width 27 height 12
type input "Add"
type input "Copy Previous"
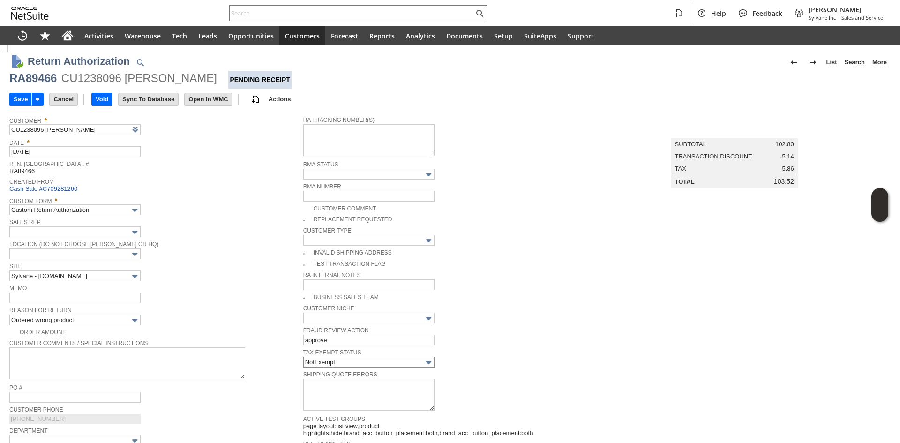
scroll to position [0, 0]
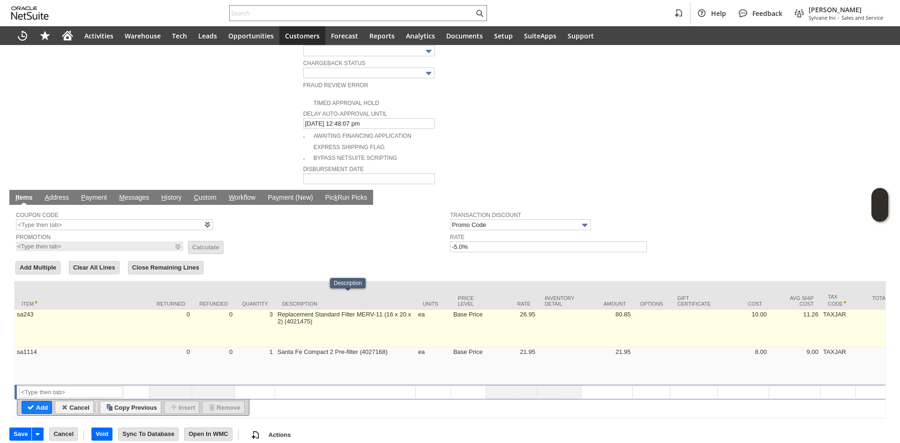
click at [273, 318] on td "3" at bounding box center [255, 328] width 40 height 37
type input "3"
type input "sa243"
type input "OK"
type input "Make Copy"
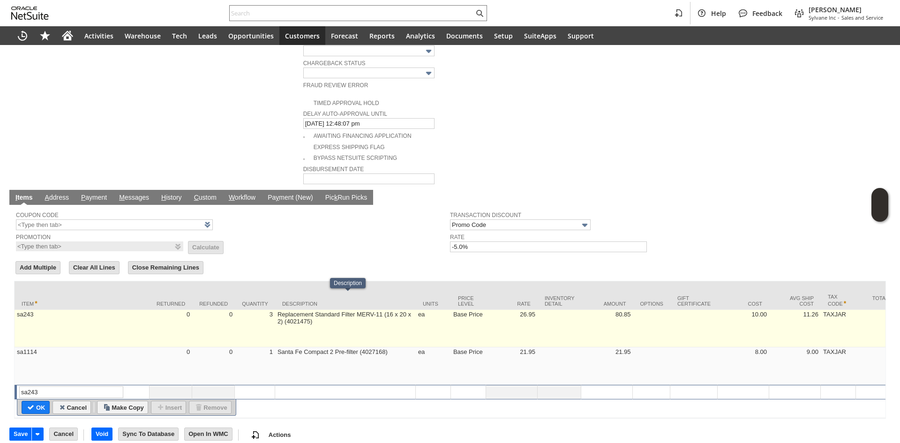
scroll to position [457, 0]
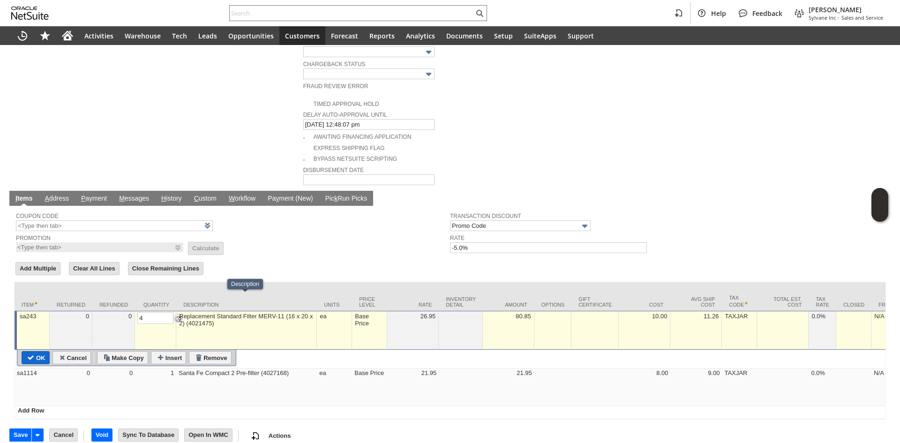
type input "4"
click at [40, 352] on input "OK" at bounding box center [35, 358] width 27 height 12
type input "Add"
type input "Copy Previous"
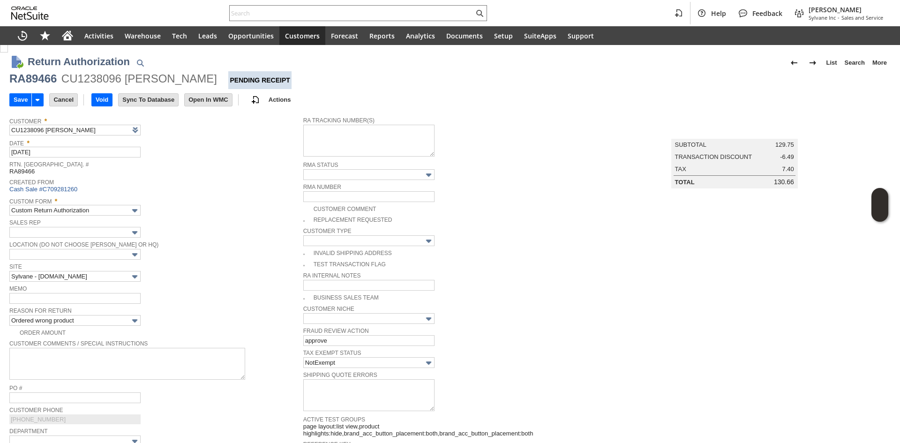
scroll to position [0, 0]
click at [16, 97] on input "Save" at bounding box center [21, 100] width 22 height 12
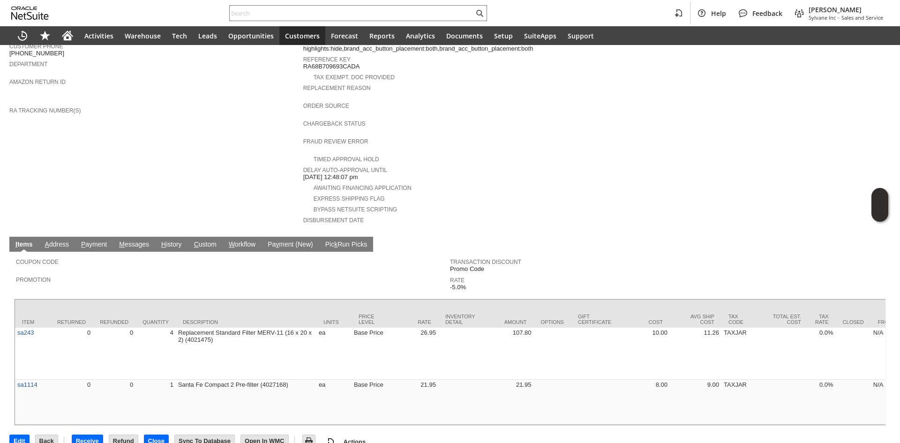
scroll to position [326, 0]
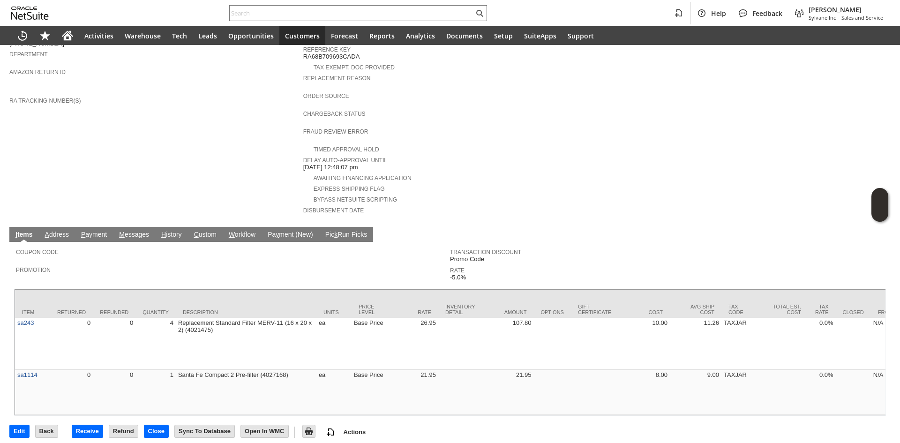
click at [176, 231] on link "H istory" at bounding box center [171, 235] width 25 height 9
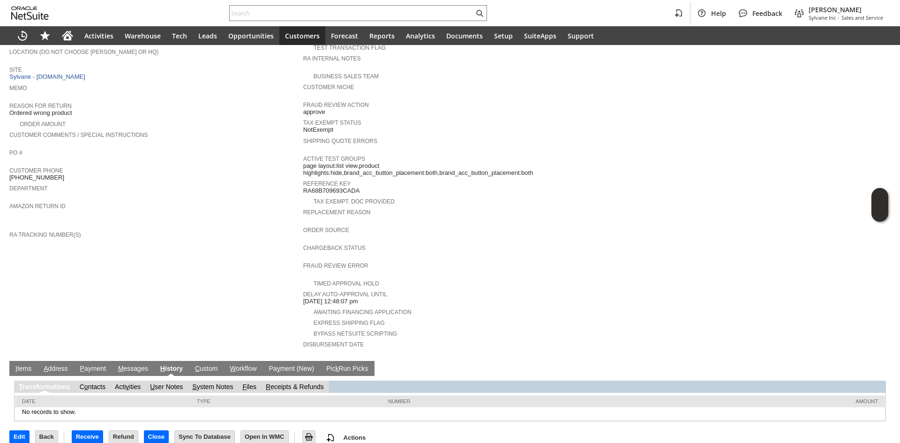
scroll to position [0, 0]
click at [221, 383] on link "S ystem Notes" at bounding box center [212, 386] width 41 height 7
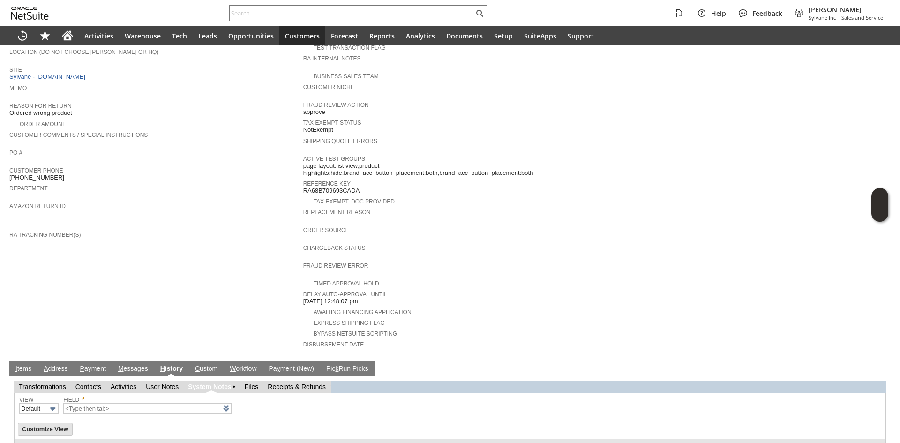
type input "1 to 25 of 78"
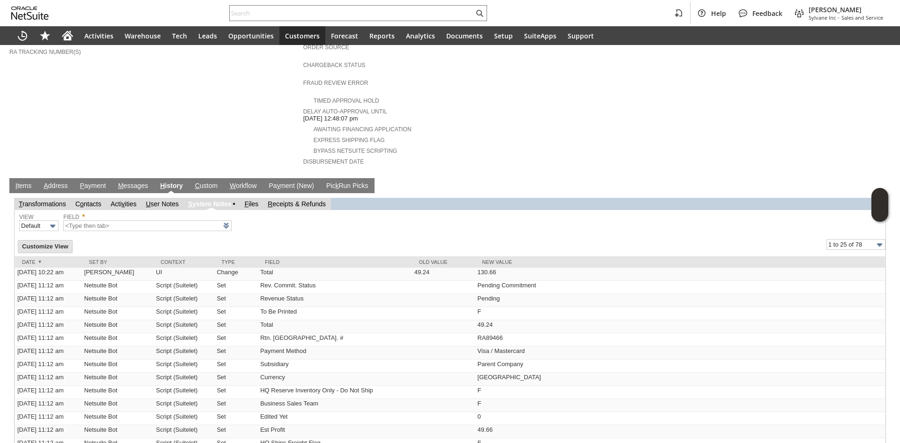
click at [22, 182] on link "I tems" at bounding box center [23, 186] width 21 height 9
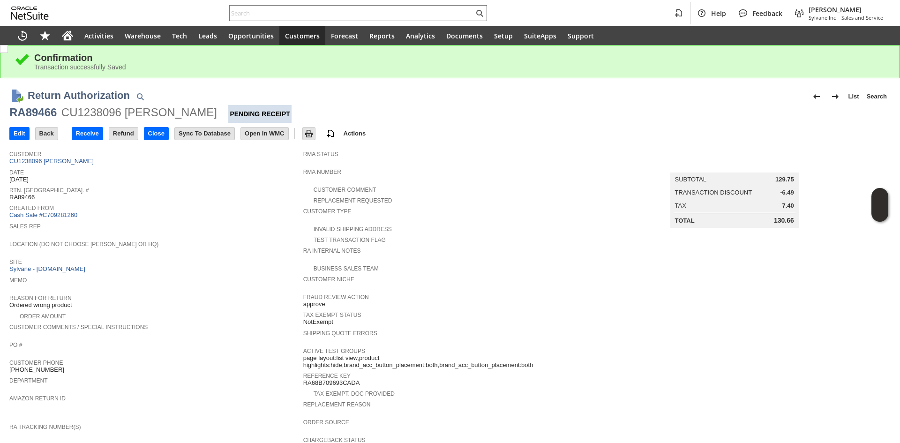
click at [21, 117] on div "RA89466" at bounding box center [32, 112] width 47 height 15
copy div "RA89466"
click at [14, 137] on input "Edit" at bounding box center [19, 133] width 19 height 12
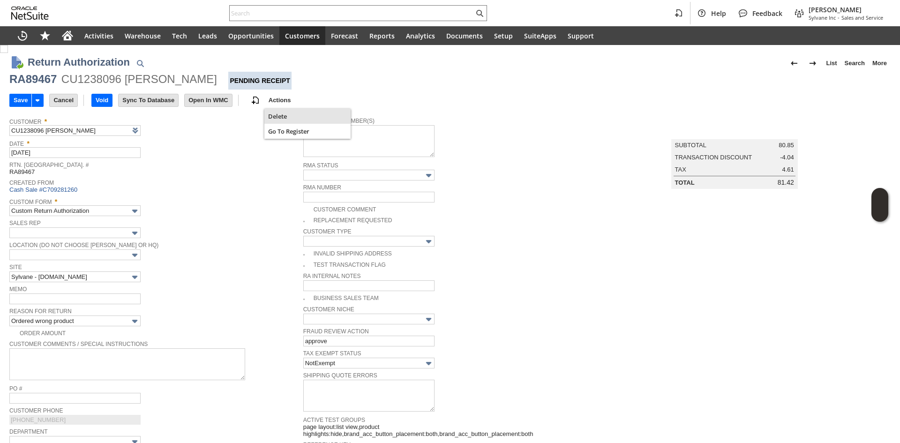
click at [289, 121] on div "Delete" at bounding box center [307, 116] width 86 height 15
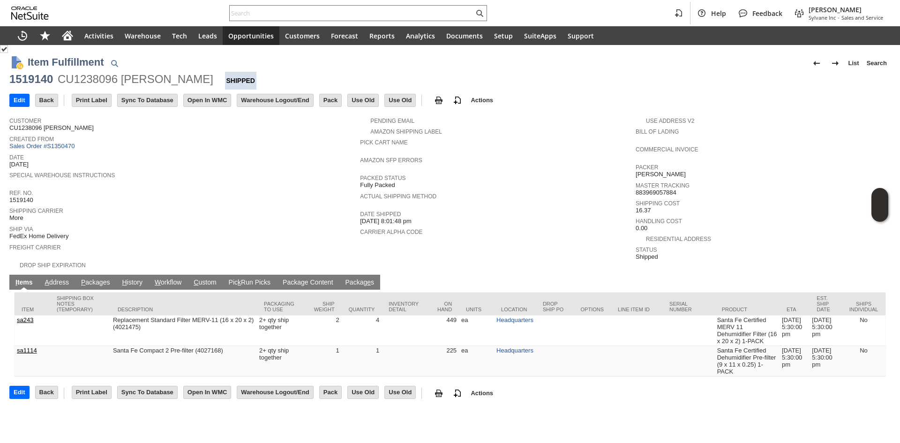
click at [100, 278] on link "P ackages" at bounding box center [96, 282] width 34 height 9
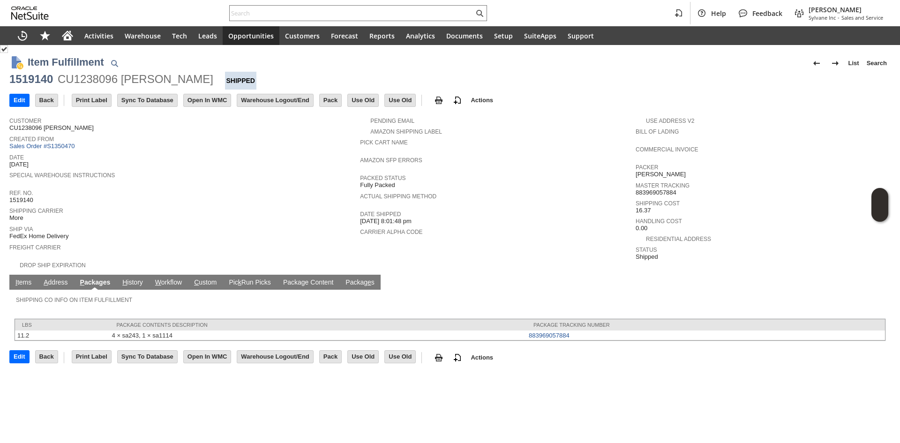
click at [28, 278] on link "I tems" at bounding box center [23, 282] width 21 height 9
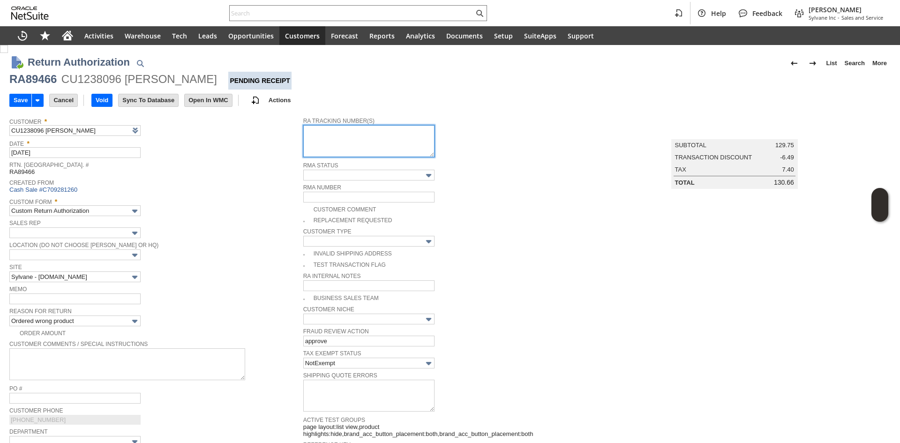
click at [321, 143] on textarea at bounding box center [368, 141] width 131 height 32
paste textarea "791922115053"
type textarea "791922115053"
click at [236, 165] on span "Rtn. [GEOGRAPHIC_DATA]. #" at bounding box center [153, 163] width 289 height 9
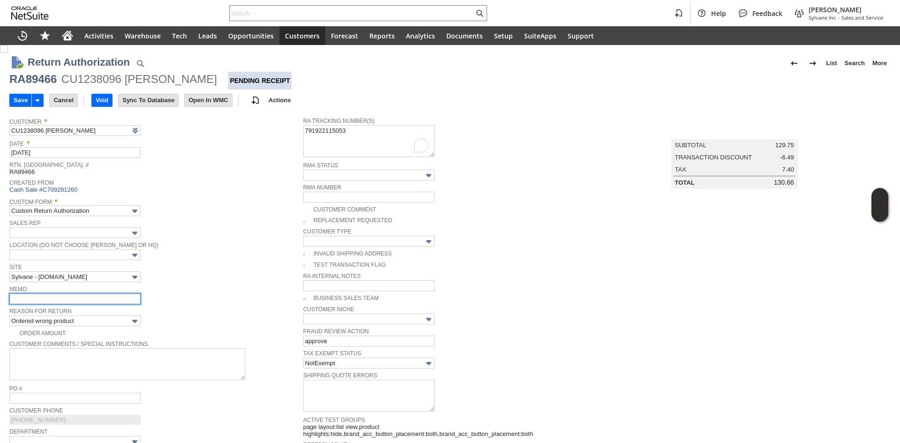
click at [78, 298] on input "text" at bounding box center [74, 298] width 131 height 11
type input "refund once received"
click at [210, 265] on span "Site" at bounding box center [153, 266] width 289 height 10
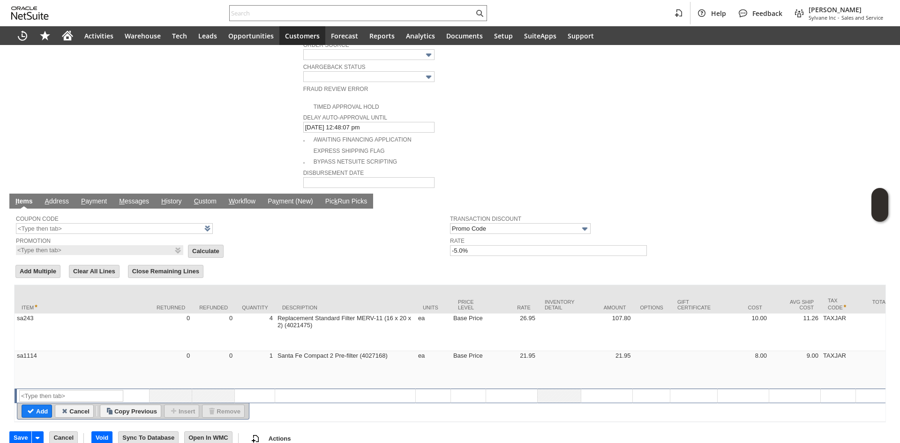
scroll to position [458, 0]
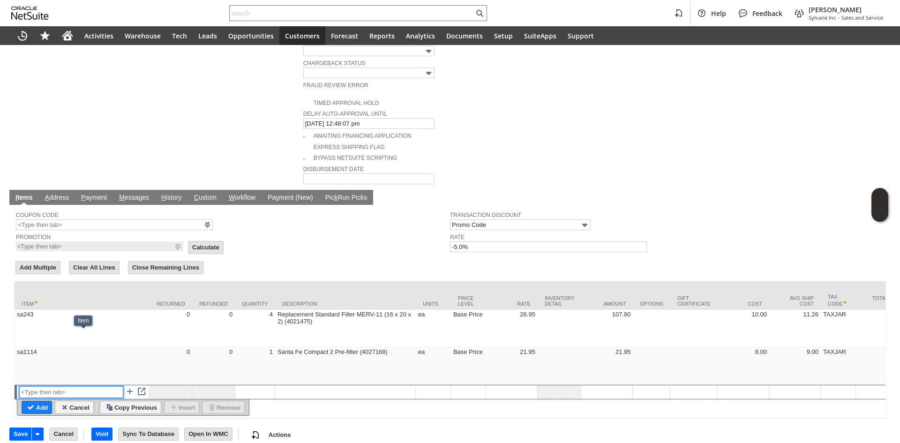
click at [37, 386] on input "text" at bounding box center [71, 392] width 104 height 12
type input "RSC1"
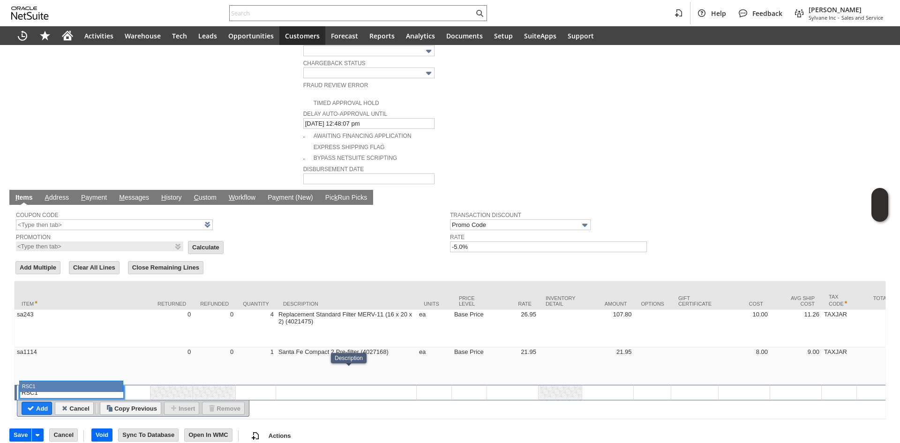
type input "0.00"
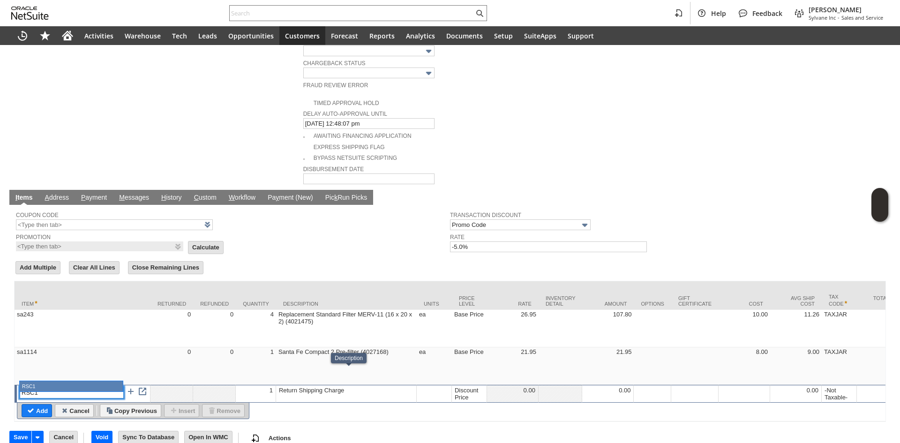
click at [98, 387] on input "RSC1" at bounding box center [72, 393] width 104 height 12
type input "RSC1"
click at [457, 386] on div "Discount Price" at bounding box center [468, 393] width 30 height 15
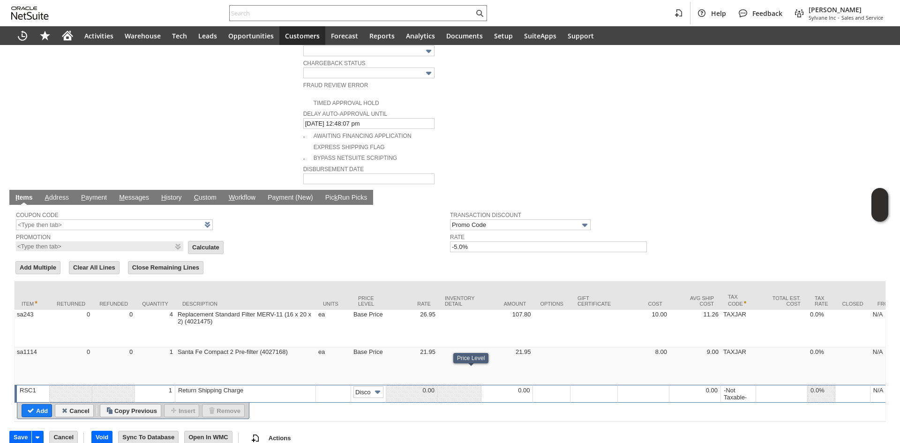
scroll to position [0, 15]
click at [354, 386] on input "Disco...rice" at bounding box center [368, 392] width 30 height 12
click at [349, 404] on div "Discount Price Custom" at bounding box center [361, 393] width 45 height 24
drag, startPoint x: 358, startPoint y: 398, endPoint x: 436, endPoint y: 388, distance: 78.9
type input "Custom"
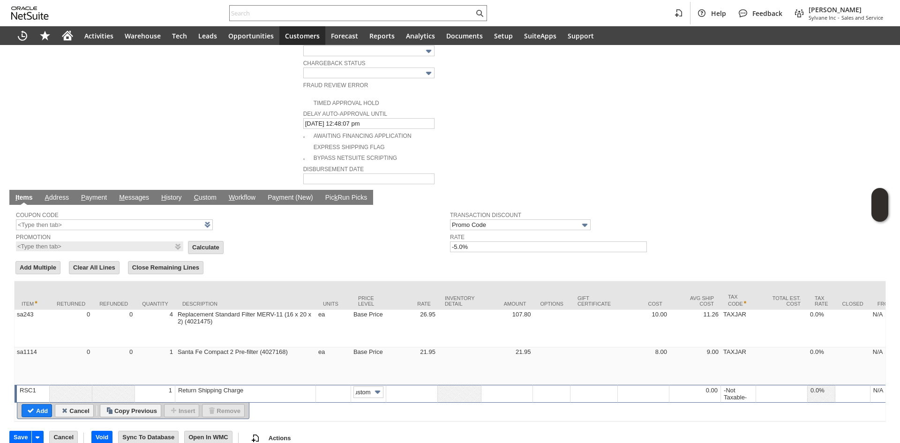
scroll to position [0, 0]
click at [507, 385] on td at bounding box center [507, 394] width 52 height 18
type input "-14.60"
click at [41, 404] on input "Add" at bounding box center [37, 410] width 30 height 12
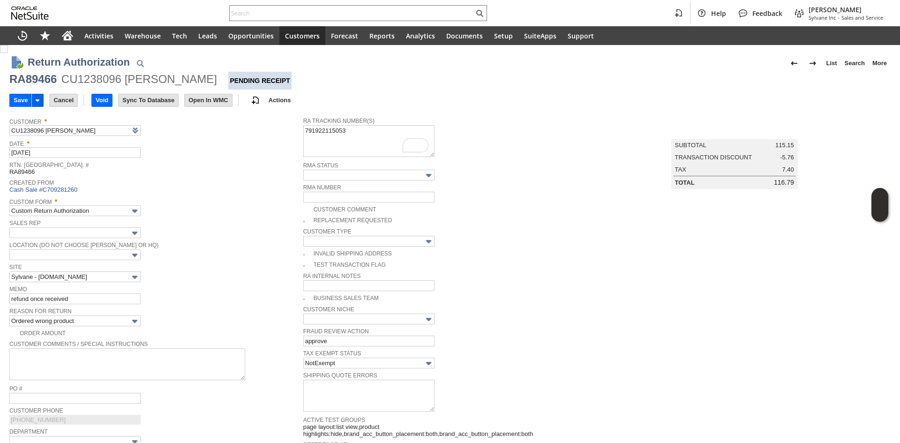
click at [32, 98] on icon at bounding box center [37, 100] width 11 height 11
click at [25, 98] on input "Save" at bounding box center [21, 100] width 22 height 12
click at [33, 80] on div "RA89466" at bounding box center [32, 79] width 47 height 15
copy div "RA89466"
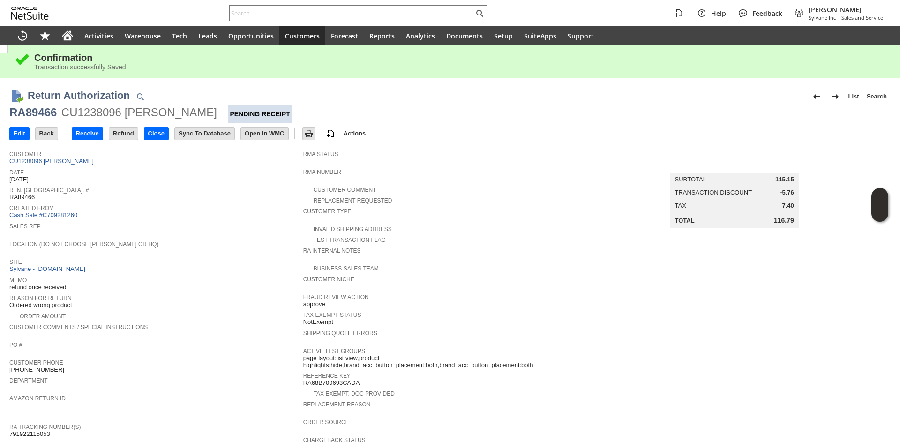
click at [68, 162] on link "CU1238096 [PERSON_NAME]" at bounding box center [52, 160] width 87 height 7
